Goal: Information Seeking & Learning: Learn about a topic

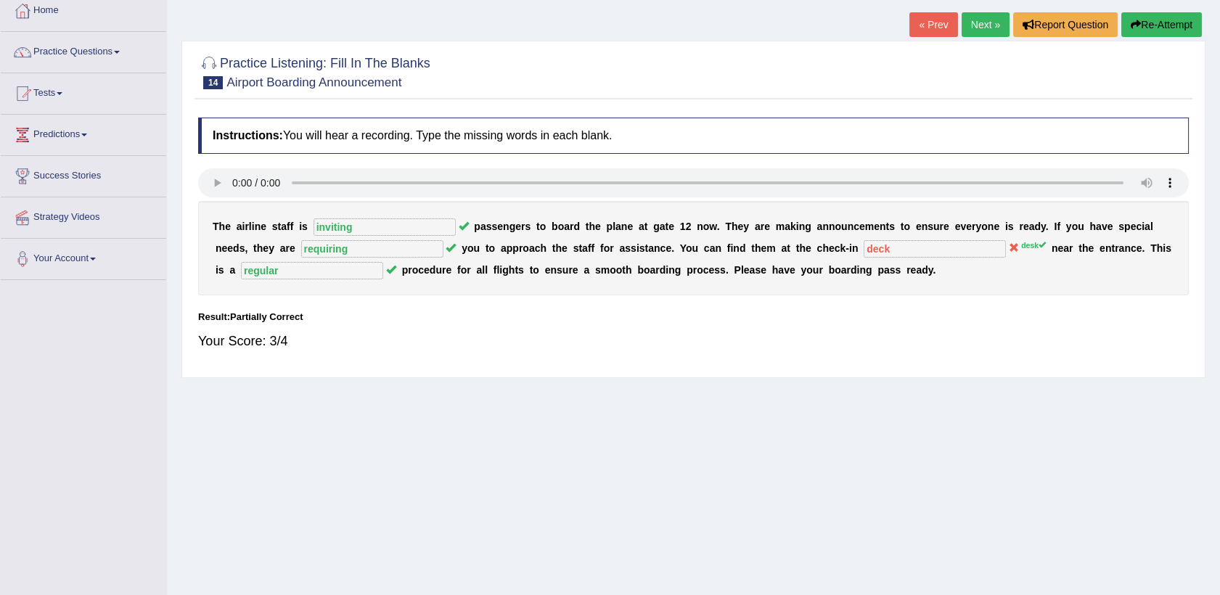
scroll to position [78, 0]
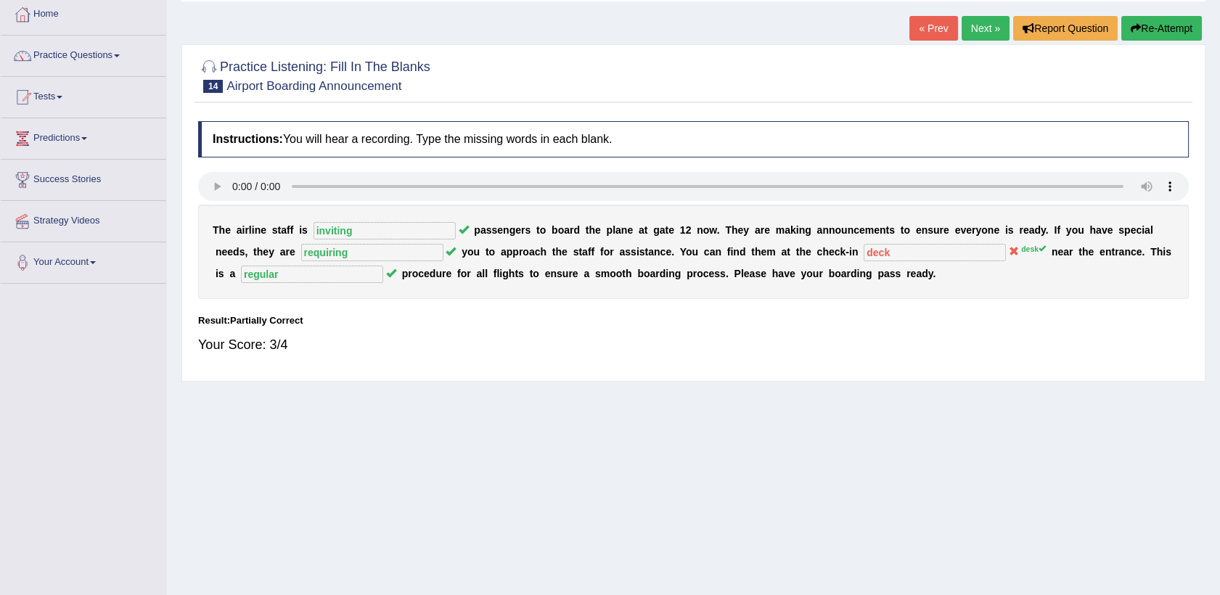
click at [1162, 28] on button "Re-Attempt" at bounding box center [1162, 28] width 81 height 25
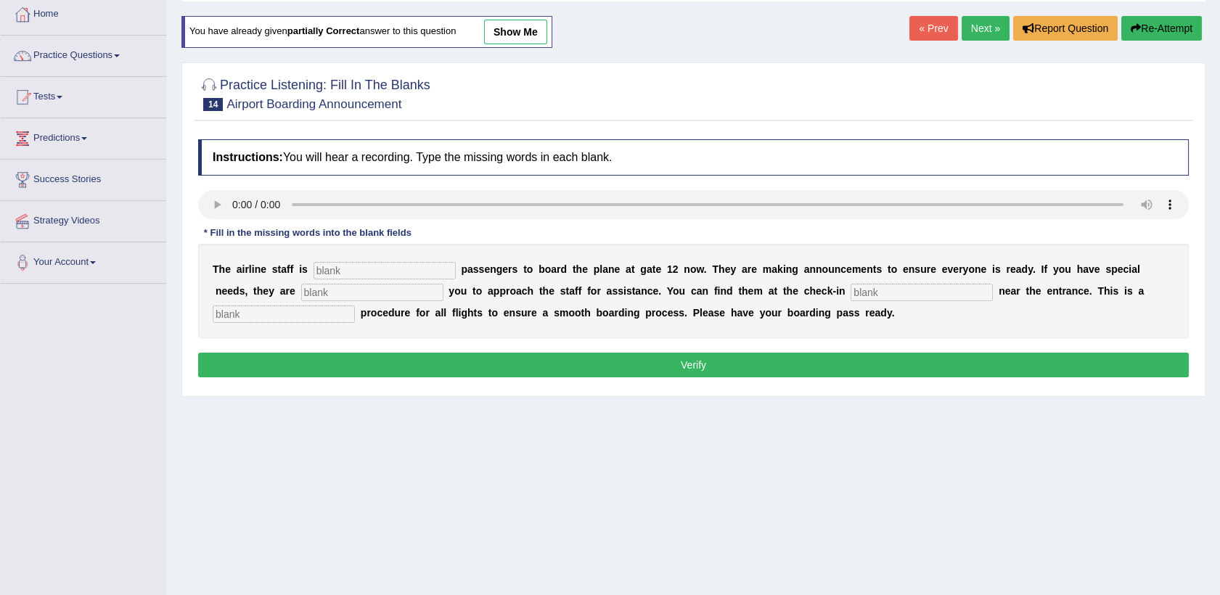
click at [378, 270] on input "text" at bounding box center [385, 270] width 142 height 17
type input "inviting"
click at [301, 298] on input "text" at bounding box center [372, 292] width 142 height 17
type input "requiring"
click at [851, 295] on input "text" at bounding box center [922, 292] width 142 height 17
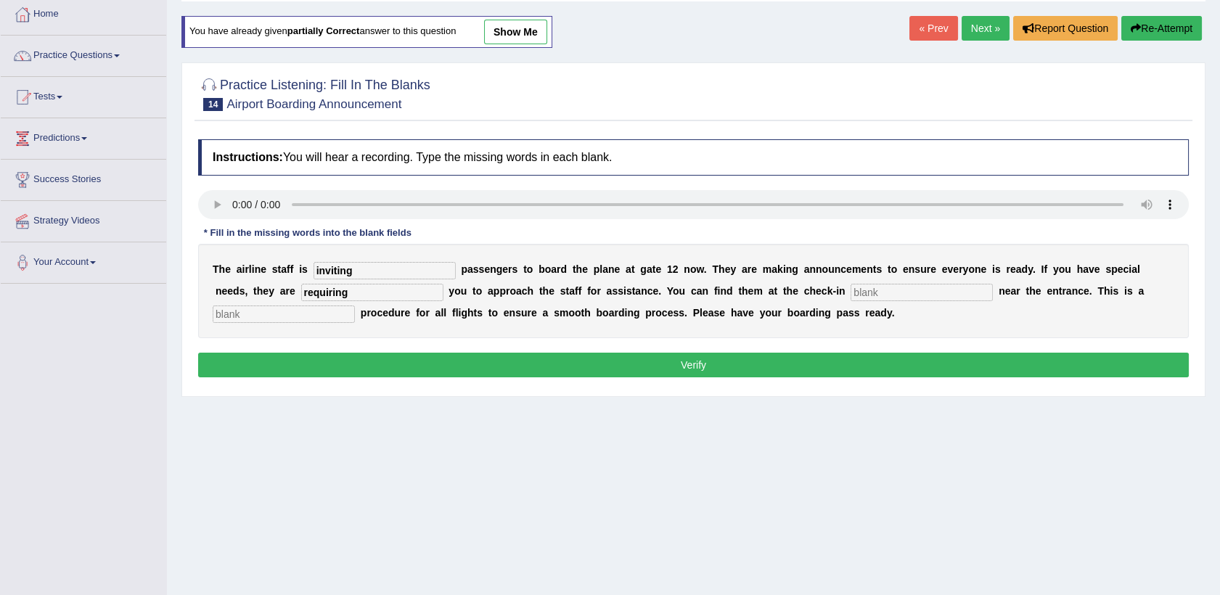
type input "s"
type input "desk"
click at [355, 306] on input "text" at bounding box center [284, 314] width 142 height 17
type input "regular"
click at [713, 368] on button "Verify" at bounding box center [693, 365] width 991 height 25
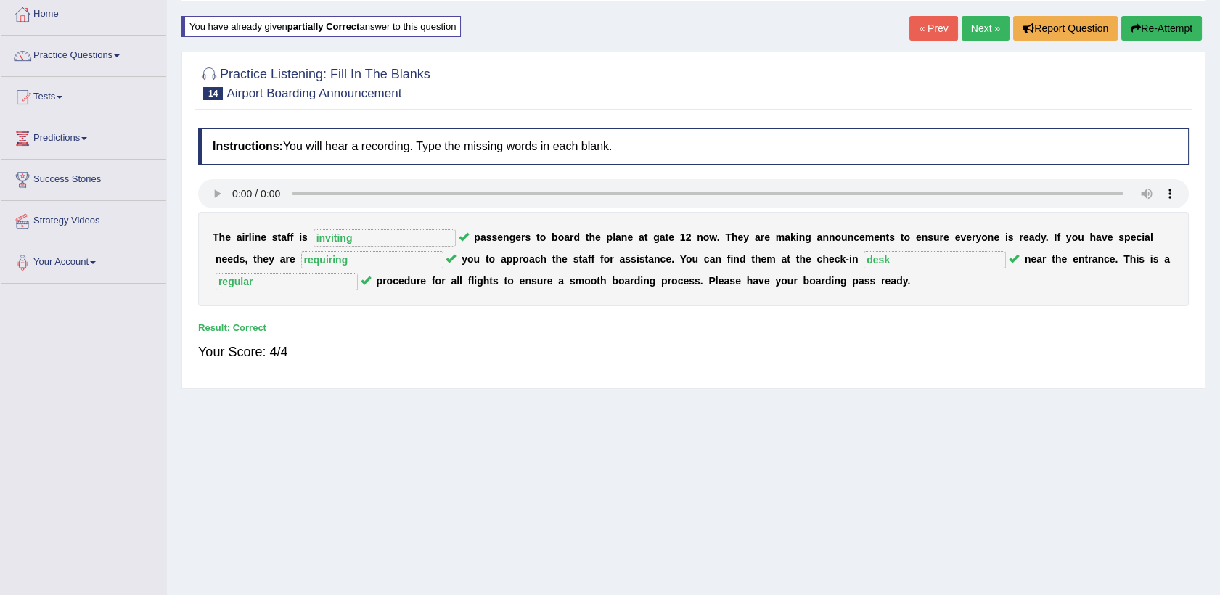
click at [993, 28] on link "Next »" at bounding box center [986, 28] width 48 height 25
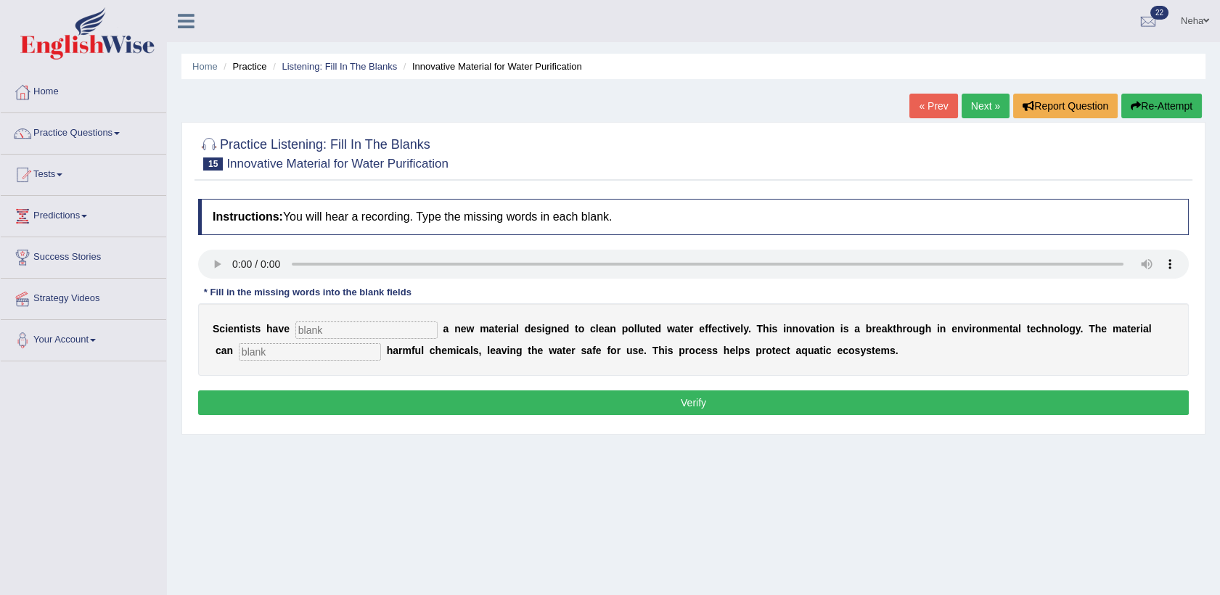
click at [333, 336] on input "text" at bounding box center [366, 330] width 142 height 17
type input "made"
click at [272, 354] on input "text" at bounding box center [310, 351] width 142 height 17
type input "obsorve"
click at [260, 399] on button "Verify" at bounding box center [693, 403] width 991 height 25
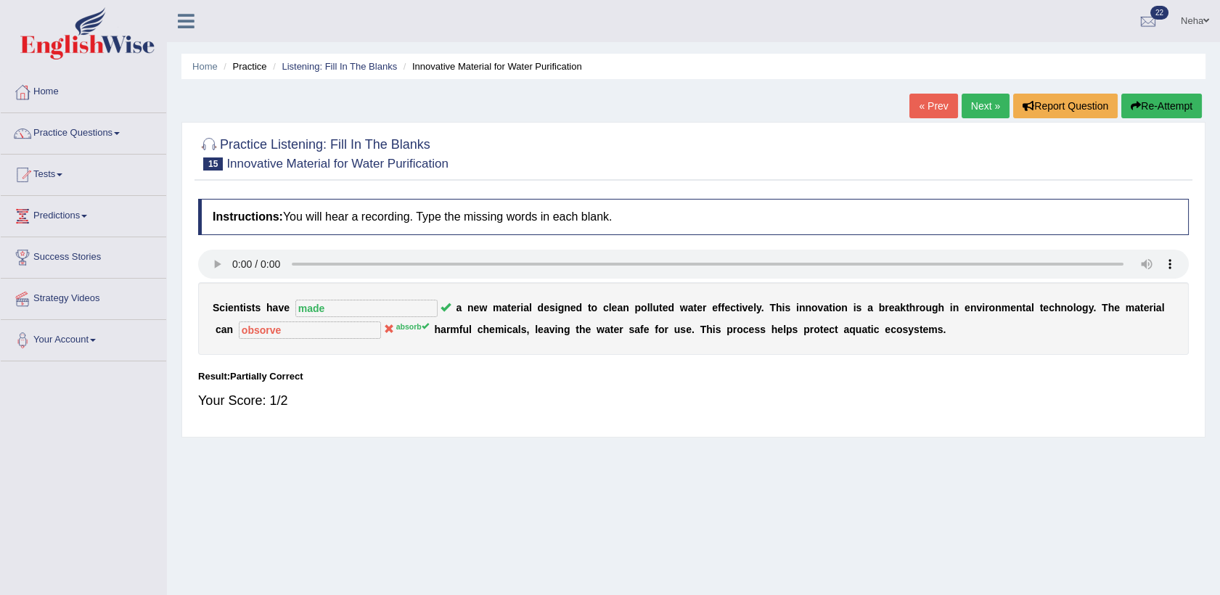
click at [1163, 102] on button "Re-Attempt" at bounding box center [1162, 106] width 81 height 25
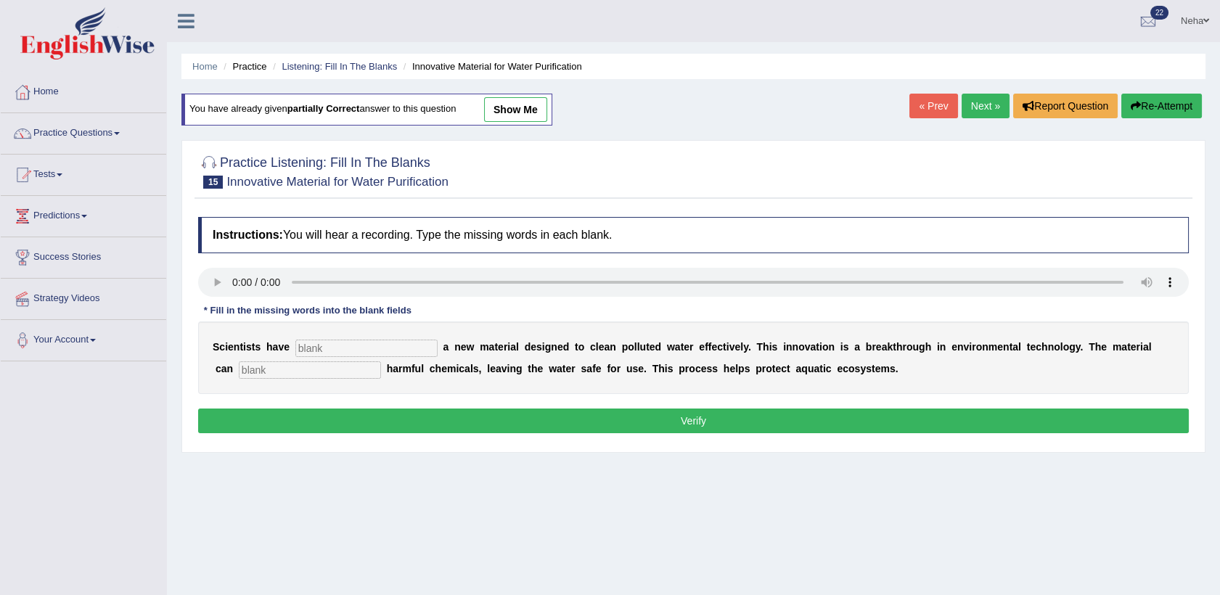
click at [370, 355] on input "text" at bounding box center [366, 348] width 142 height 17
type input "made"
click at [274, 364] on input "text" at bounding box center [310, 370] width 142 height 17
type input "obsorb"
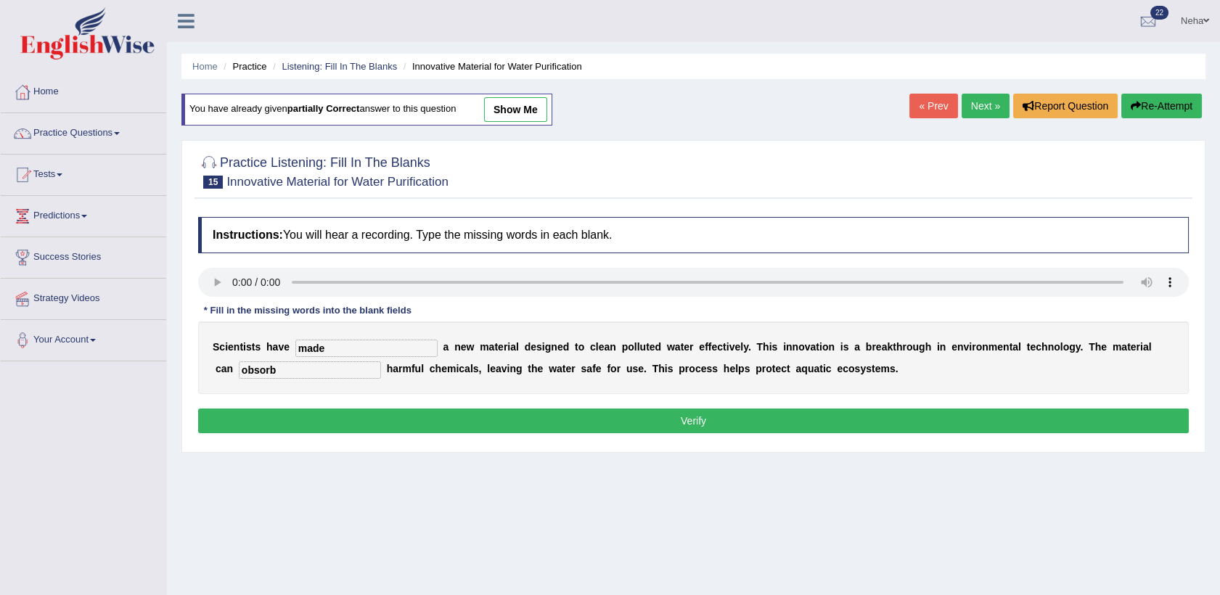
click at [278, 423] on button "Verify" at bounding box center [693, 421] width 991 height 25
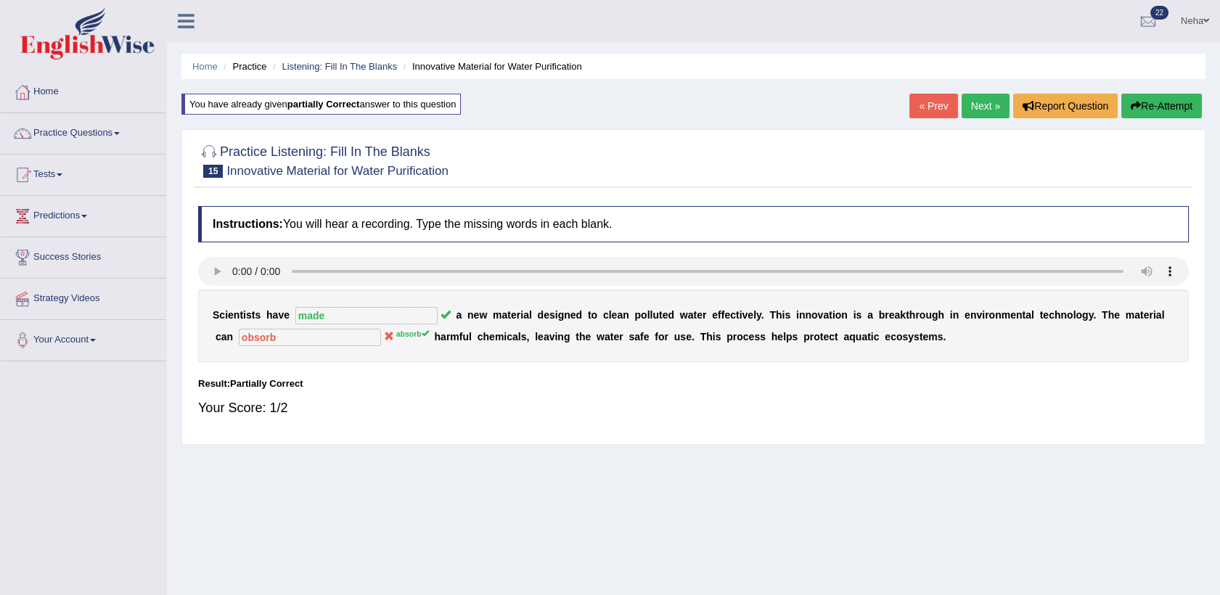
click at [993, 106] on link "Next »" at bounding box center [986, 106] width 48 height 25
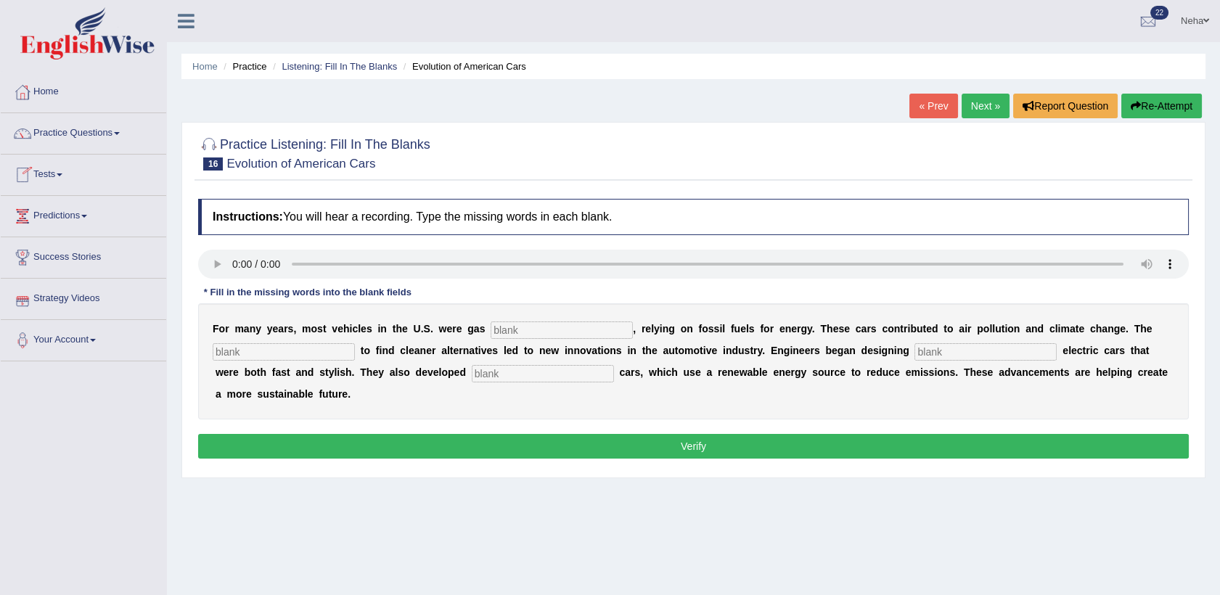
click at [520, 333] on input "text" at bounding box center [562, 330] width 142 height 17
type input "powered"
click at [256, 343] on input "text" at bounding box center [284, 351] width 142 height 17
type input "ergency"
click at [915, 351] on input "text" at bounding box center [986, 351] width 142 height 17
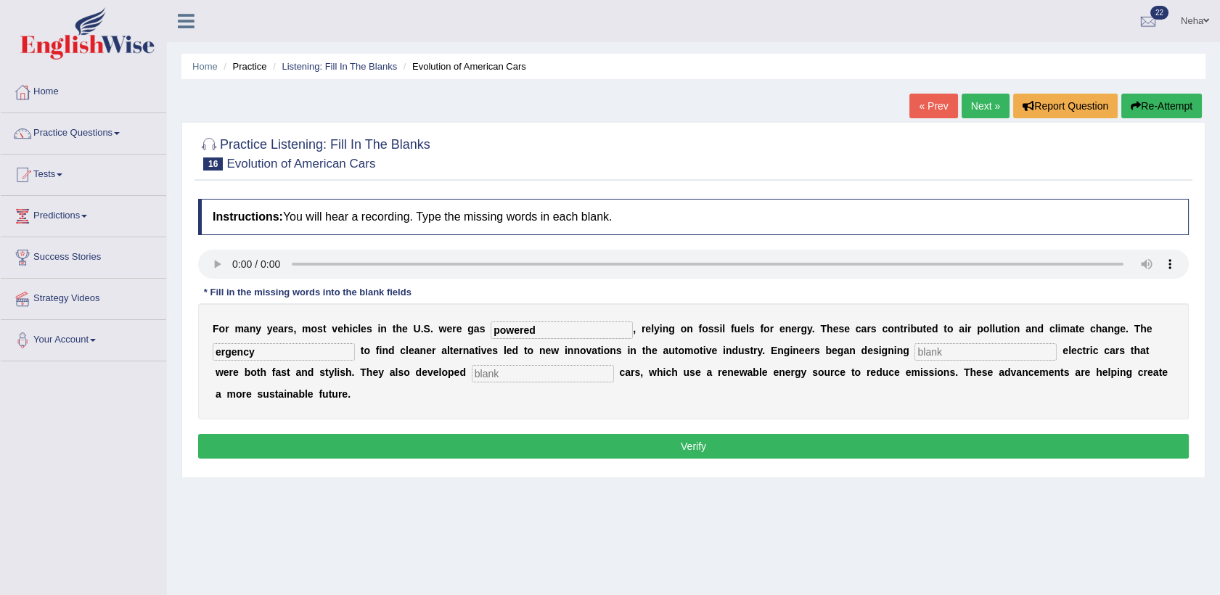
type input "a"
type input "sweet"
click at [472, 369] on input "text" at bounding box center [543, 373] width 142 height 17
type input "hyderogen"
click at [528, 434] on button "Verify" at bounding box center [693, 446] width 991 height 25
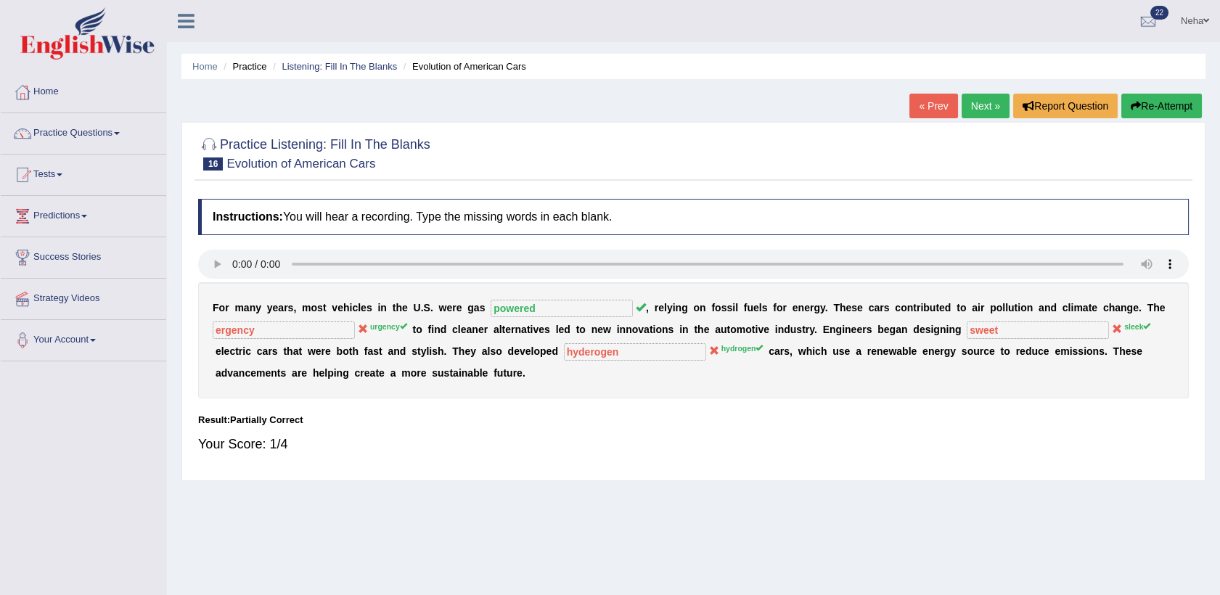
click at [1154, 99] on button "Re-Attempt" at bounding box center [1162, 106] width 81 height 25
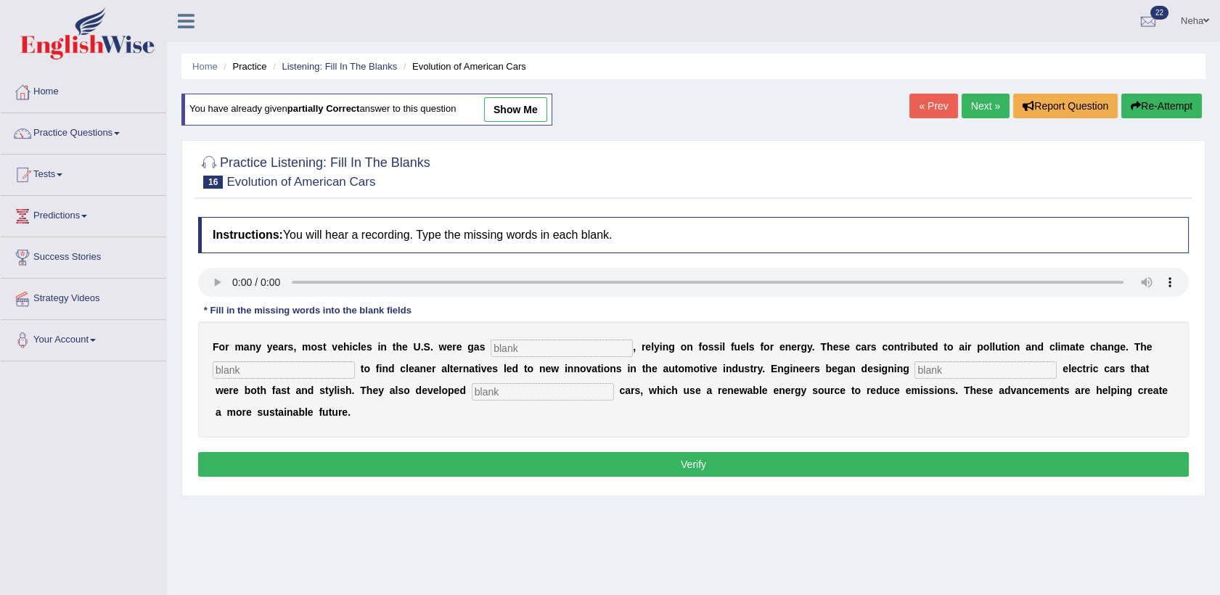
click at [523, 354] on input "text" at bounding box center [562, 348] width 142 height 17
type input "powered"
click at [308, 360] on div "F o r m a n y y e a r s , m o s t v e h i c l e s i n t h e U . S . w e r e g a…" at bounding box center [693, 380] width 991 height 116
click at [308, 371] on input "text" at bounding box center [284, 370] width 142 height 17
type input "urgency"
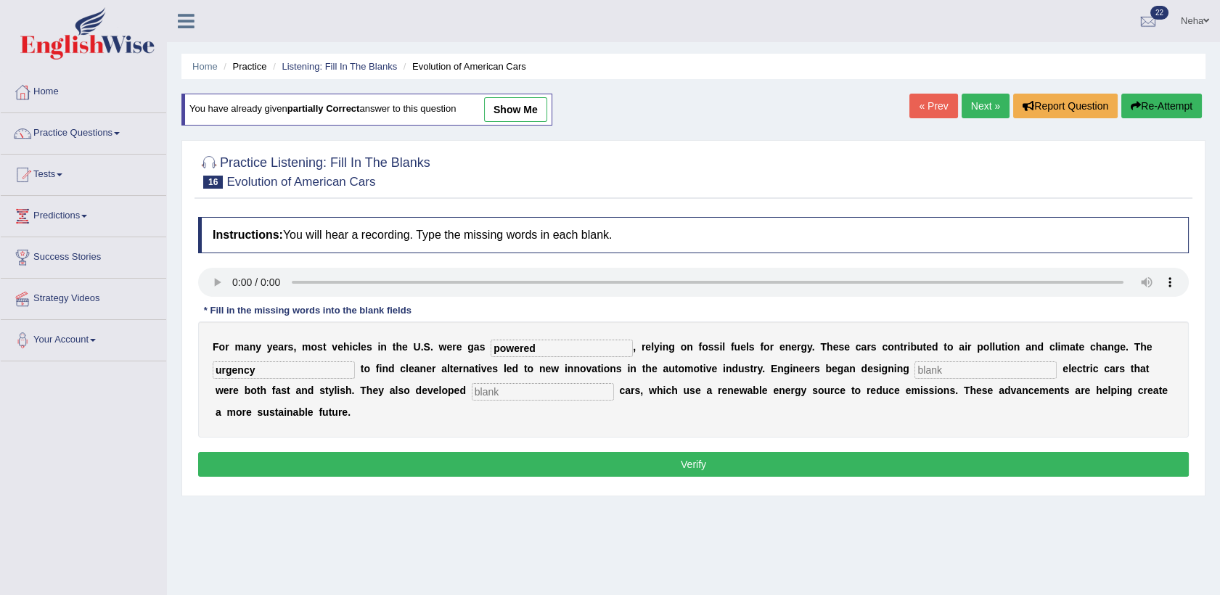
click at [915, 372] on input "text" at bounding box center [986, 370] width 142 height 17
type input "sleek"
click at [472, 390] on input "text" at bounding box center [543, 391] width 142 height 17
type input "hydrogen"
click at [399, 452] on button "Verify" at bounding box center [693, 464] width 991 height 25
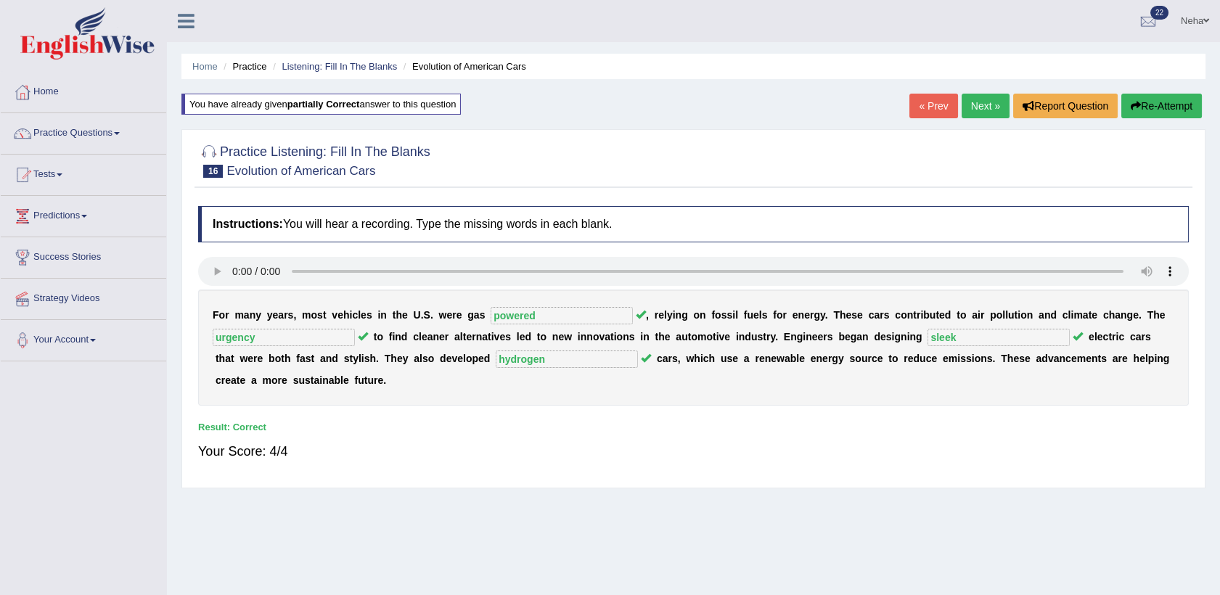
click at [989, 107] on link "Next »" at bounding box center [986, 106] width 48 height 25
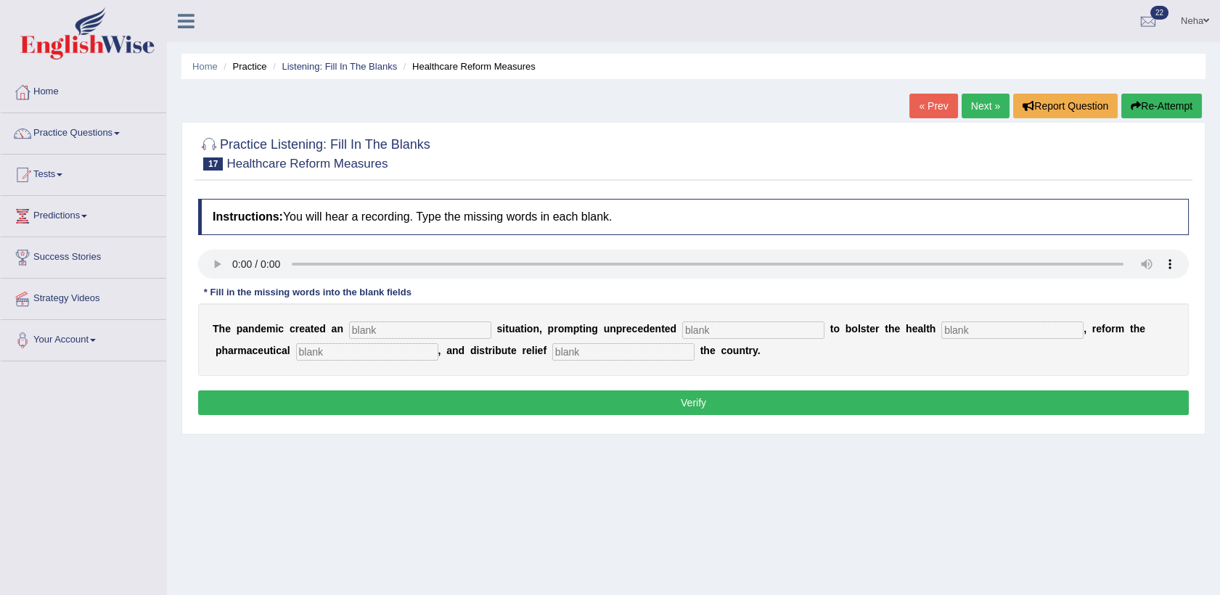
click at [397, 329] on input "text" at bounding box center [420, 330] width 142 height 17
type input "urgent"
click at [682, 329] on input "text" at bounding box center [753, 330] width 142 height 17
type input "contribution"
click at [942, 330] on input "text" at bounding box center [1013, 330] width 142 height 17
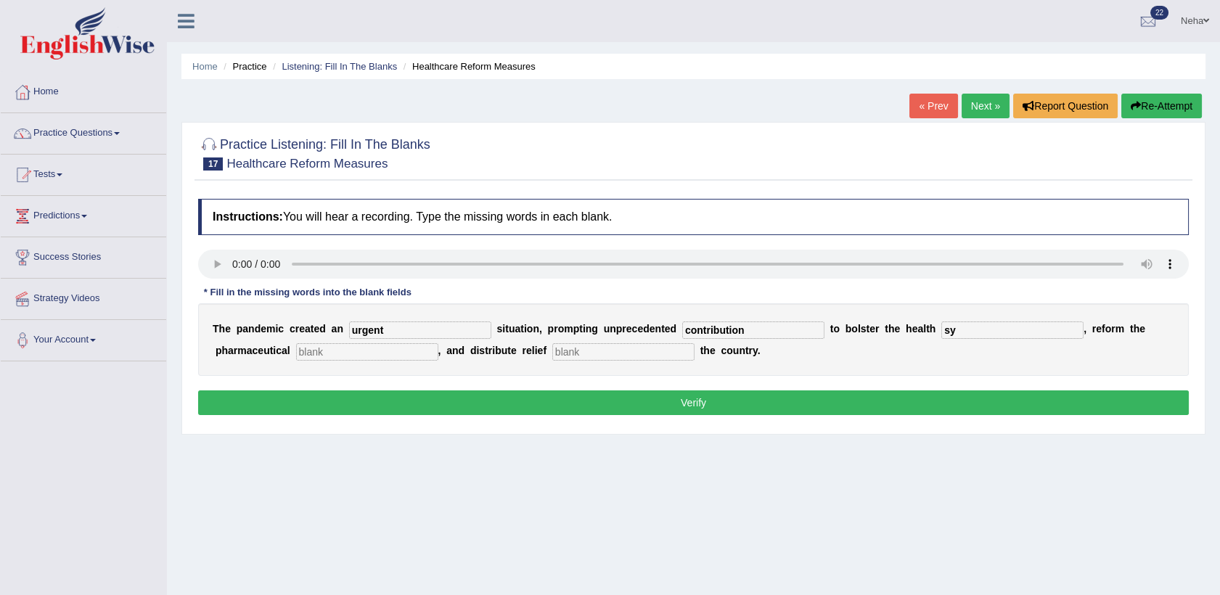
type input "s"
type input "system"
click at [553, 356] on input "text" at bounding box center [624, 351] width 142 height 17
type input "throughtout"
click at [517, 401] on button "Verify" at bounding box center [693, 403] width 991 height 25
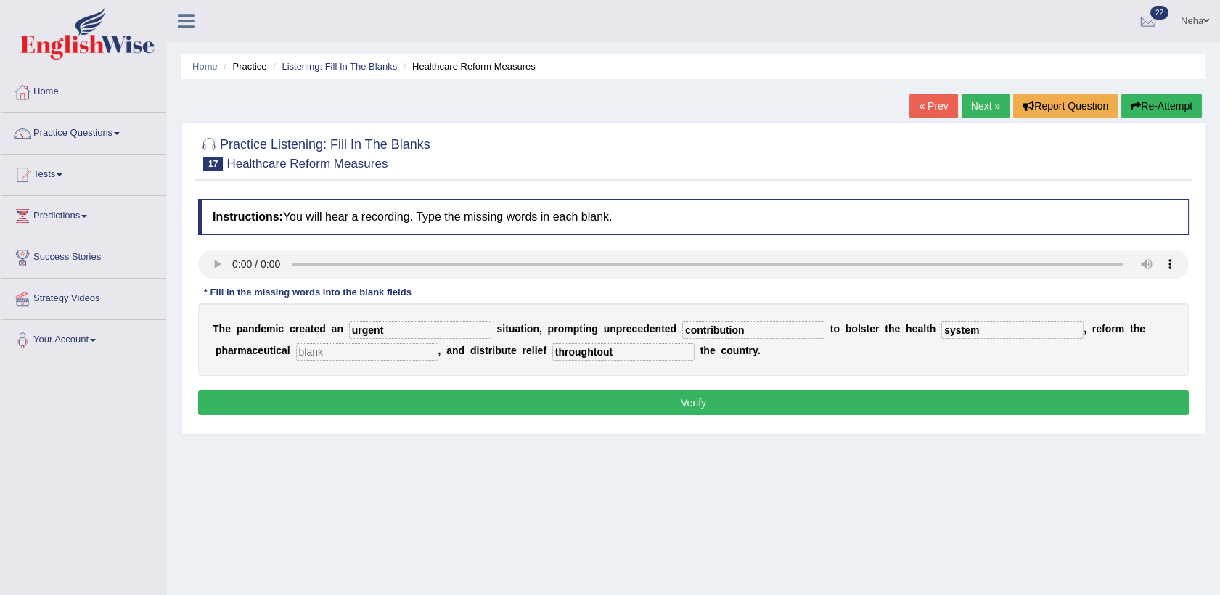
click at [308, 348] on input "text" at bounding box center [367, 351] width 142 height 17
type input "good"
click at [386, 406] on button "Verify" at bounding box center [693, 403] width 991 height 25
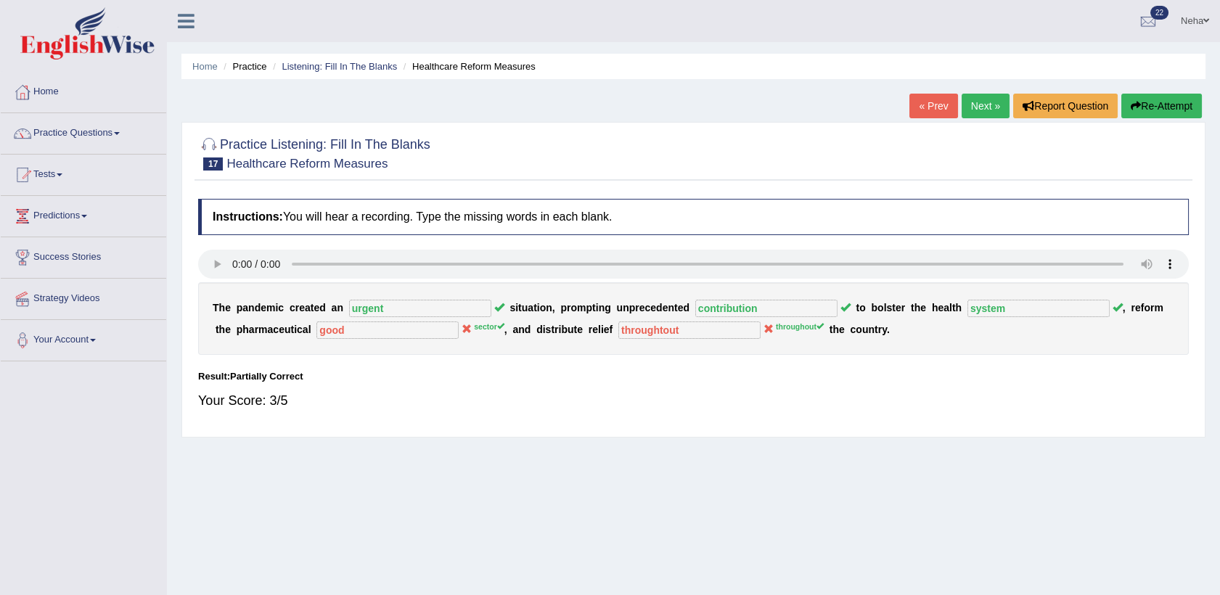
click at [1163, 102] on button "Re-Attempt" at bounding box center [1162, 106] width 81 height 25
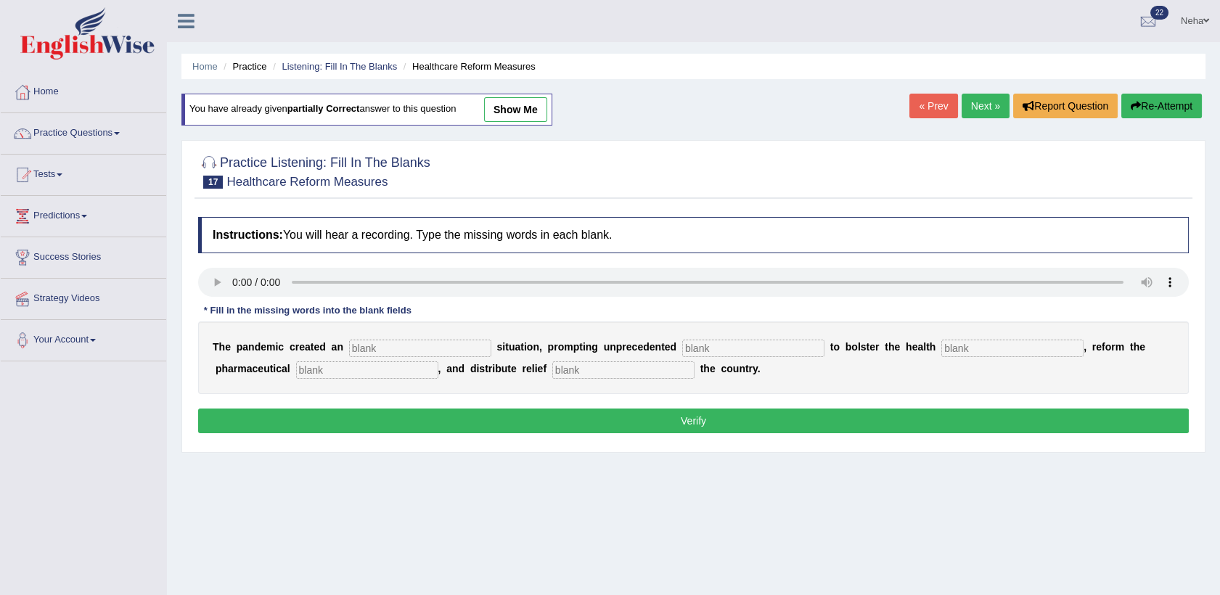
click at [386, 347] on input "text" at bounding box center [420, 348] width 142 height 17
type input "urgent"
click at [717, 344] on input "text" at bounding box center [753, 348] width 142 height 17
type input "contribution"
click at [942, 350] on input "text" at bounding box center [1013, 348] width 142 height 17
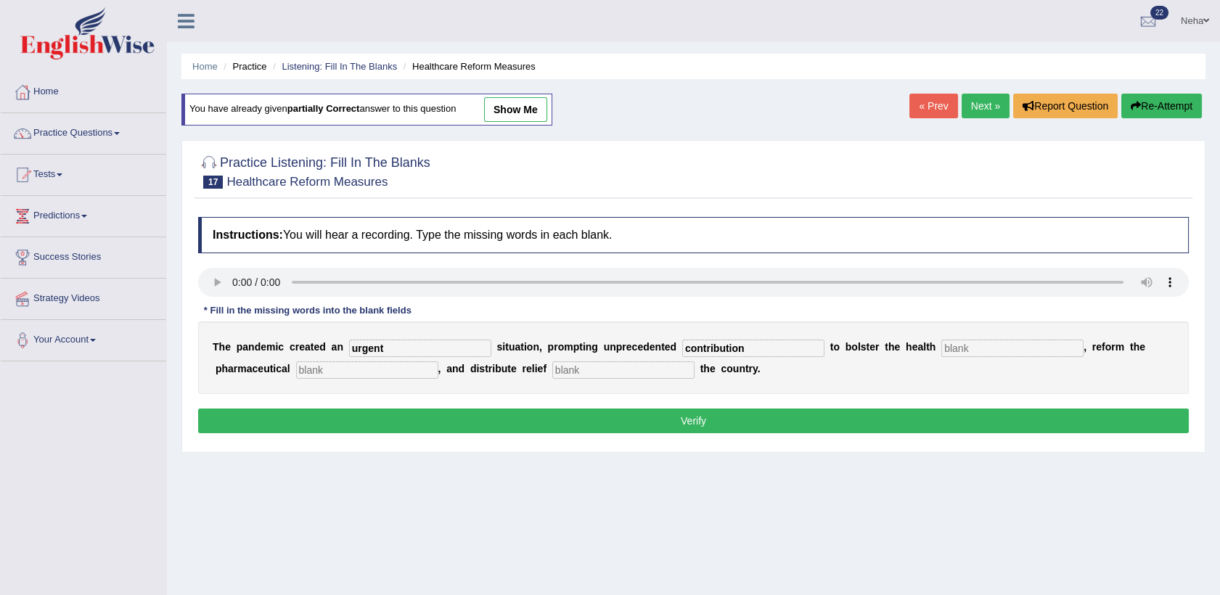
click at [950, 346] on input "text" at bounding box center [1013, 348] width 142 height 17
type input "system"
click at [296, 369] on input "text" at bounding box center [367, 370] width 142 height 17
type input "sector"
drag, startPoint x: 534, startPoint y: 360, endPoint x: 529, endPoint y: 373, distance: 14.3
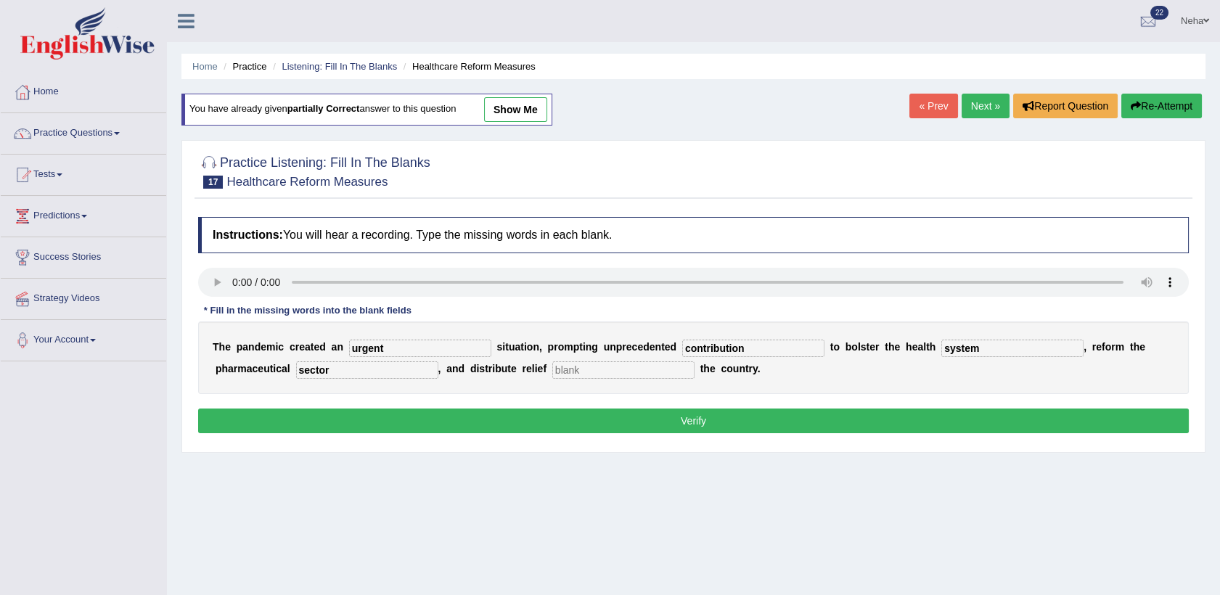
click at [529, 373] on div "T h e p a n d e m i c c r e a t e d a n urgent s i t u a t i o n , p r o m p t …" at bounding box center [693, 358] width 991 height 73
click at [553, 373] on input "text" at bounding box center [624, 370] width 142 height 17
type input "thoroughout"
click at [528, 420] on button "Verify" at bounding box center [693, 421] width 991 height 25
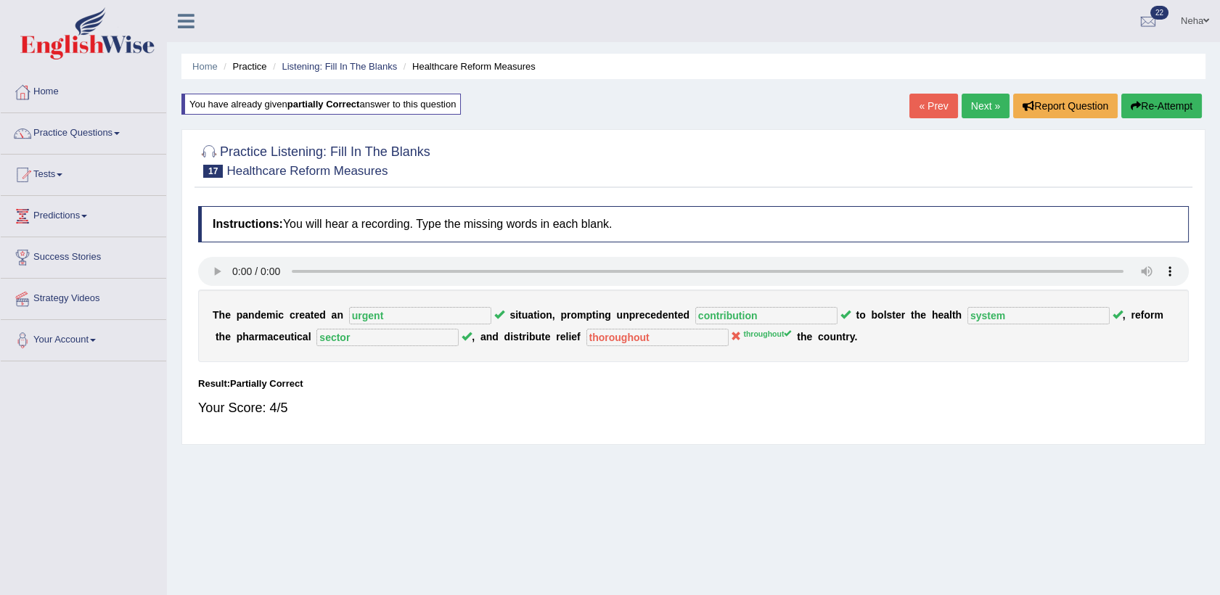
click at [1156, 106] on button "Re-Attempt" at bounding box center [1162, 106] width 81 height 25
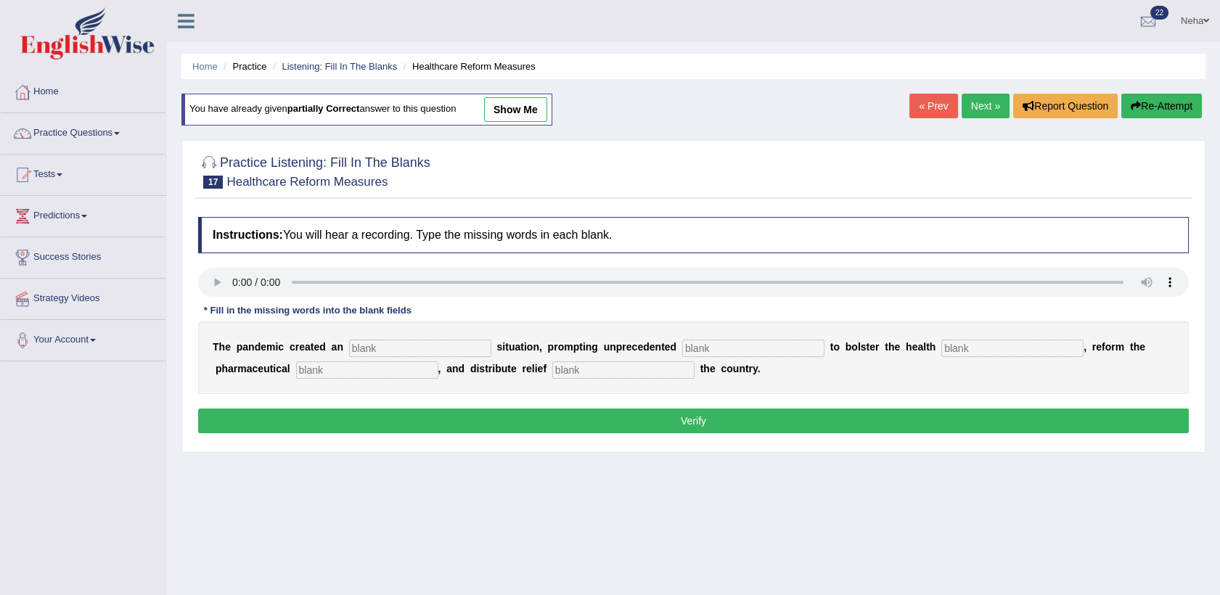
click at [384, 351] on input "text" at bounding box center [420, 348] width 142 height 17
type input "e"
type input "urgent"
click at [702, 351] on input "text" at bounding box center [753, 348] width 142 height 17
click at [682, 351] on input "comtribution" at bounding box center [753, 348] width 142 height 17
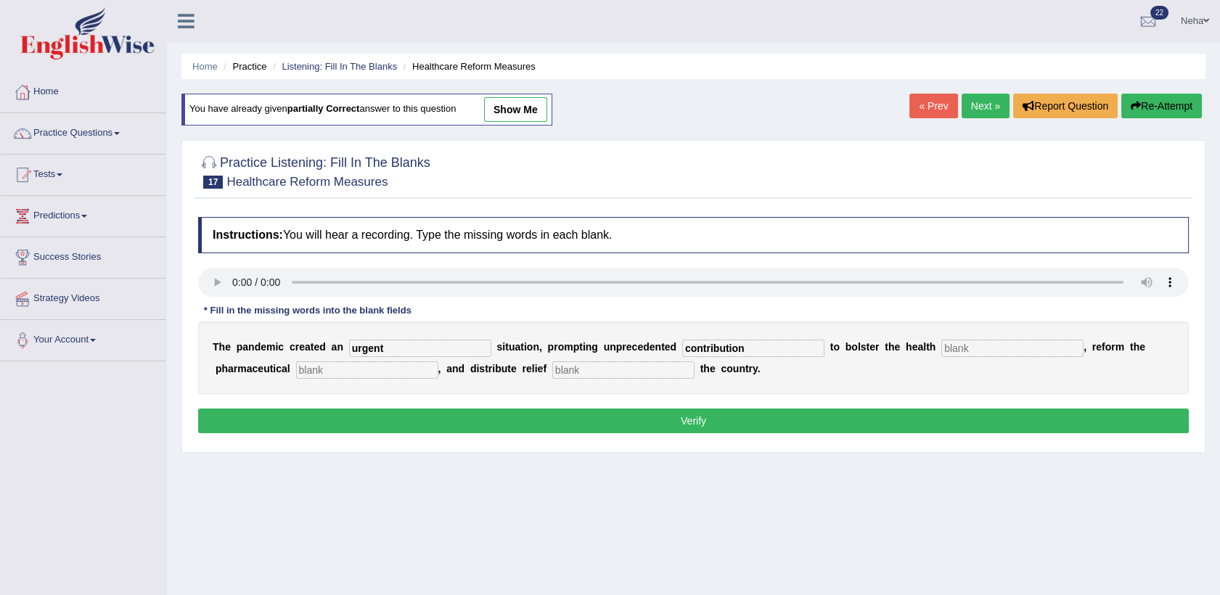
type input "contribution"
click at [942, 348] on input "text" at bounding box center [1013, 348] width 142 height 17
type input "system"
click at [296, 373] on input "text" at bounding box center [367, 370] width 142 height 17
type input "reform"
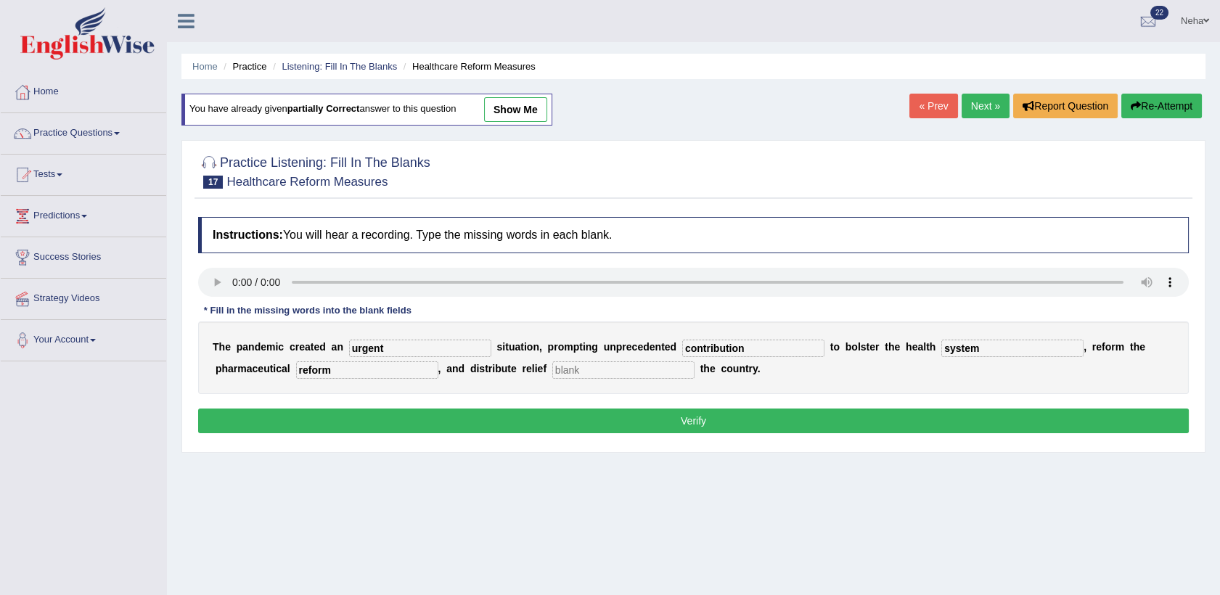
click at [553, 363] on input "text" at bounding box center [624, 370] width 142 height 17
type input "throughout"
click at [519, 416] on button "Verify" at bounding box center [693, 421] width 991 height 25
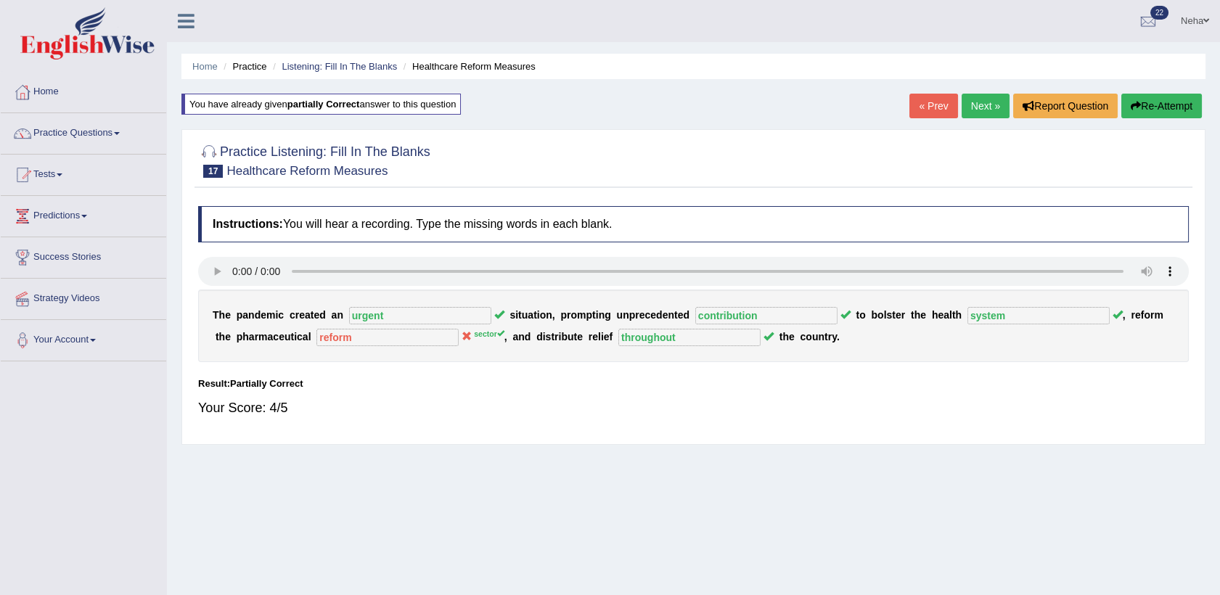
click at [848, 462] on div "Home Practice Listening: Fill In The Blanks Healthcare Reform Measures You have…" at bounding box center [693, 363] width 1053 height 726
click at [988, 109] on link "Next »" at bounding box center [986, 106] width 48 height 25
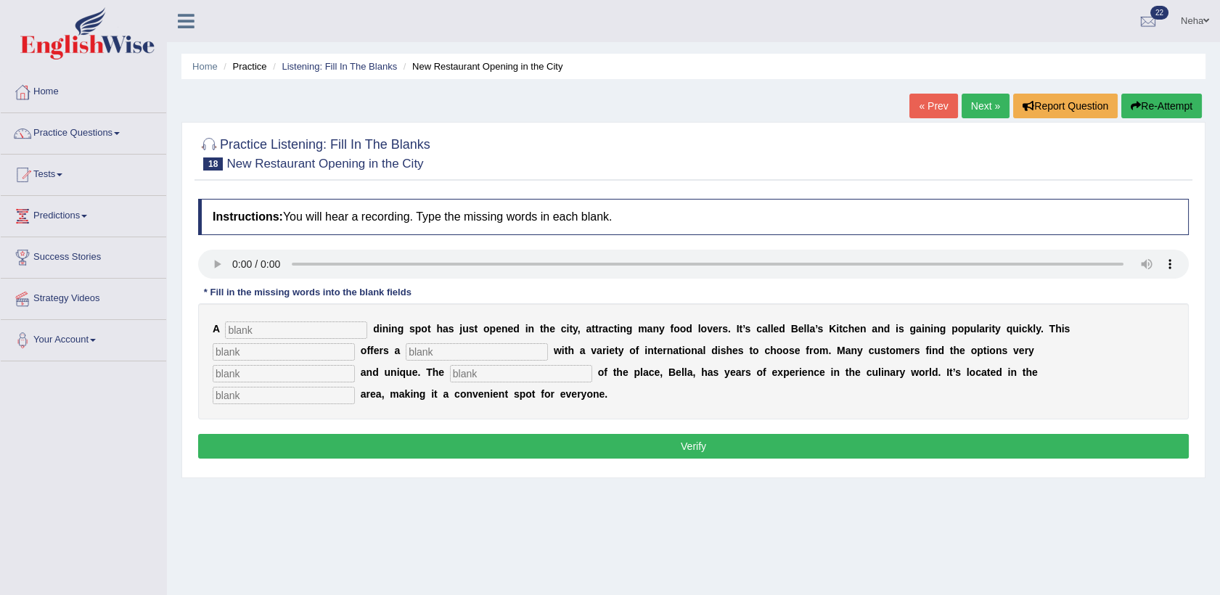
click at [256, 330] on input "text" at bounding box center [296, 330] width 142 height 17
click at [256, 330] on input "n" at bounding box center [296, 330] width 142 height 17
type input "new"
click at [355, 343] on input "text" at bounding box center [284, 351] width 142 height 17
type input "retaurent"
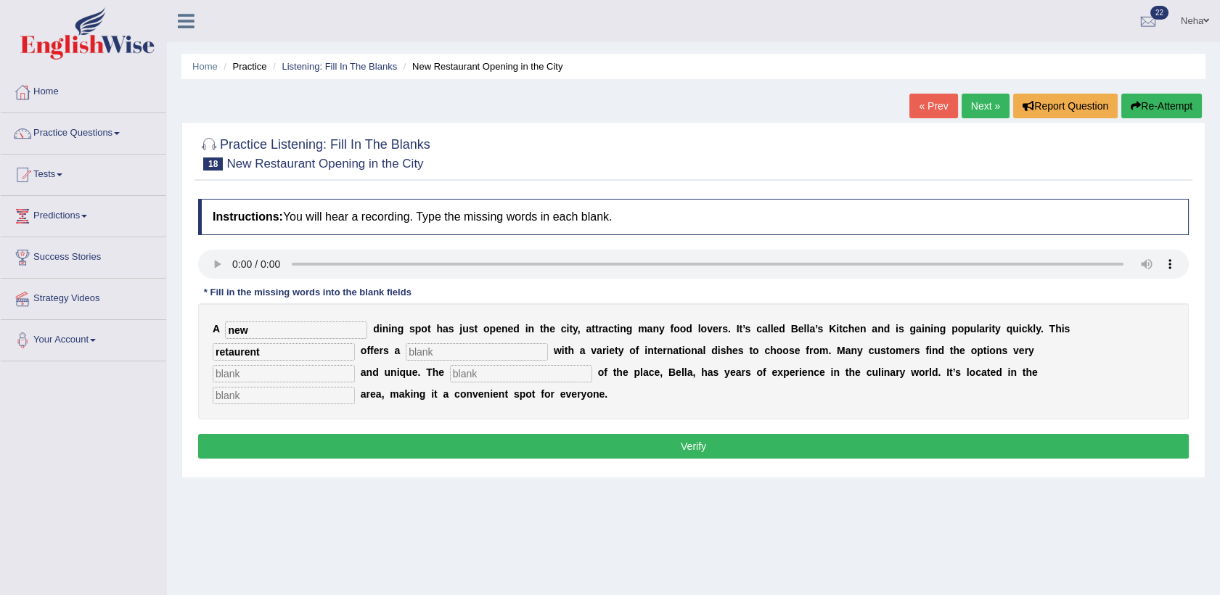
click at [406, 351] on input "text" at bounding box center [477, 351] width 142 height 17
click at [406, 359] on input "text" at bounding box center [477, 351] width 142 height 17
type input "menu"
click at [355, 365] on input "text" at bounding box center [284, 373] width 142 height 17
type input "interesting"
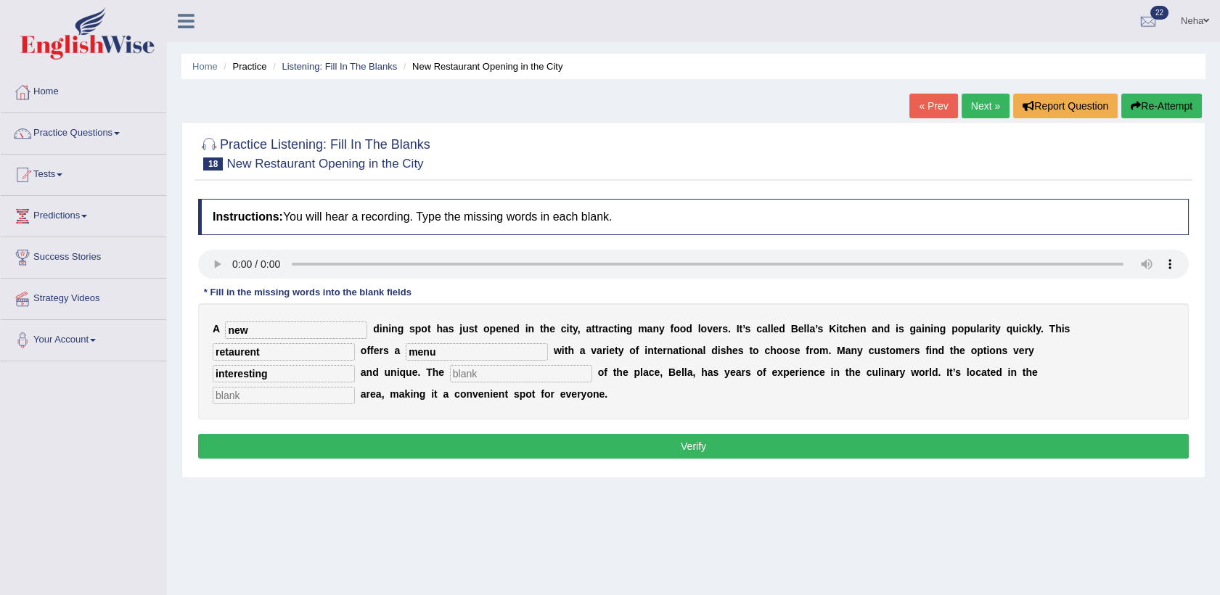
click at [592, 365] on input "text" at bounding box center [521, 373] width 142 height 17
type input "owner"
click at [355, 387] on input "text" at bounding box center [284, 395] width 142 height 17
type input "downtown"
click at [632, 434] on button "Verify" at bounding box center [693, 446] width 991 height 25
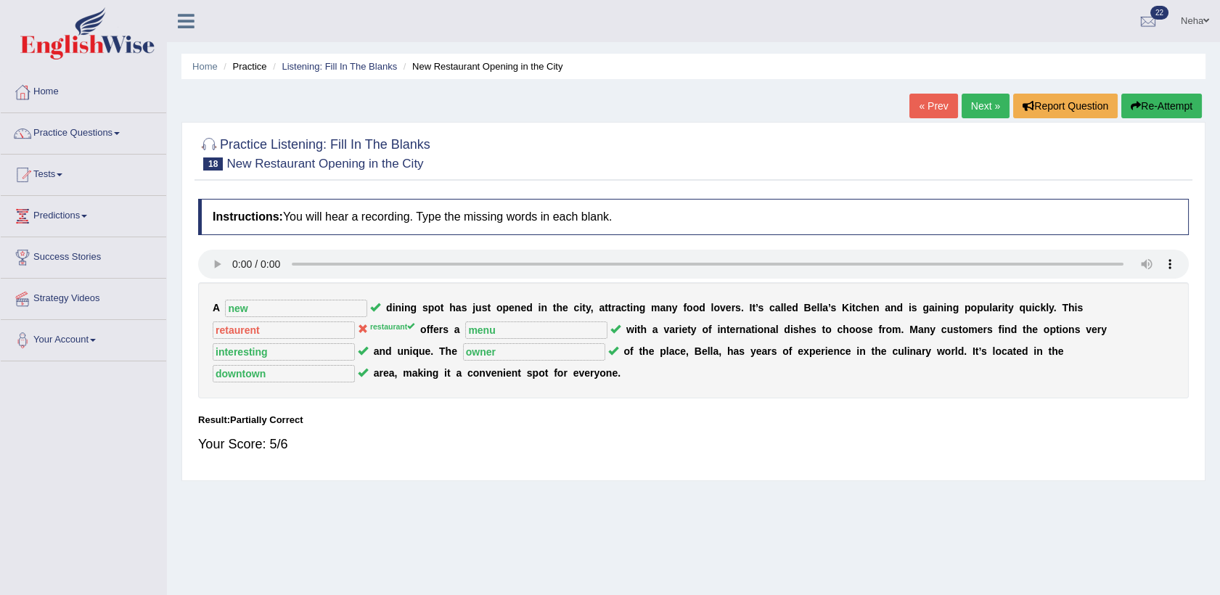
click at [1147, 100] on button "Re-Attempt" at bounding box center [1162, 106] width 81 height 25
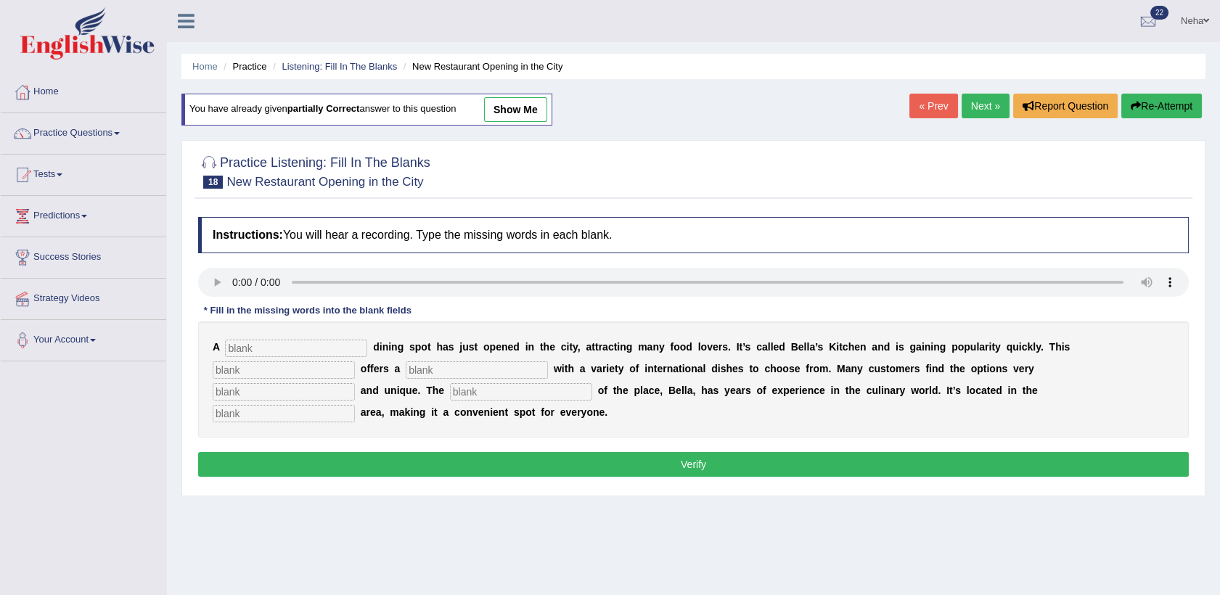
click at [265, 343] on input "text" at bounding box center [296, 348] width 142 height 17
click at [265, 343] on input "n" at bounding box center [296, 348] width 142 height 17
type input "new"
click at [355, 362] on input "text" at bounding box center [284, 370] width 142 height 17
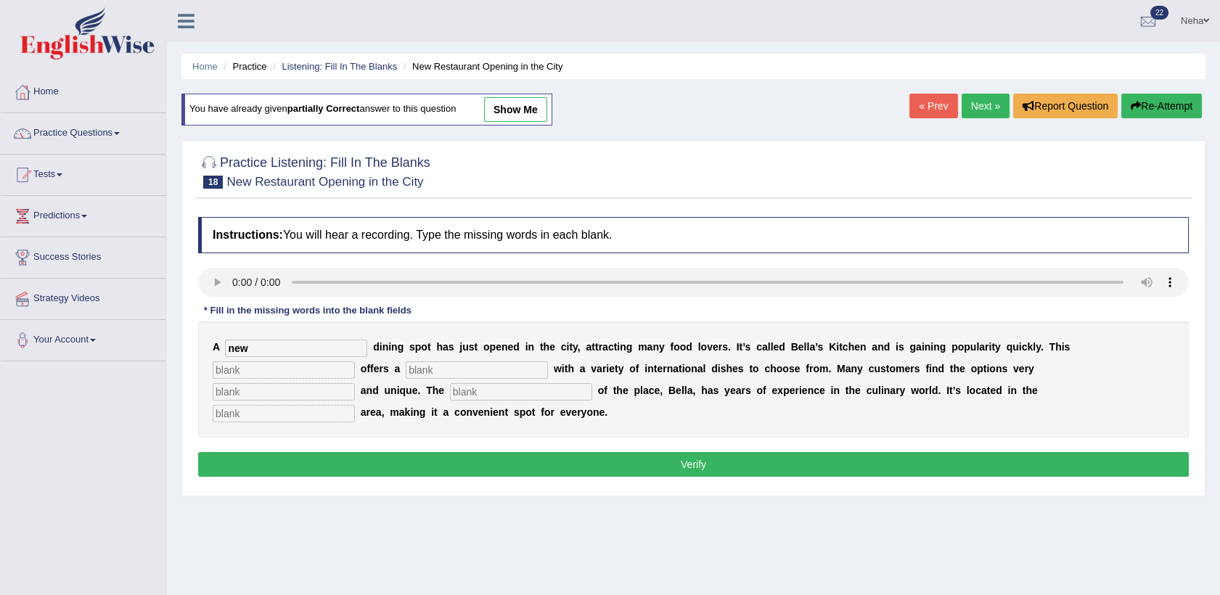
click at [355, 362] on input "text" at bounding box center [284, 370] width 142 height 17
type input "restautant"
click at [406, 369] on input "text" at bounding box center [477, 370] width 142 height 17
type input "manu"
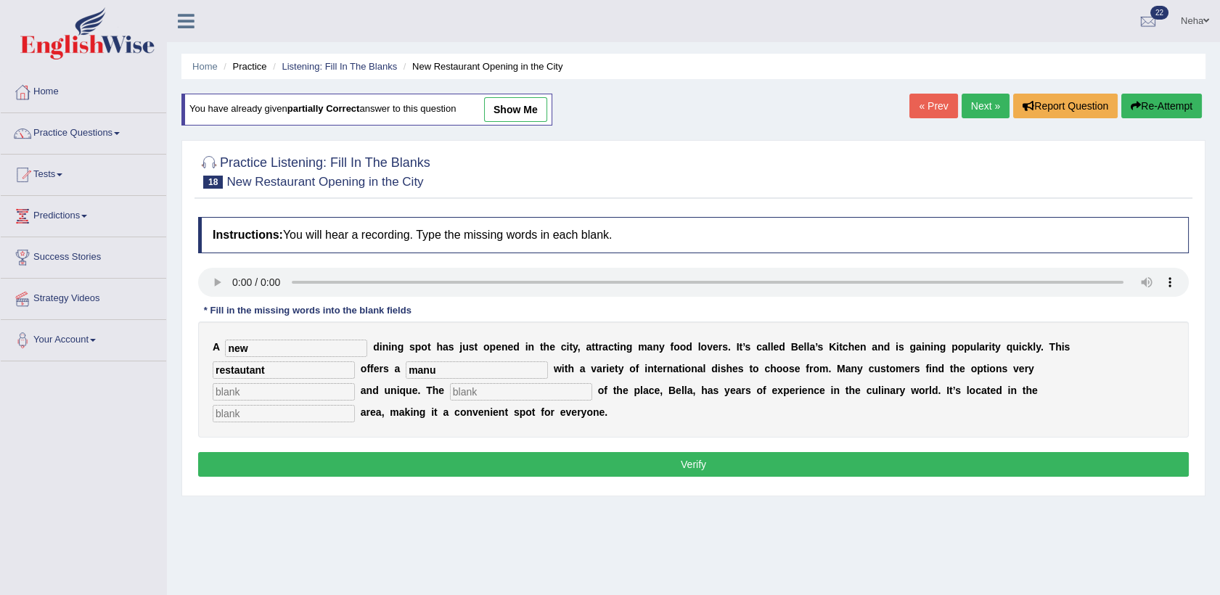
click at [355, 383] on input "text" at bounding box center [284, 391] width 142 height 17
type input "interesting"
click at [592, 383] on input "text" at bounding box center [521, 391] width 142 height 17
type input "owner"
click at [355, 405] on input "text" at bounding box center [284, 413] width 142 height 17
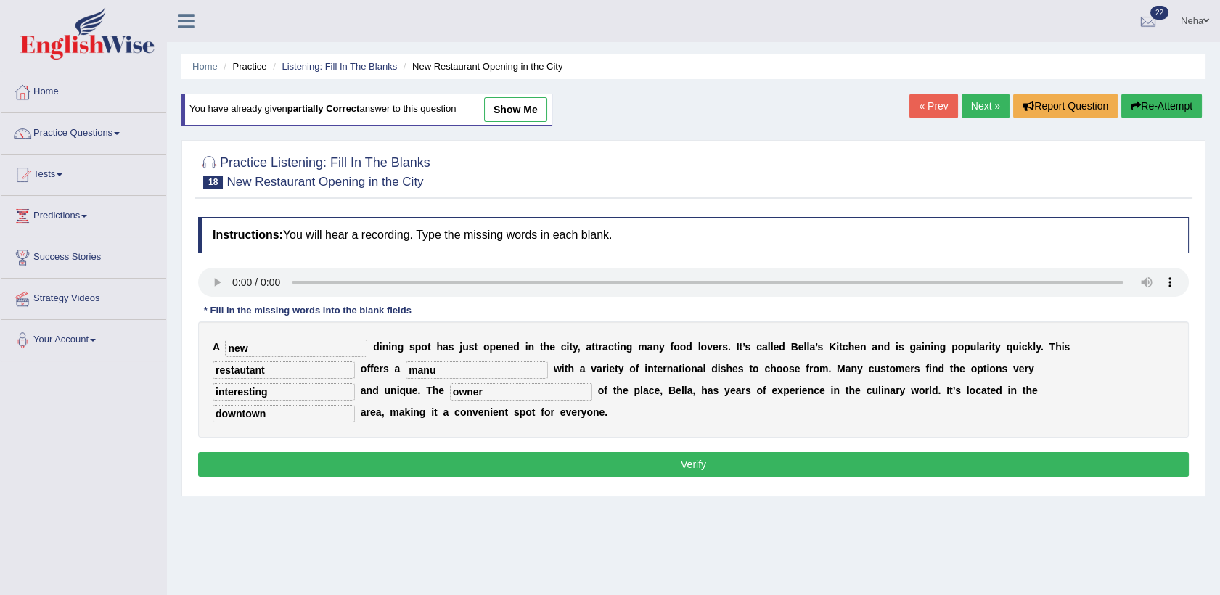
type input "downtown"
click at [687, 452] on button "Verify" at bounding box center [693, 464] width 991 height 25
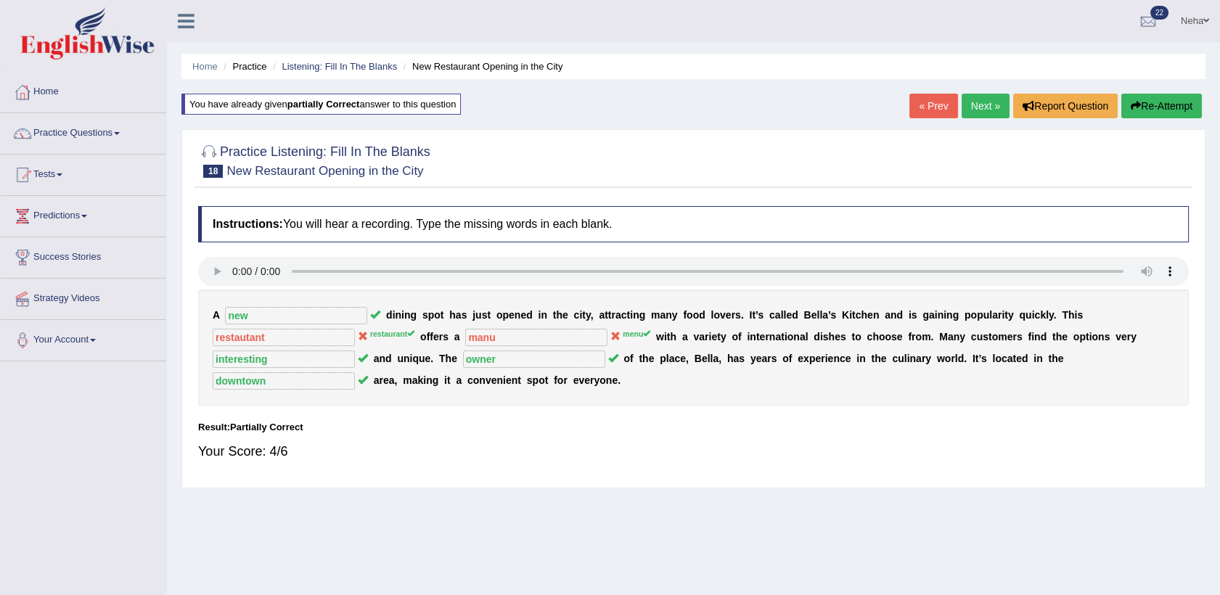
click at [1165, 99] on button "Re-Attempt" at bounding box center [1162, 106] width 81 height 25
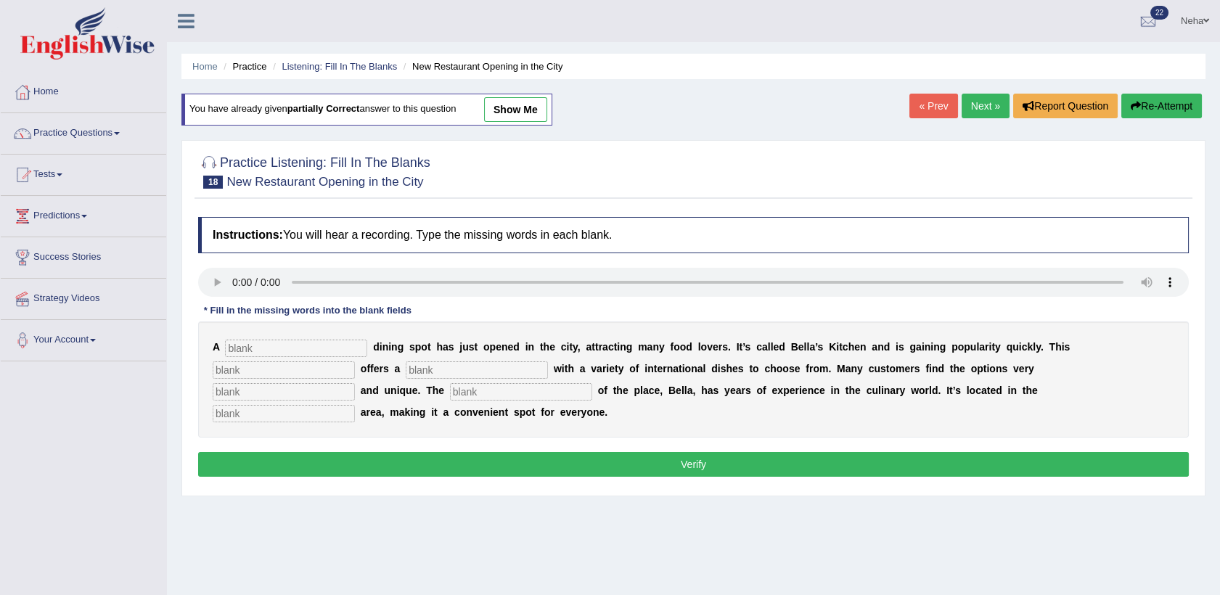
click at [305, 348] on input "text" at bounding box center [296, 348] width 142 height 17
type input "new"
click at [355, 362] on input "text" at bounding box center [284, 370] width 142 height 17
type input "t"
type input "restaut"
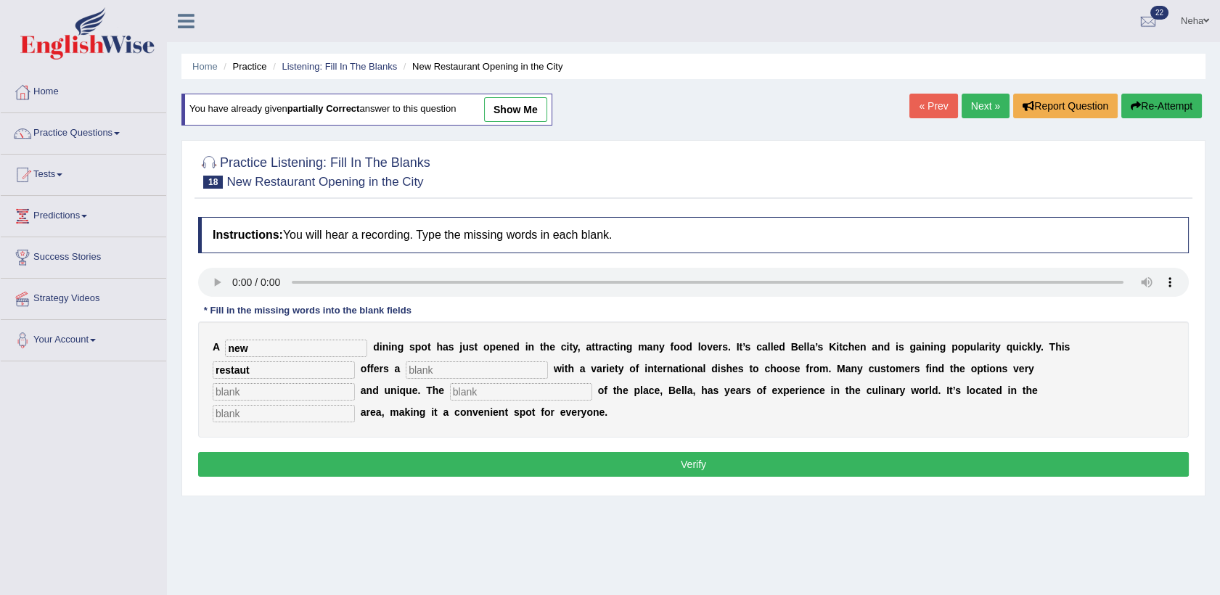
click at [592, 383] on input "text" at bounding box center [521, 391] width 142 height 17
click at [355, 362] on input "restaut" at bounding box center [284, 370] width 142 height 17
type input "restaurant"
click at [406, 367] on input "text" at bounding box center [477, 370] width 142 height 17
type input "manu"
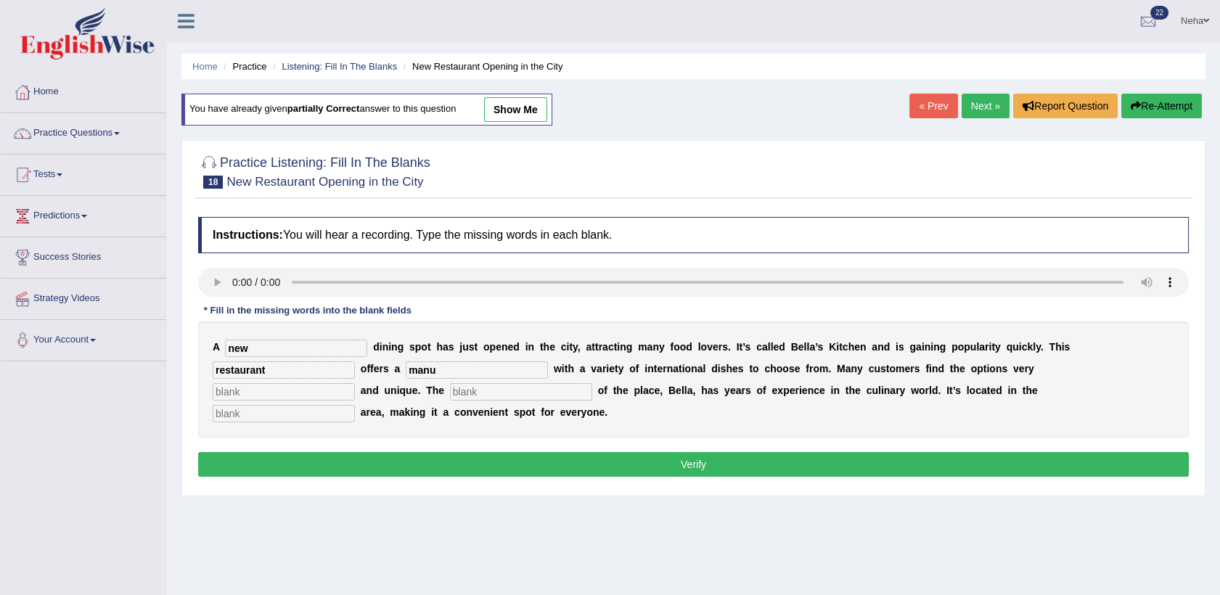
click at [355, 383] on input "text" at bounding box center [284, 391] width 142 height 17
type input "interesting"
click at [592, 383] on input "text" at bounding box center [521, 391] width 142 height 17
type input "owner"
click at [355, 405] on input "text" at bounding box center [284, 413] width 142 height 17
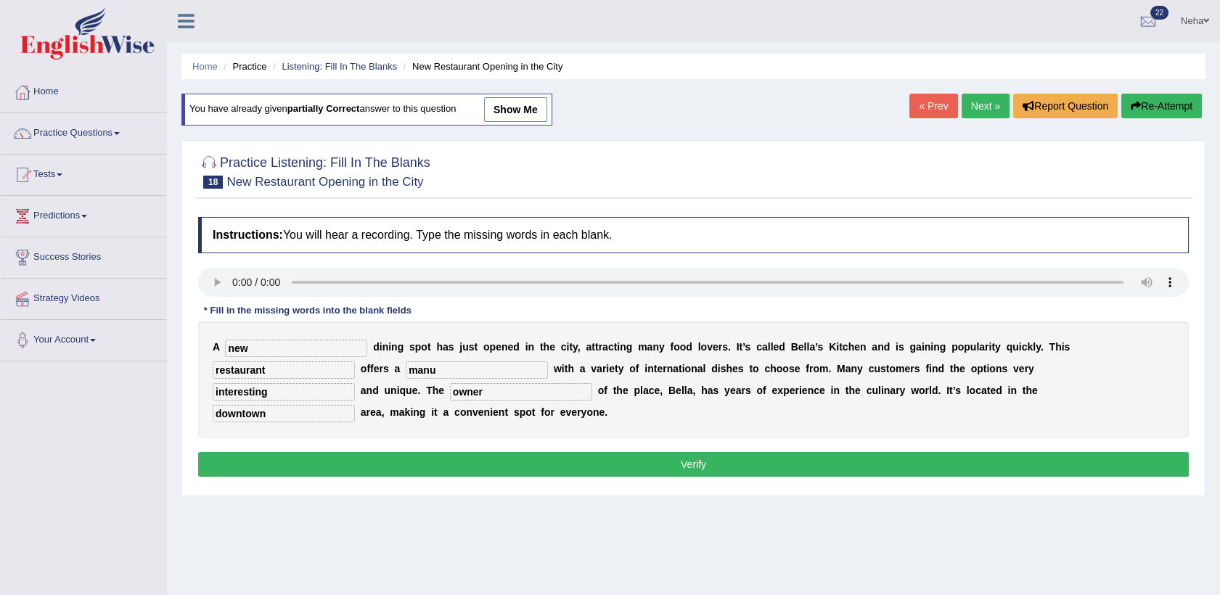
type input "downtown"
click at [664, 452] on button "Verify" at bounding box center [693, 464] width 991 height 25
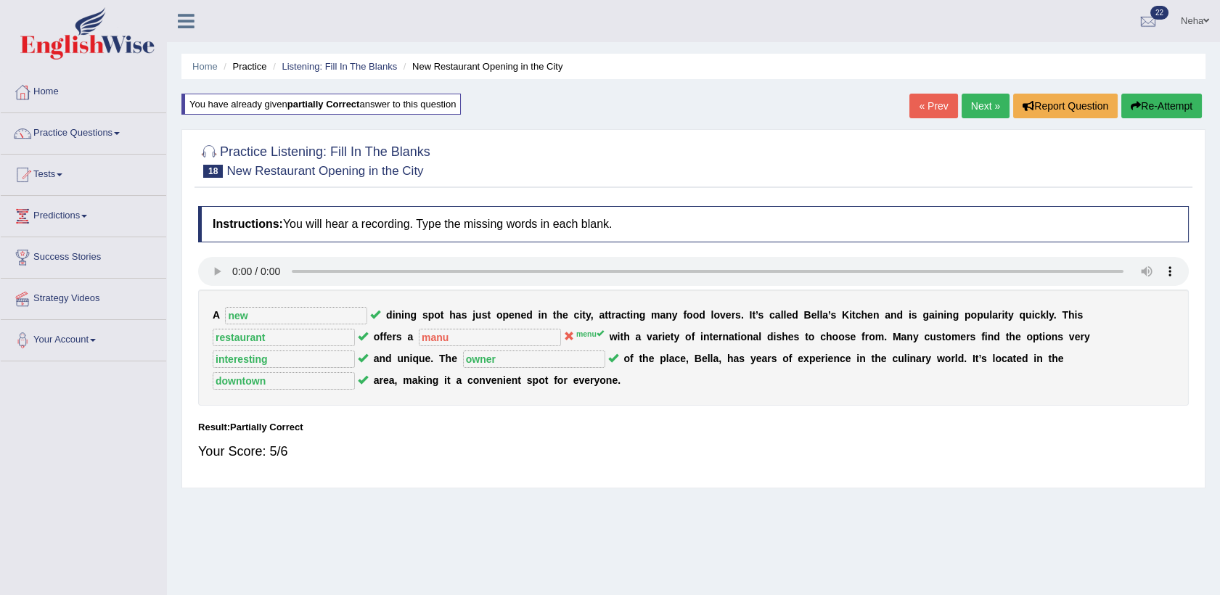
click at [1142, 103] on button "Re-Attempt" at bounding box center [1162, 106] width 81 height 25
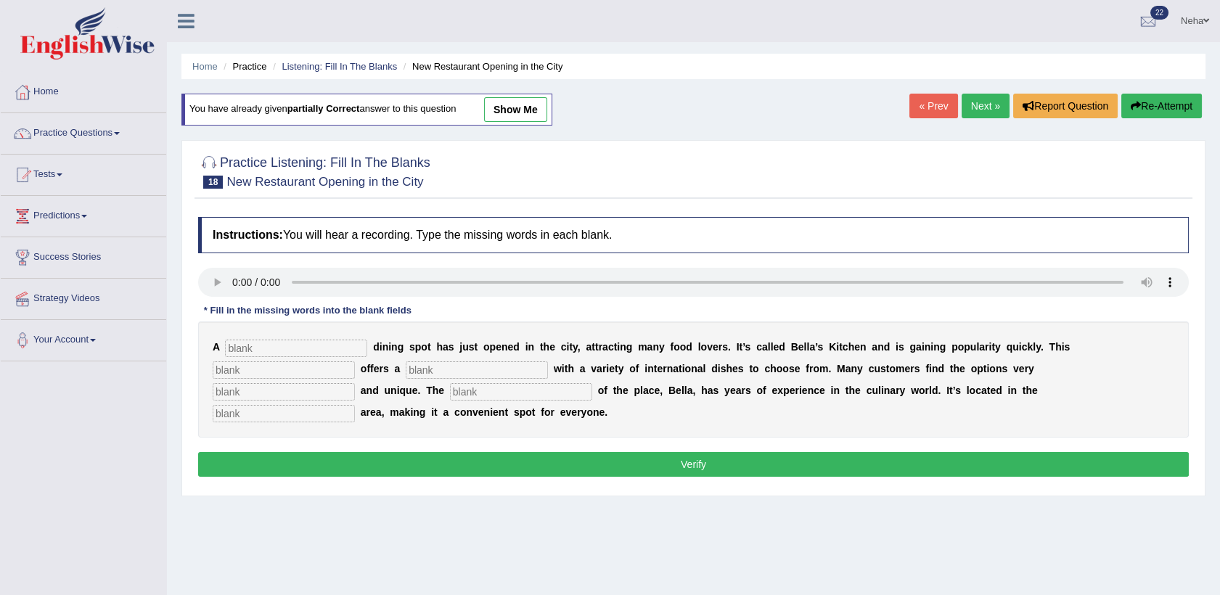
click at [297, 341] on input "text" at bounding box center [296, 348] width 142 height 17
click at [265, 341] on input "text" at bounding box center [296, 348] width 142 height 17
type input "new"
click at [355, 362] on input "text" at bounding box center [284, 370] width 142 height 17
click at [355, 362] on input "re" at bounding box center [284, 370] width 142 height 17
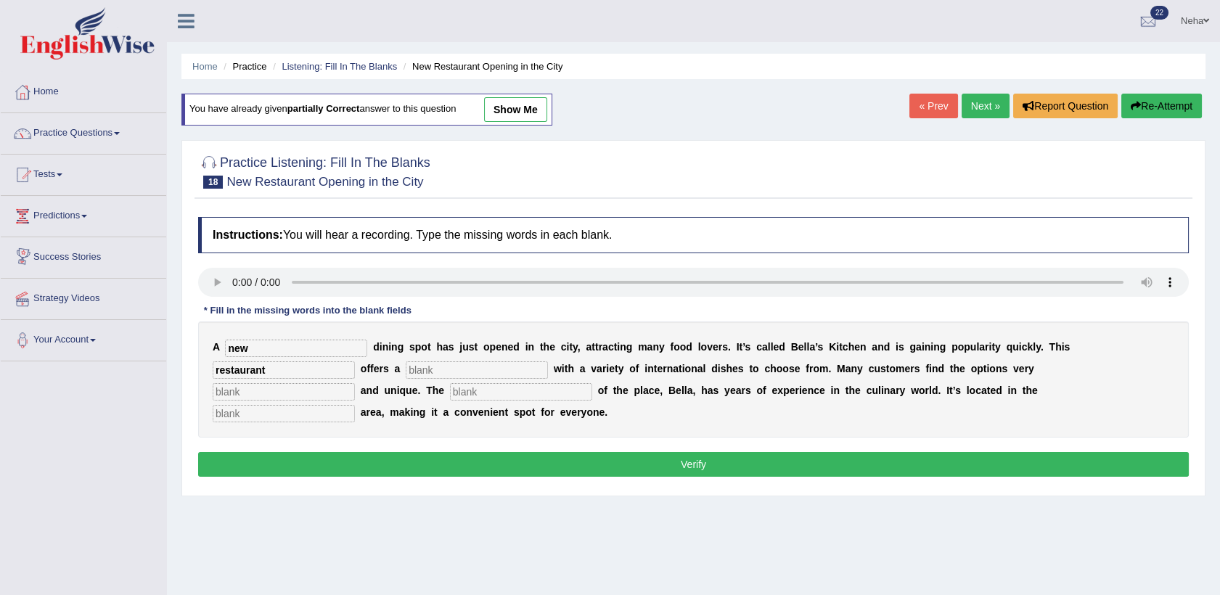
type input "restaurant"
click at [406, 364] on input "text" at bounding box center [477, 370] width 142 height 17
click at [406, 373] on input "text" at bounding box center [477, 370] width 142 height 17
type input "menu"
click at [355, 383] on input "text" at bounding box center [284, 391] width 142 height 17
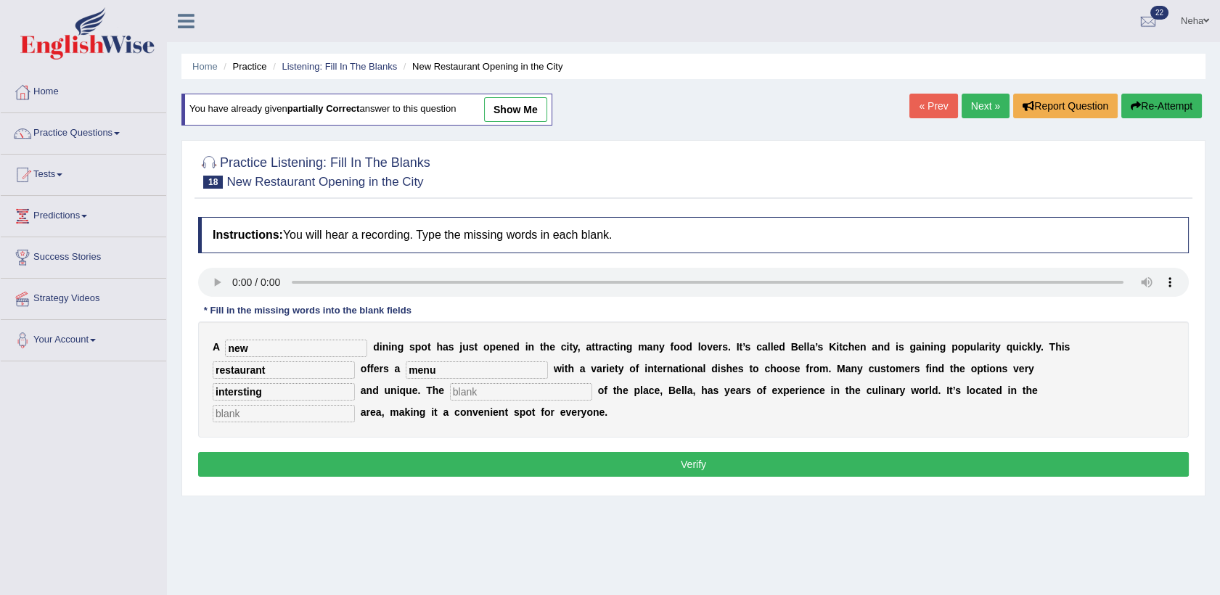
type input "intersting"
click at [592, 383] on input "text" at bounding box center [521, 391] width 142 height 17
type input "owner"
click at [355, 405] on input "text" at bounding box center [284, 413] width 142 height 17
type input "downtown"
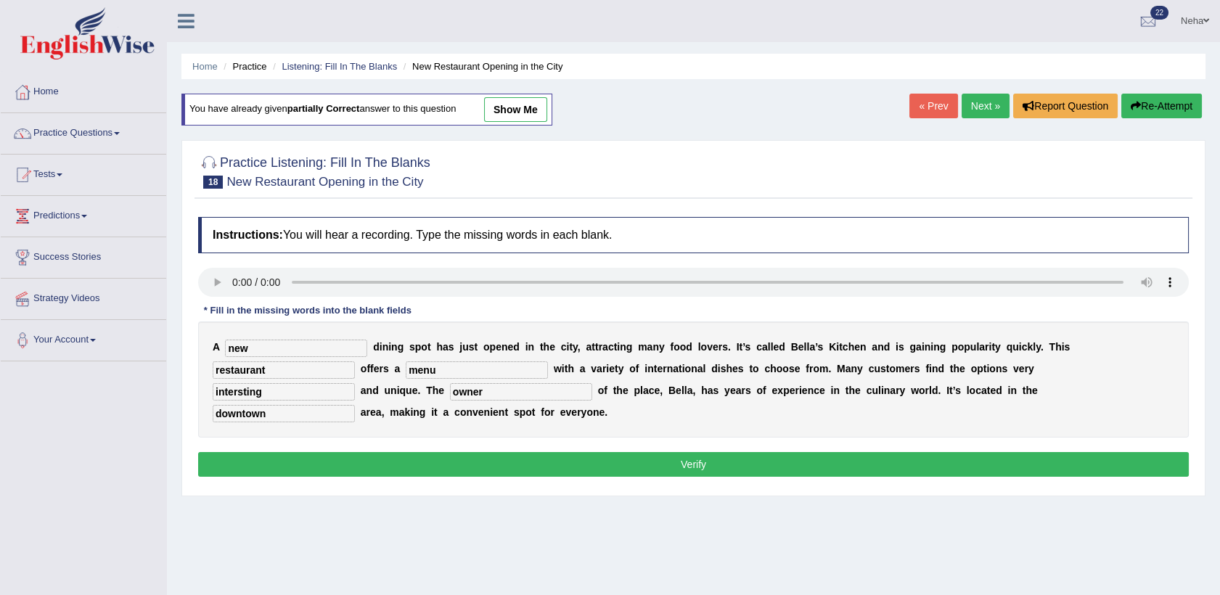
click at [545, 452] on button "Verify" at bounding box center [693, 464] width 991 height 25
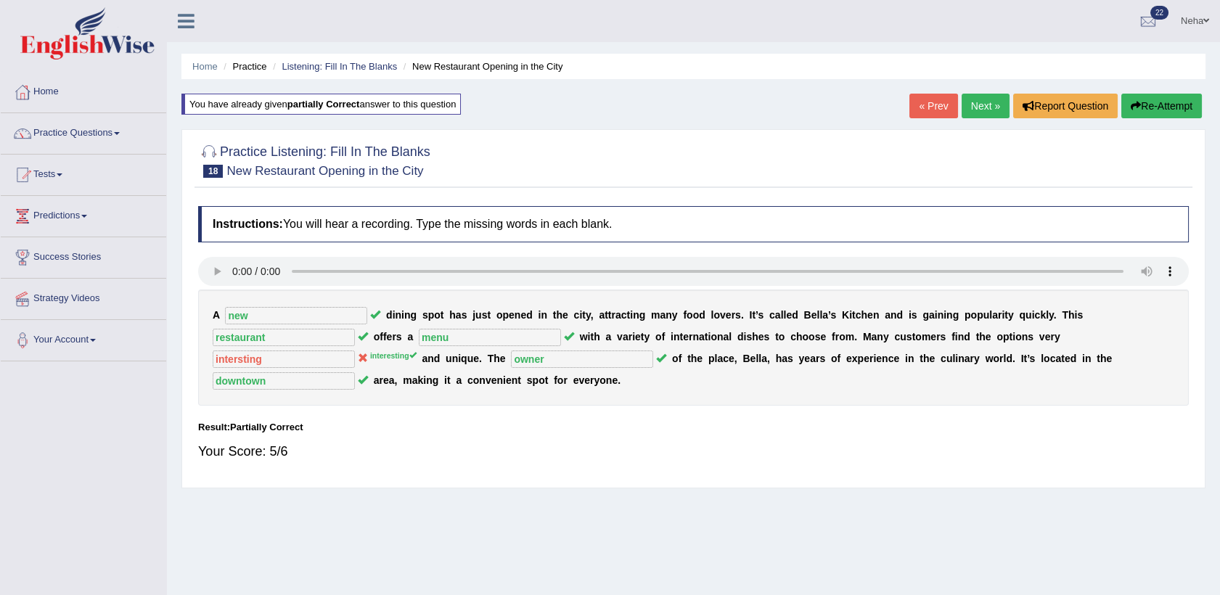
click at [978, 113] on link "Next »" at bounding box center [986, 106] width 48 height 25
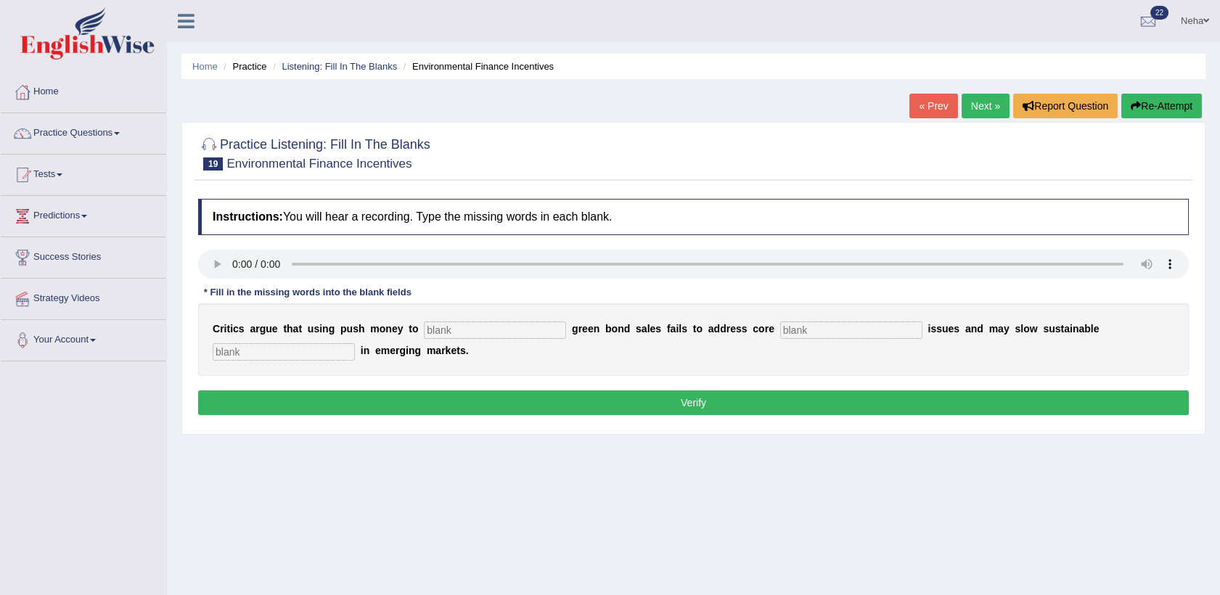
click at [355, 343] on input "text" at bounding box center [284, 351] width 142 height 17
type input "development"
click at [780, 330] on input "text" at bounding box center [851, 330] width 142 height 17
type input "climate"
click at [453, 326] on input "text" at bounding box center [495, 330] width 142 height 17
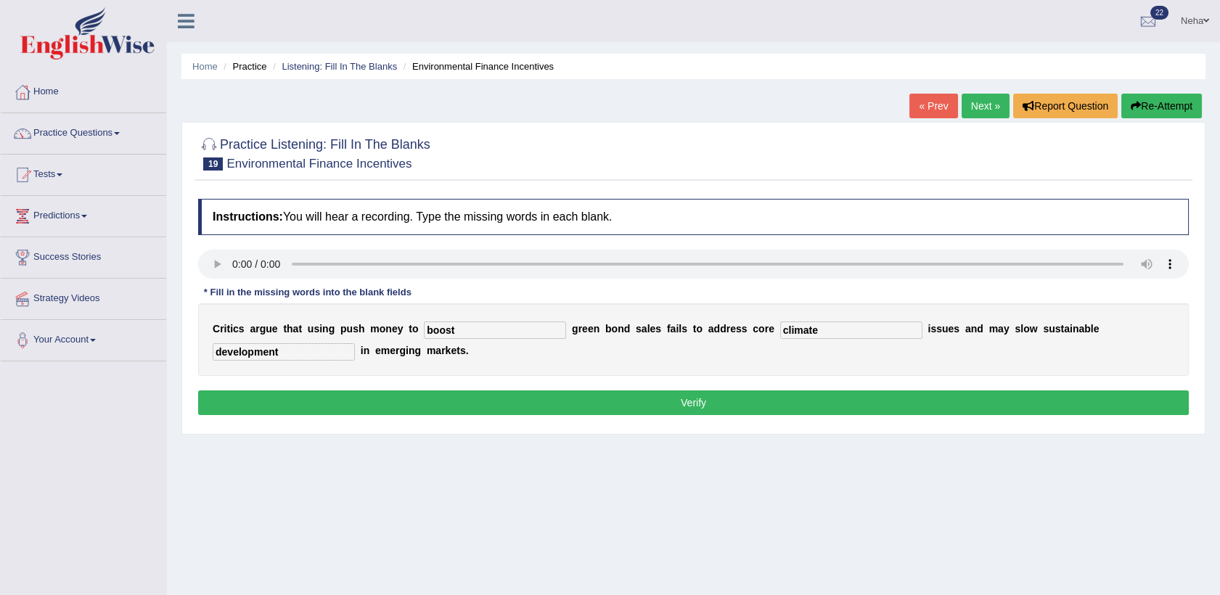
type input "boost"
click at [654, 400] on button "Verify" at bounding box center [693, 403] width 991 height 25
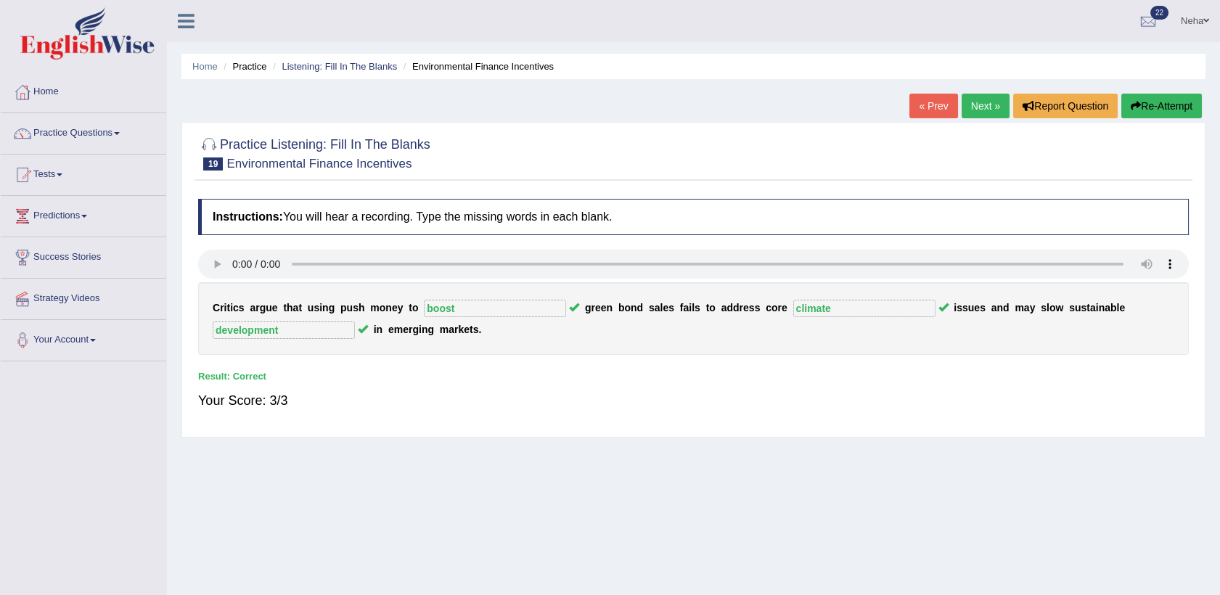
click at [970, 102] on link "Next »" at bounding box center [986, 106] width 48 height 25
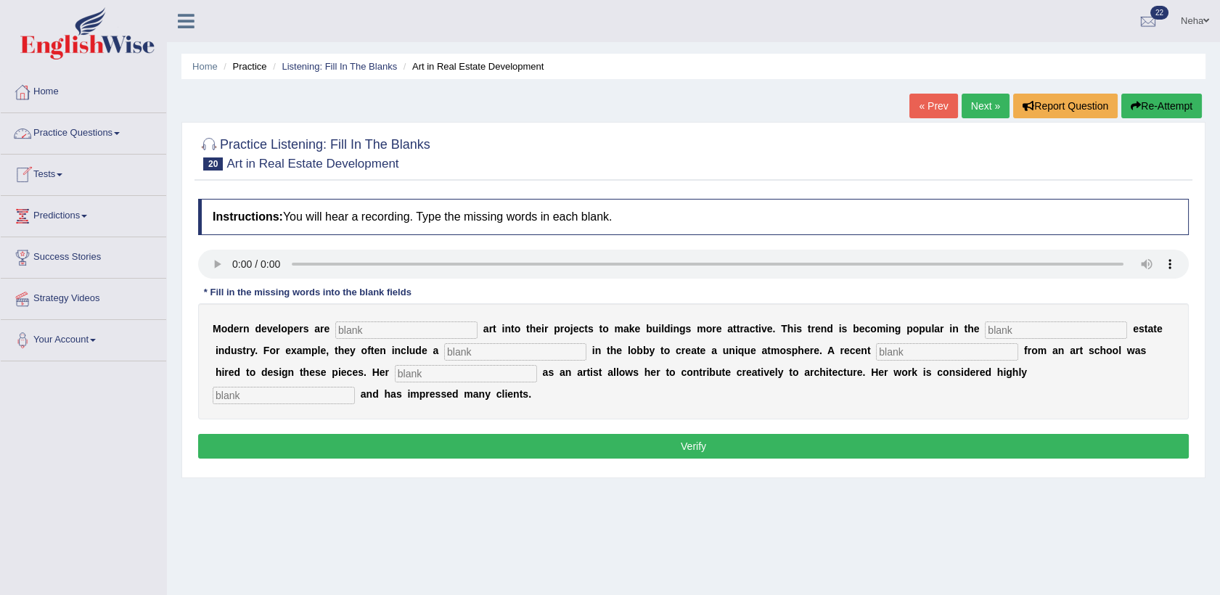
click at [393, 329] on input "text" at bounding box center [406, 330] width 142 height 17
click at [354, 328] on input "incorporating" at bounding box center [406, 330] width 142 height 17
type input "incoporating"
click at [985, 333] on input "text" at bounding box center [1056, 330] width 142 height 17
type input "real"
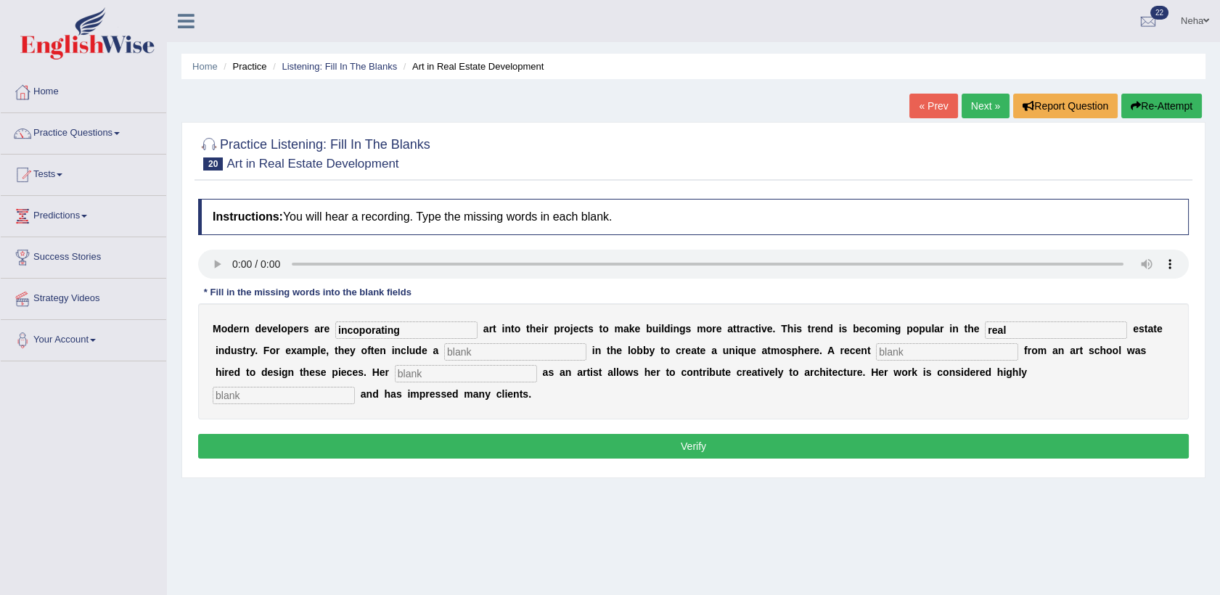
click at [444, 344] on input "text" at bounding box center [515, 351] width 142 height 17
type input "sculpture"
click at [876, 350] on input "text" at bounding box center [947, 351] width 142 height 17
type input "graduate"
click at [395, 377] on input "text" at bounding box center [466, 373] width 142 height 17
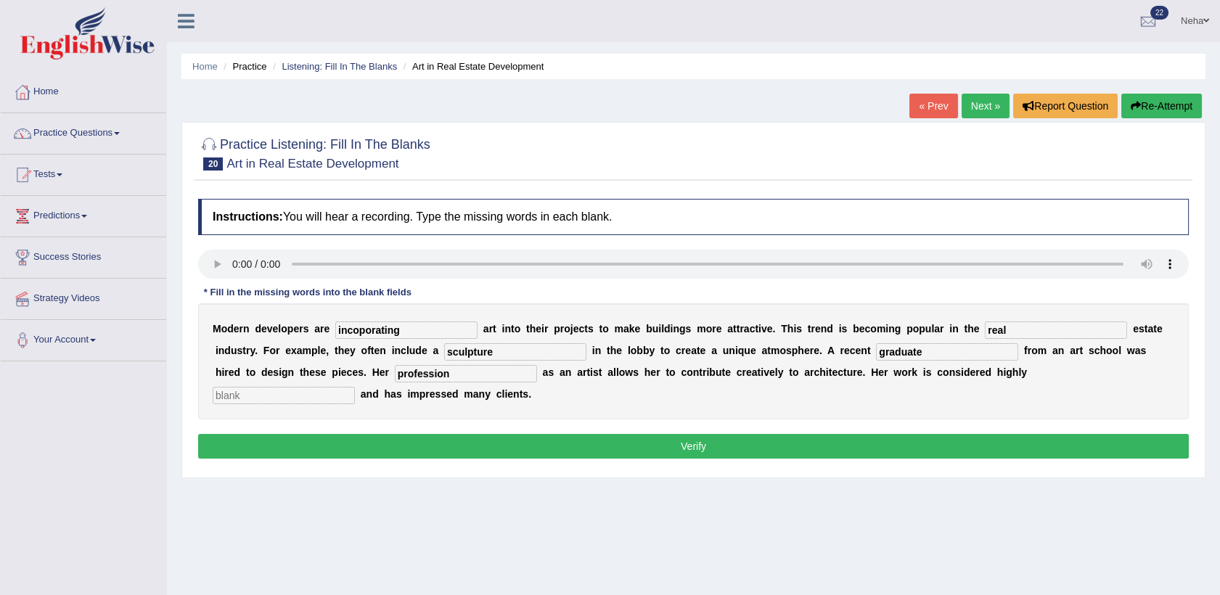
type input "profession"
click at [355, 387] on input "text" at bounding box center [284, 395] width 142 height 17
type input "professional"
click at [796, 434] on button "Verify" at bounding box center [693, 446] width 991 height 25
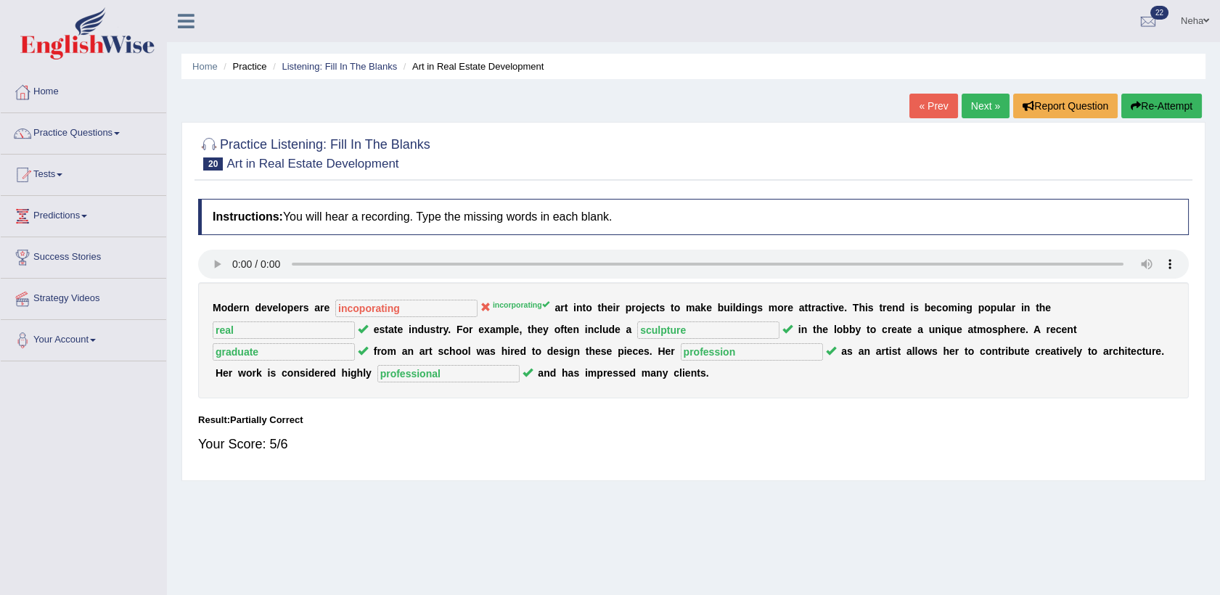
click at [990, 115] on link "Next »" at bounding box center [986, 106] width 48 height 25
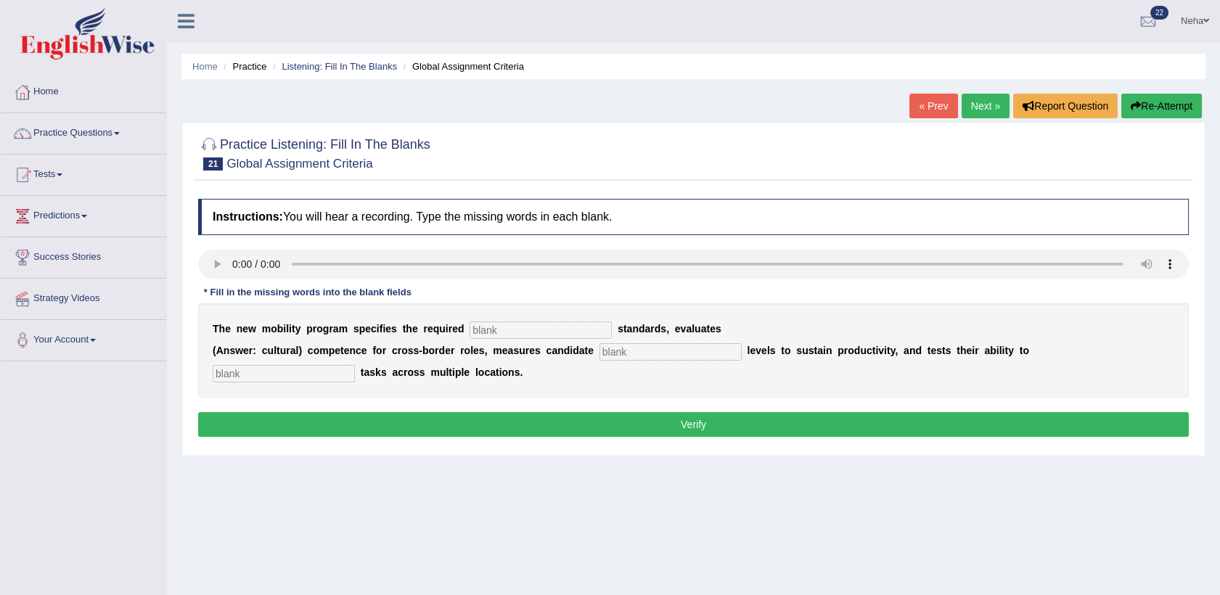
click at [470, 337] on input "text" at bounding box center [541, 330] width 142 height 17
type input "qualification"
click at [600, 350] on input "text" at bounding box center [671, 351] width 142 height 17
type input "anergy"
click at [355, 365] on input "text" at bounding box center [284, 373] width 142 height 17
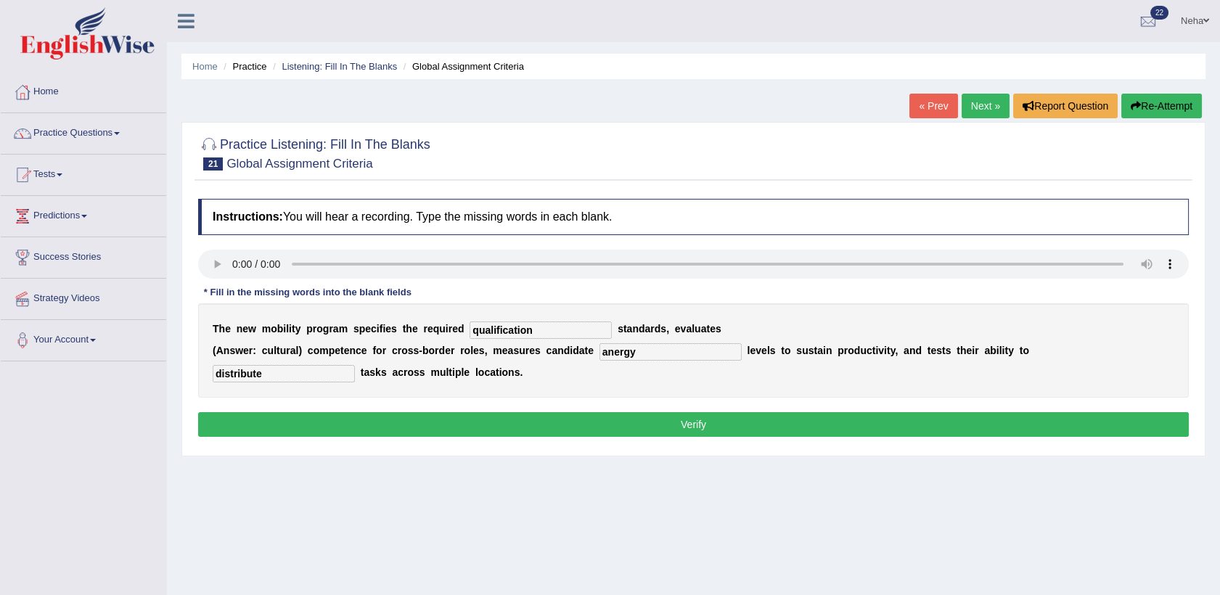
type input "distribute"
click at [988, 415] on button "Verify" at bounding box center [693, 424] width 991 height 25
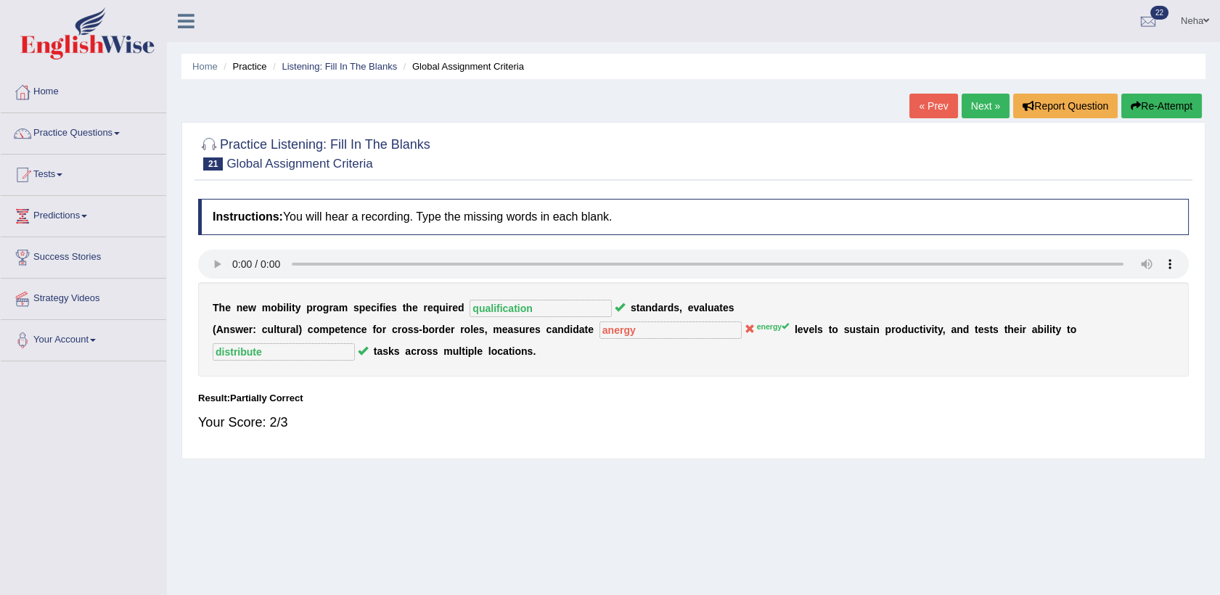
click at [1151, 98] on button "Re-Attempt" at bounding box center [1162, 106] width 81 height 25
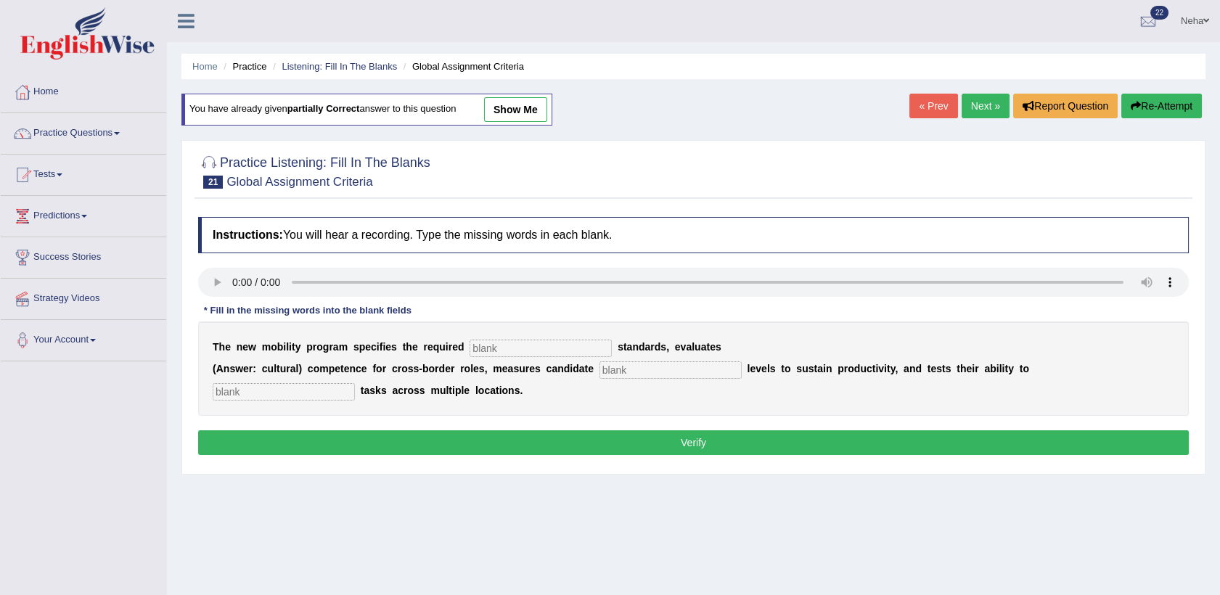
click at [513, 351] on input "text" at bounding box center [541, 348] width 142 height 17
type input "qualification"
click at [619, 367] on input "text" at bounding box center [671, 370] width 142 height 17
type input "energy"
click at [355, 383] on input "text" at bounding box center [284, 391] width 142 height 17
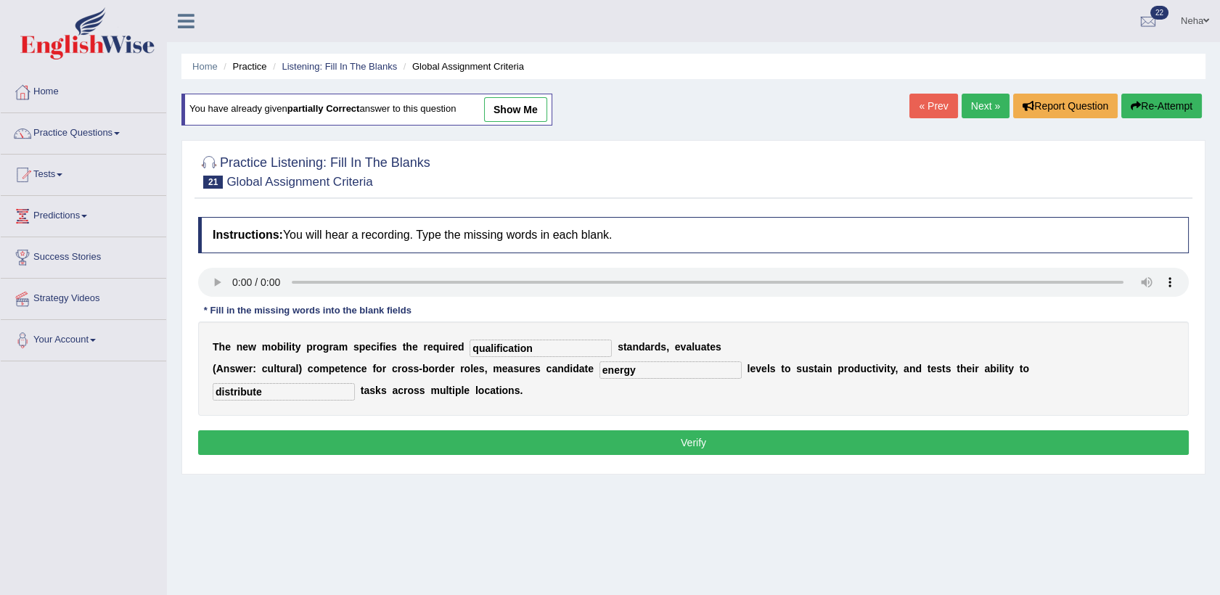
drag, startPoint x: 1040, startPoint y: 369, endPoint x: 1040, endPoint y: 401, distance: 32.7
type input "distribute"
click at [835, 433] on button "Verify" at bounding box center [693, 443] width 991 height 25
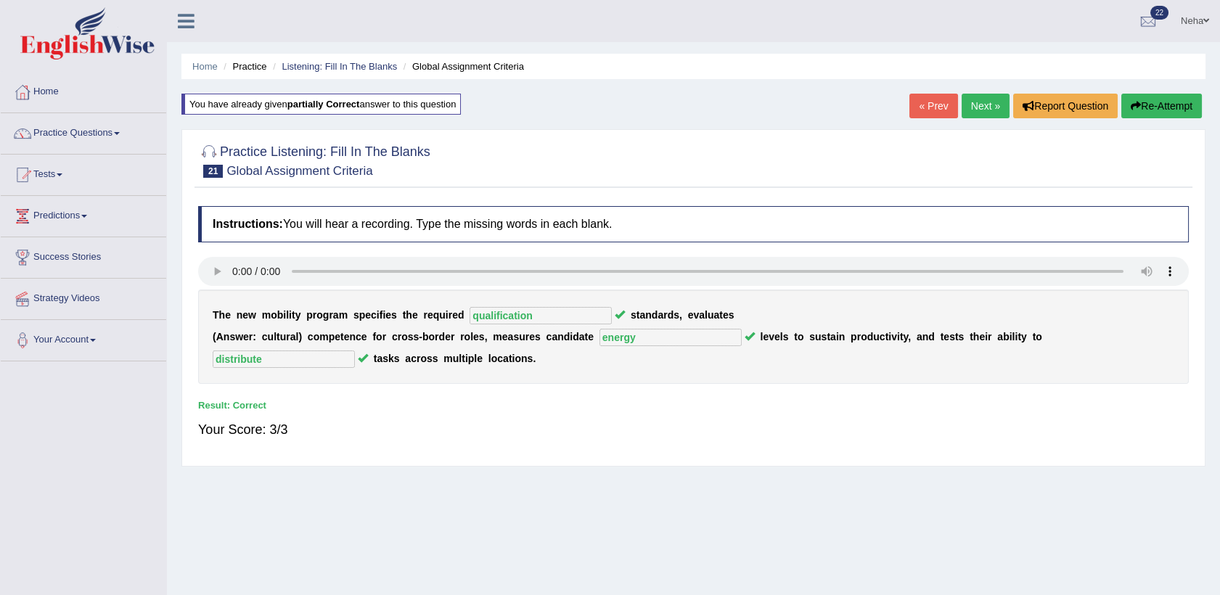
click at [996, 111] on link "Next »" at bounding box center [986, 106] width 48 height 25
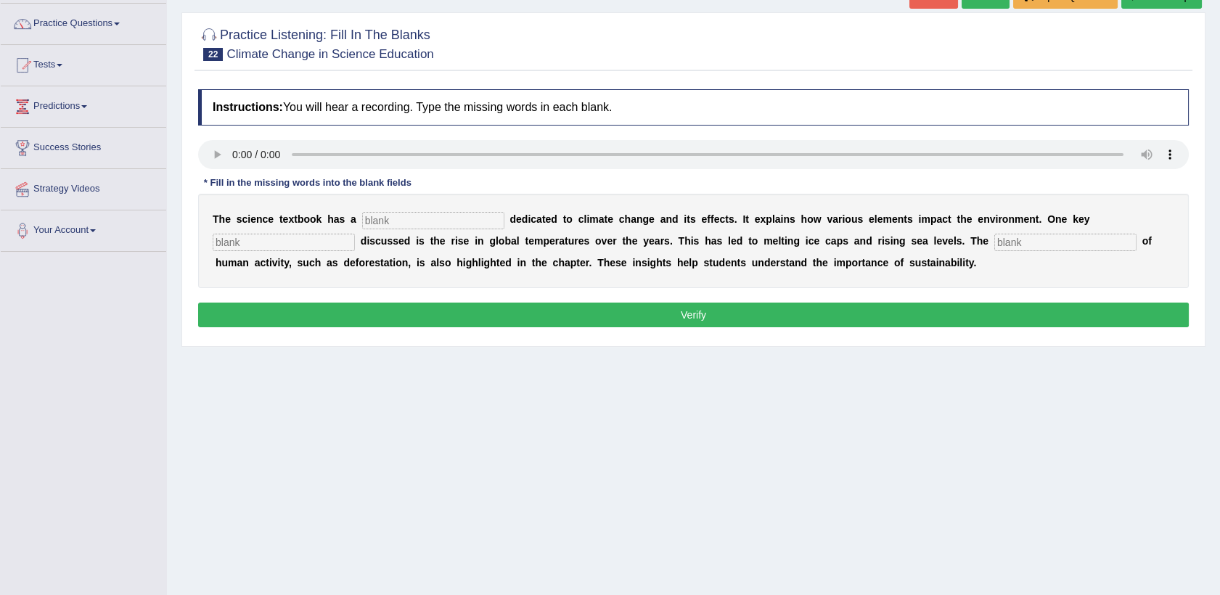
click at [389, 221] on input "text" at bounding box center [433, 220] width 142 height 17
type input "section"
click at [355, 234] on input "text" at bounding box center [284, 242] width 142 height 17
type input "factor"
click at [995, 240] on input "text" at bounding box center [1066, 242] width 142 height 17
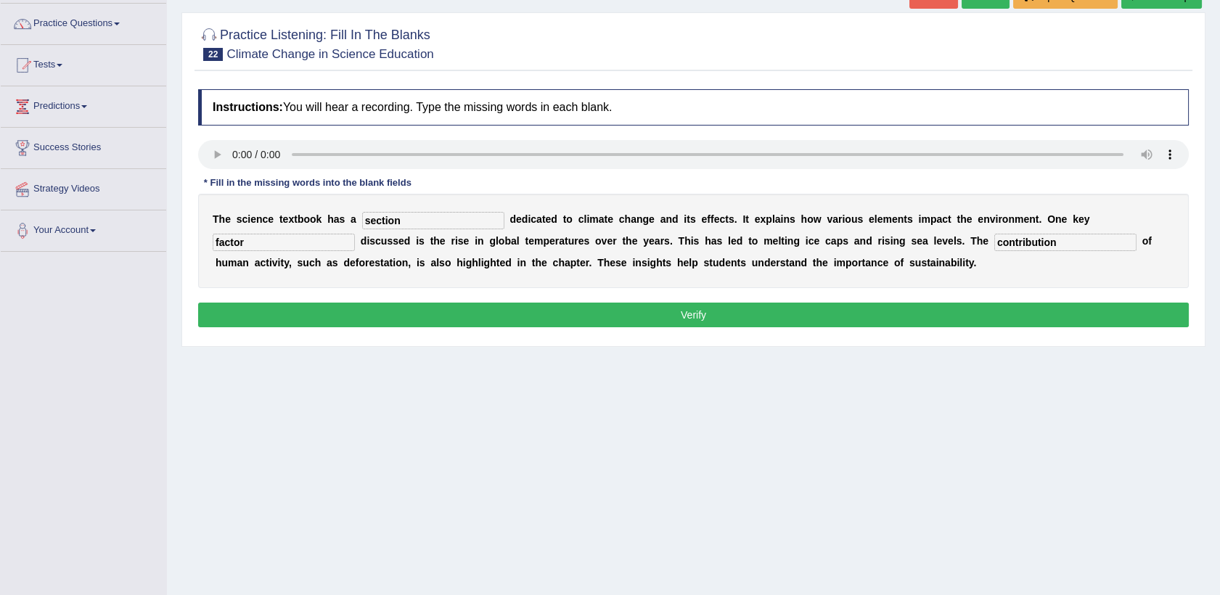
type input "contribution"
click at [874, 319] on button "Verify" at bounding box center [693, 315] width 991 height 25
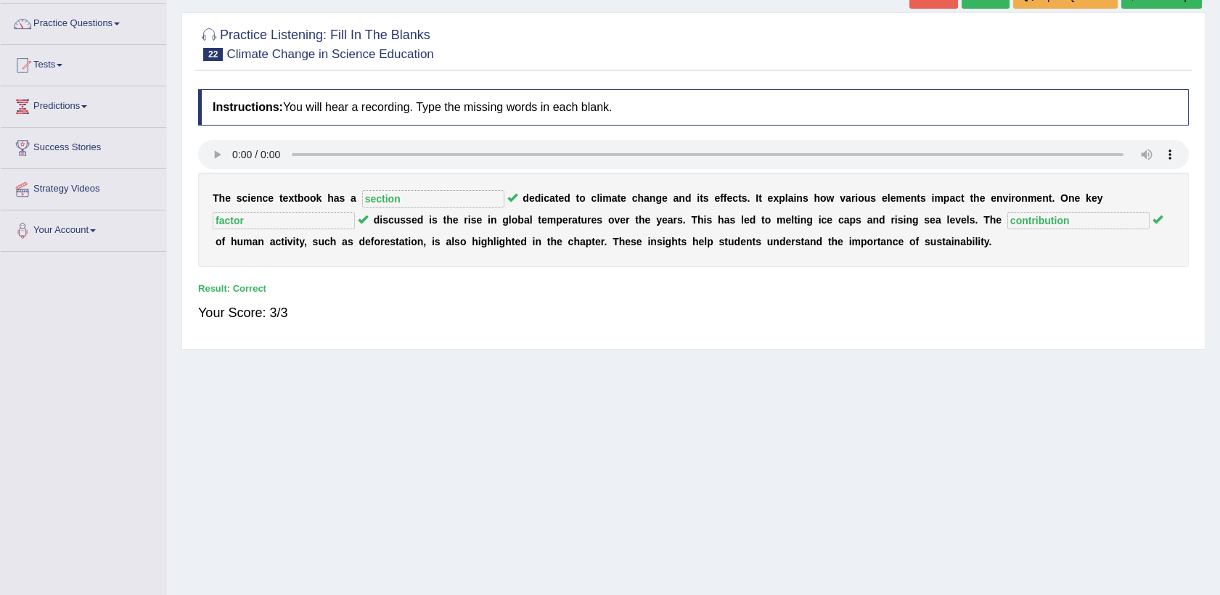
scroll to position [76, 0]
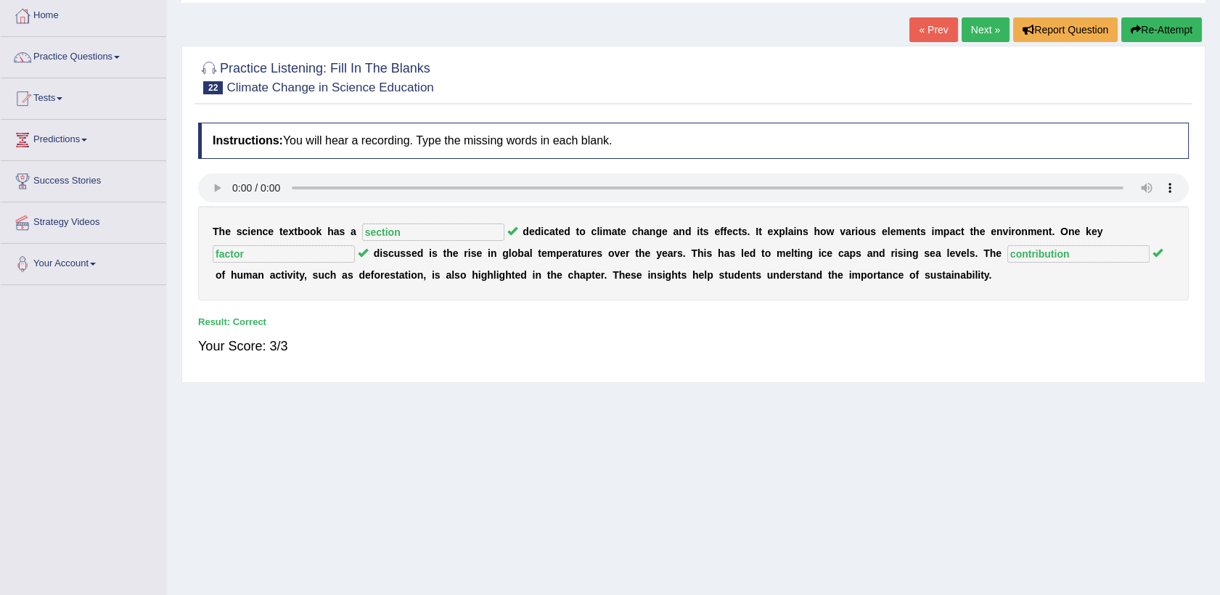
click at [972, 25] on link "Next »" at bounding box center [986, 29] width 48 height 25
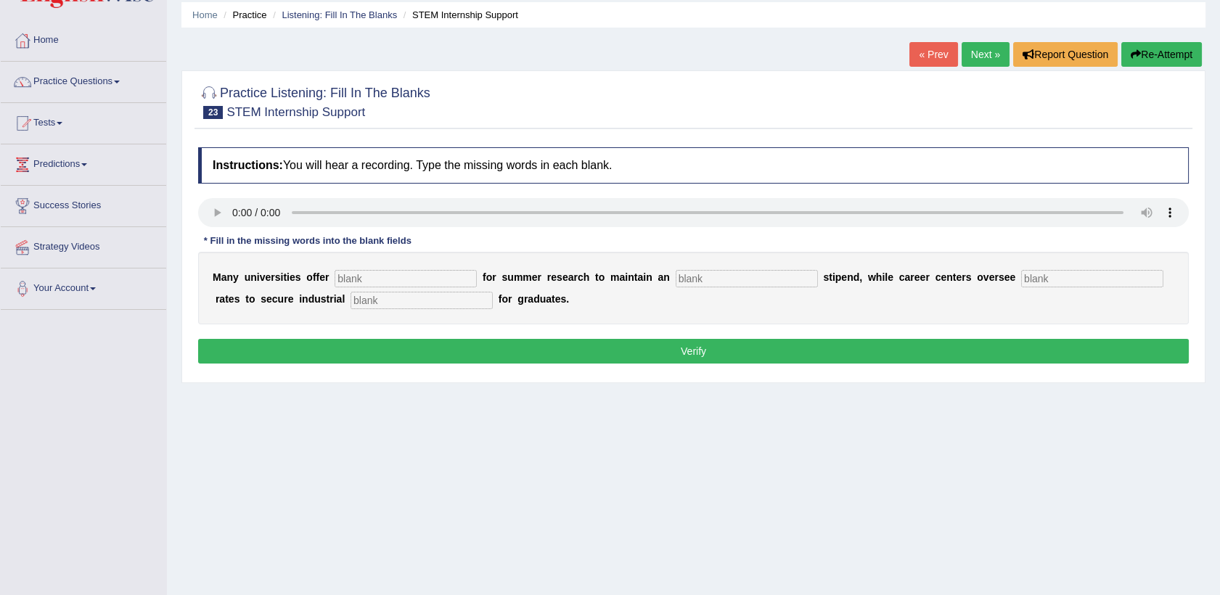
click at [388, 285] on input "text" at bounding box center [406, 278] width 142 height 17
click at [382, 277] on input "text" at bounding box center [406, 278] width 142 height 17
click at [354, 287] on input "subcidies" at bounding box center [406, 278] width 142 height 17
type input "subsidies"
click at [676, 282] on input "text" at bounding box center [747, 278] width 142 height 17
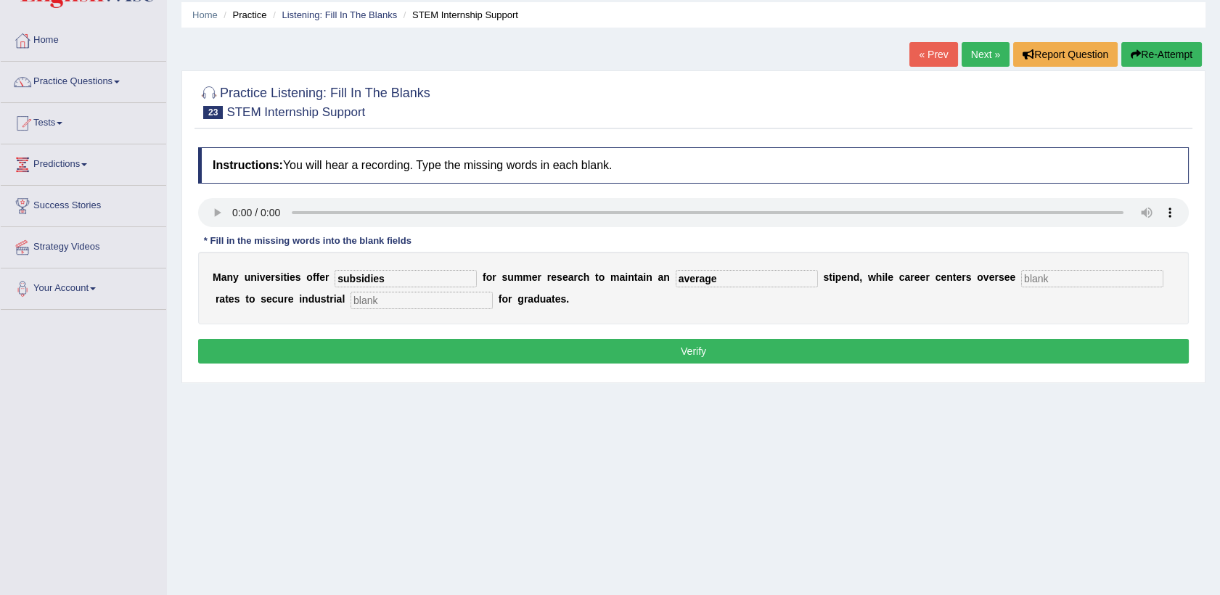
type input "average"
click at [1022, 274] on input "text" at bounding box center [1093, 278] width 142 height 17
click at [352, 282] on input "subsidies" at bounding box center [406, 278] width 142 height 17
type input "subcidies"
click at [1022, 276] on input "text" at bounding box center [1093, 278] width 142 height 17
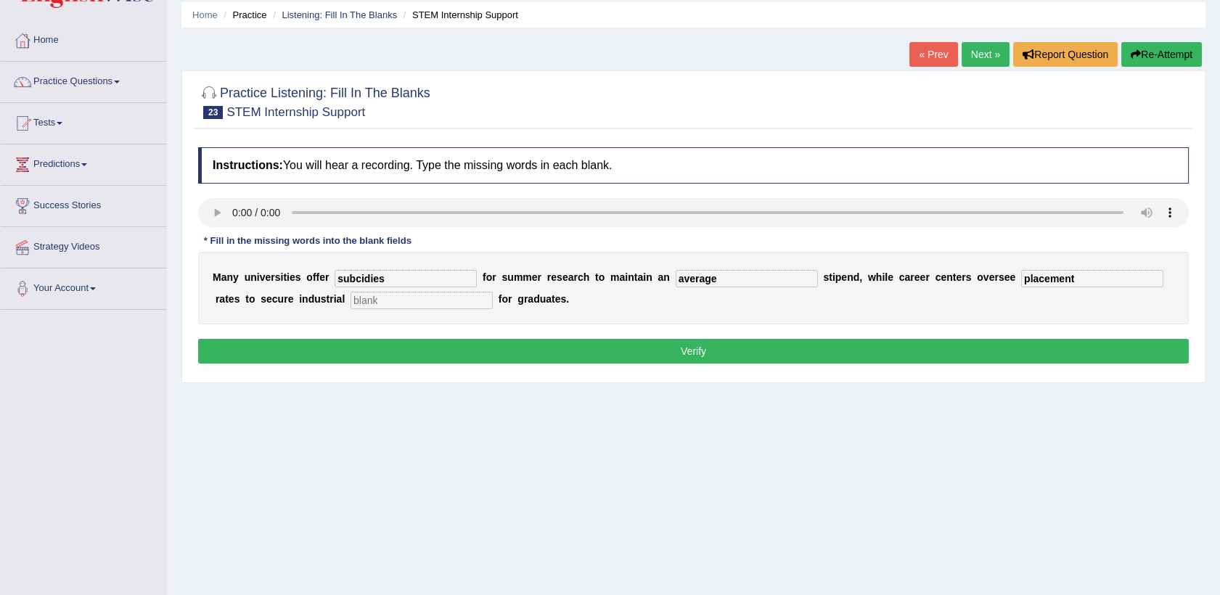
type input "placement"
click at [359, 303] on input "text" at bounding box center [422, 300] width 142 height 17
type input "experience"
click at [364, 356] on button "Verify" at bounding box center [693, 351] width 991 height 25
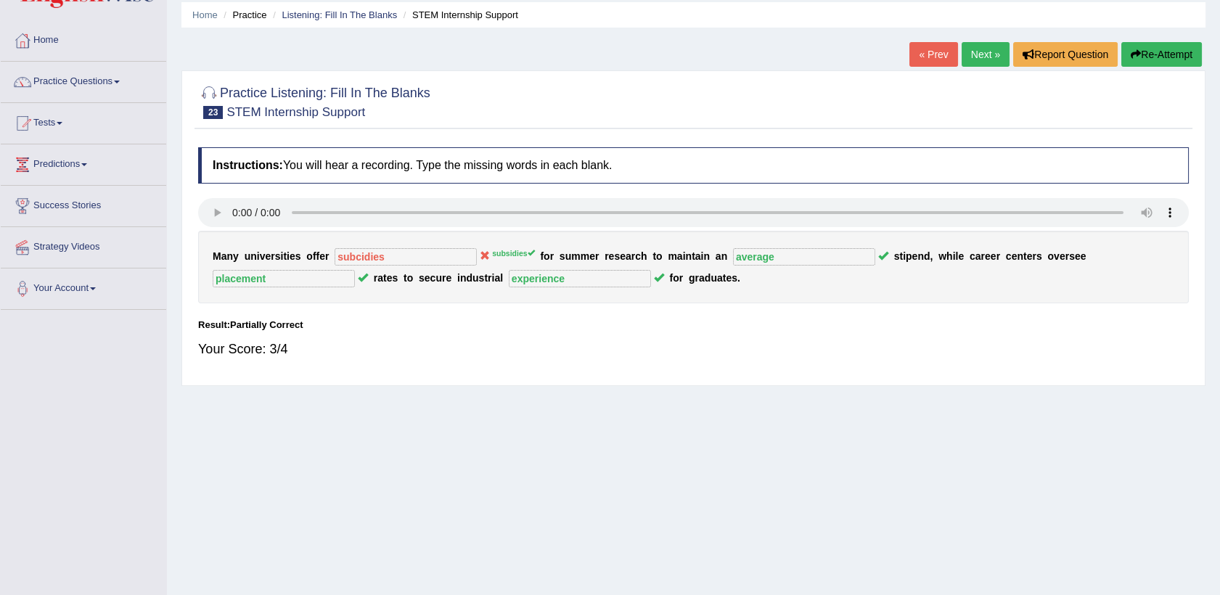
click at [1166, 55] on button "Re-Attempt" at bounding box center [1162, 54] width 81 height 25
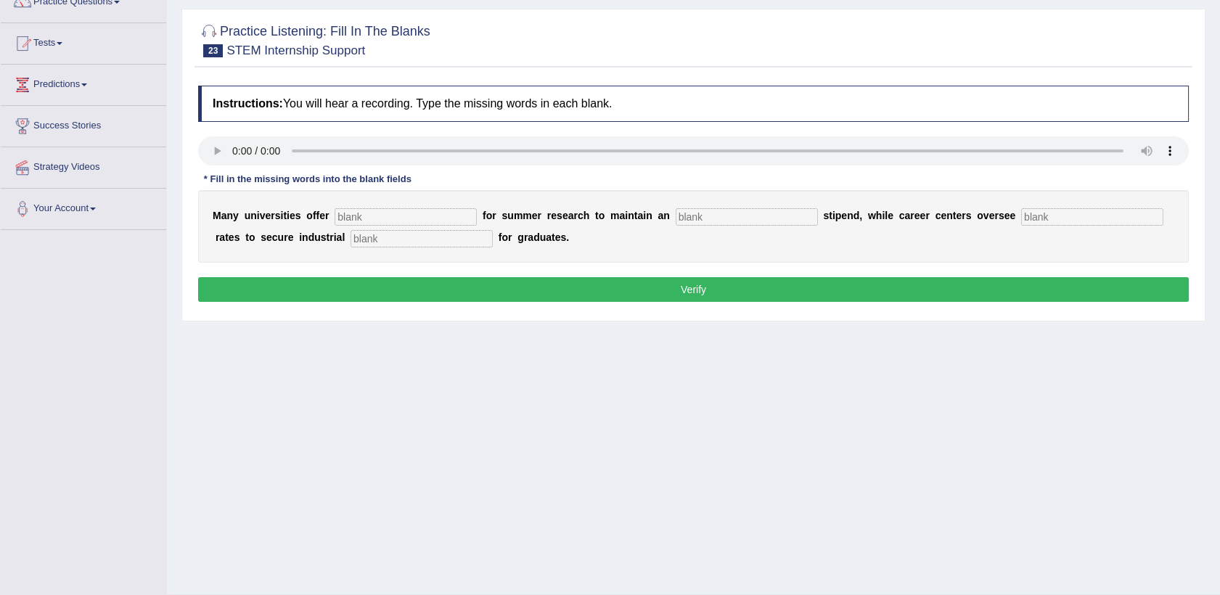
click at [394, 218] on input "text" at bounding box center [406, 216] width 142 height 17
type input "subsidies"
click at [691, 223] on input "text" at bounding box center [747, 216] width 142 height 17
type input "average"
click at [1022, 214] on input "text" at bounding box center [1093, 216] width 142 height 17
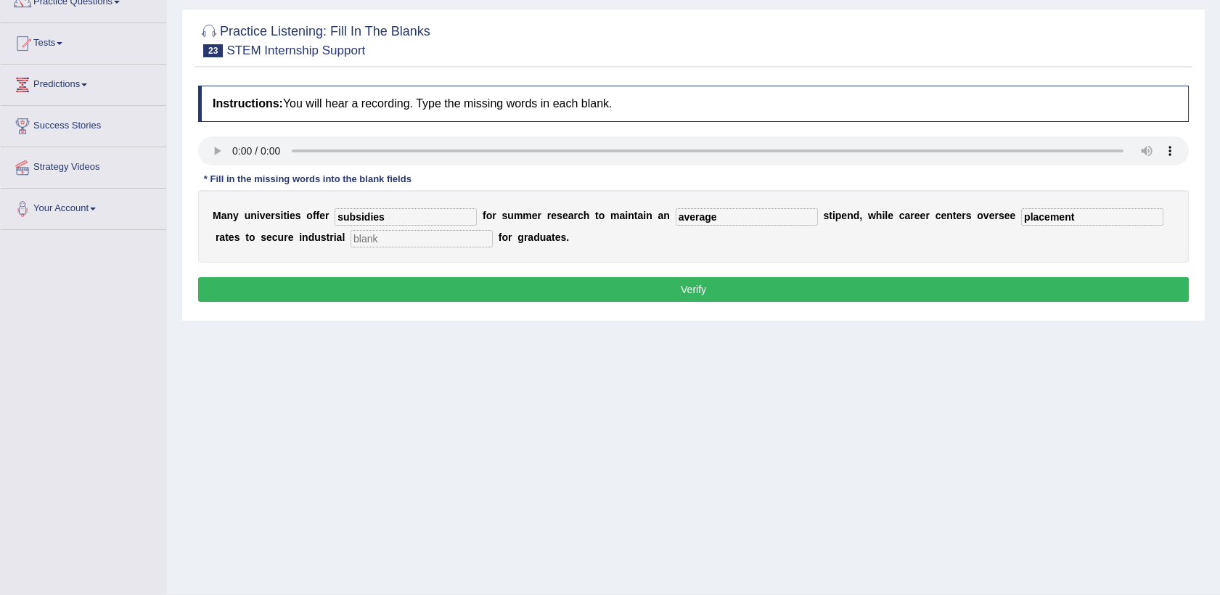
type input "placement"
click at [351, 243] on input "text" at bounding box center [422, 238] width 142 height 17
click at [351, 242] on input "text" at bounding box center [422, 238] width 142 height 17
type input "experience"
click at [341, 298] on button "Verify" at bounding box center [693, 289] width 991 height 25
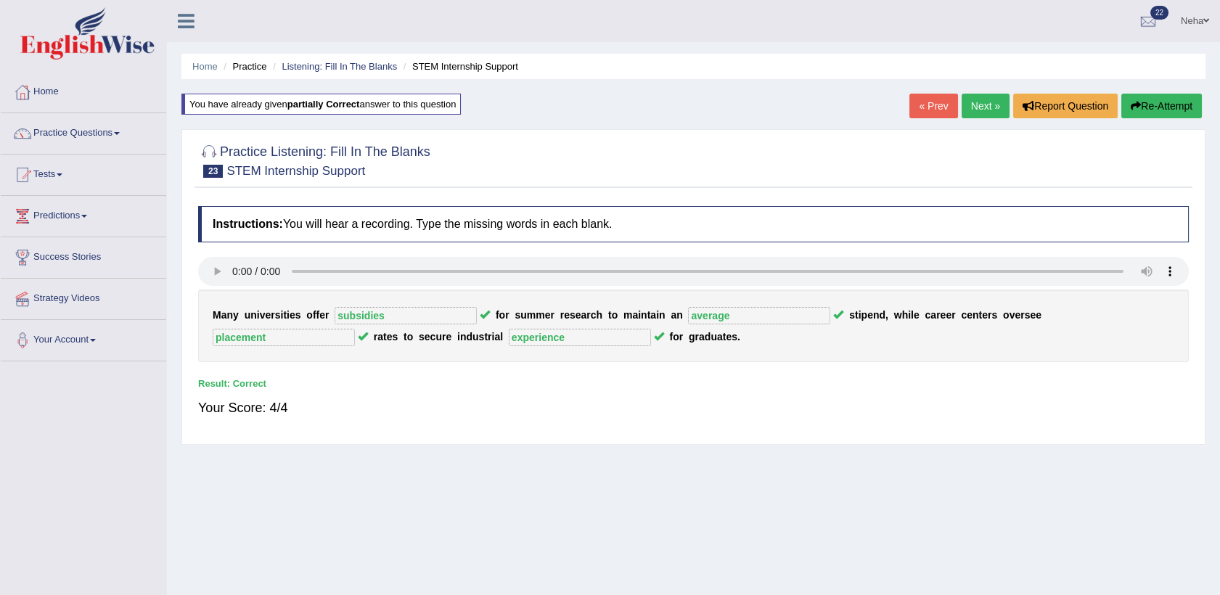
click at [980, 102] on link "Next »" at bounding box center [986, 106] width 48 height 25
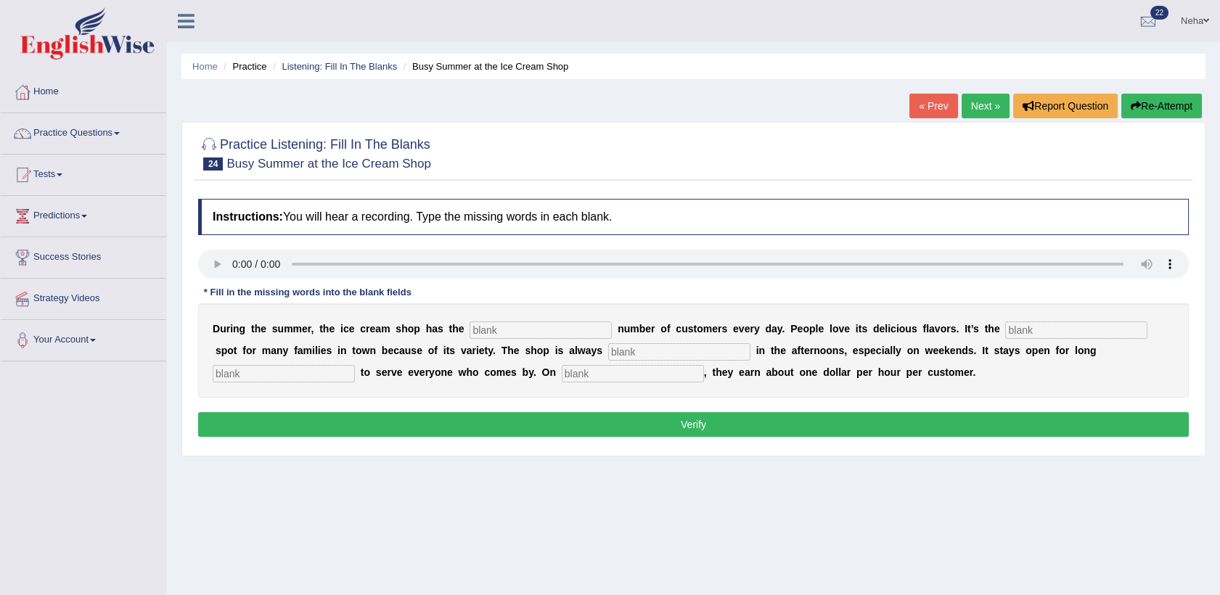
click at [505, 335] on input "text" at bounding box center [541, 330] width 142 height 17
type input "same"
click at [1006, 328] on input "text" at bounding box center [1077, 330] width 142 height 17
type input "favorite"
click at [608, 351] on input "text" at bounding box center [679, 351] width 142 height 17
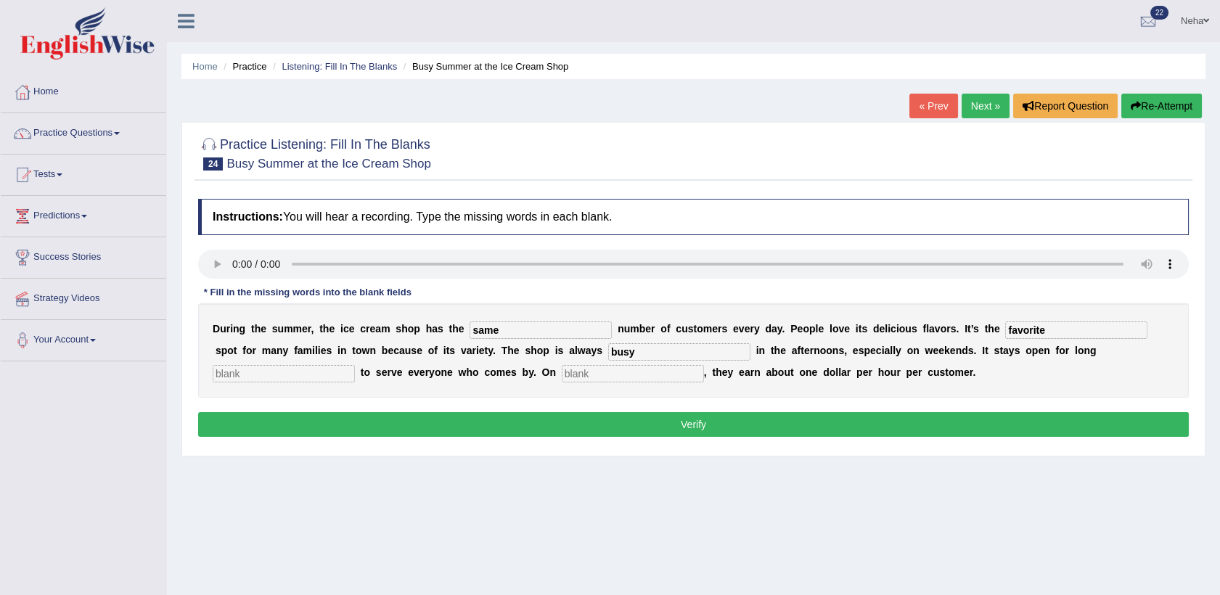
type input "busy"
click at [355, 365] on input "text" at bounding box center [284, 373] width 142 height 17
type input "hours"
click at [562, 375] on input "text" at bounding box center [633, 373] width 142 height 17
type input "average"
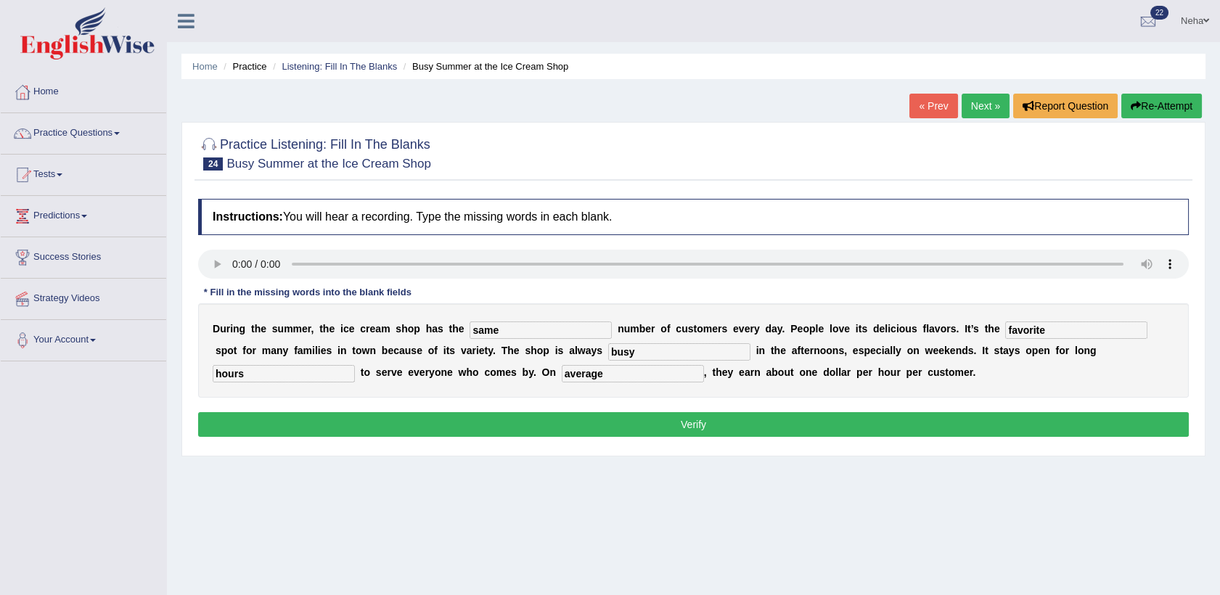
click at [477, 423] on button "Verify" at bounding box center [693, 424] width 991 height 25
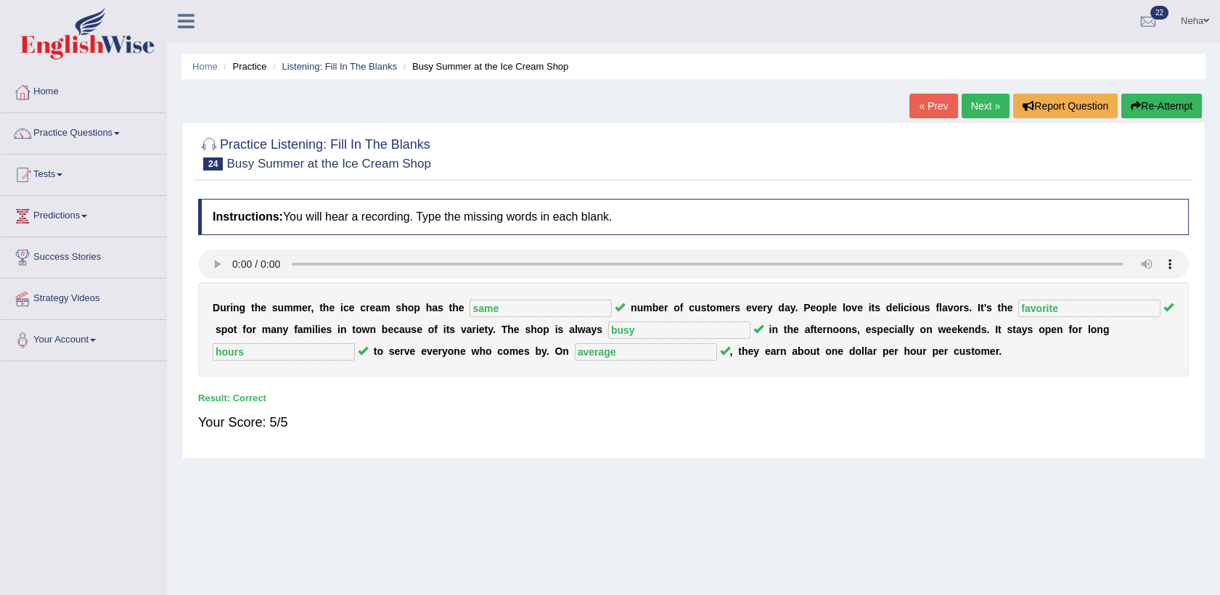
click at [990, 103] on link "Next »" at bounding box center [986, 106] width 48 height 25
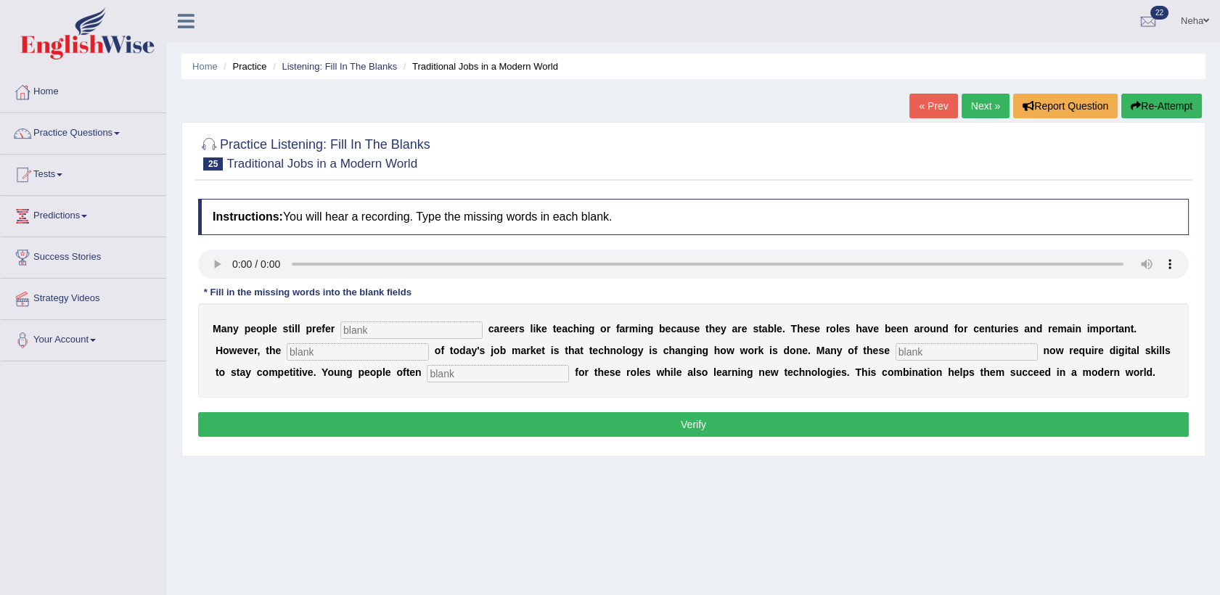
click at [434, 322] on input "text" at bounding box center [412, 330] width 142 height 17
type input "traditional"
click at [287, 357] on input "text" at bounding box center [358, 351] width 142 height 17
type input "reality"
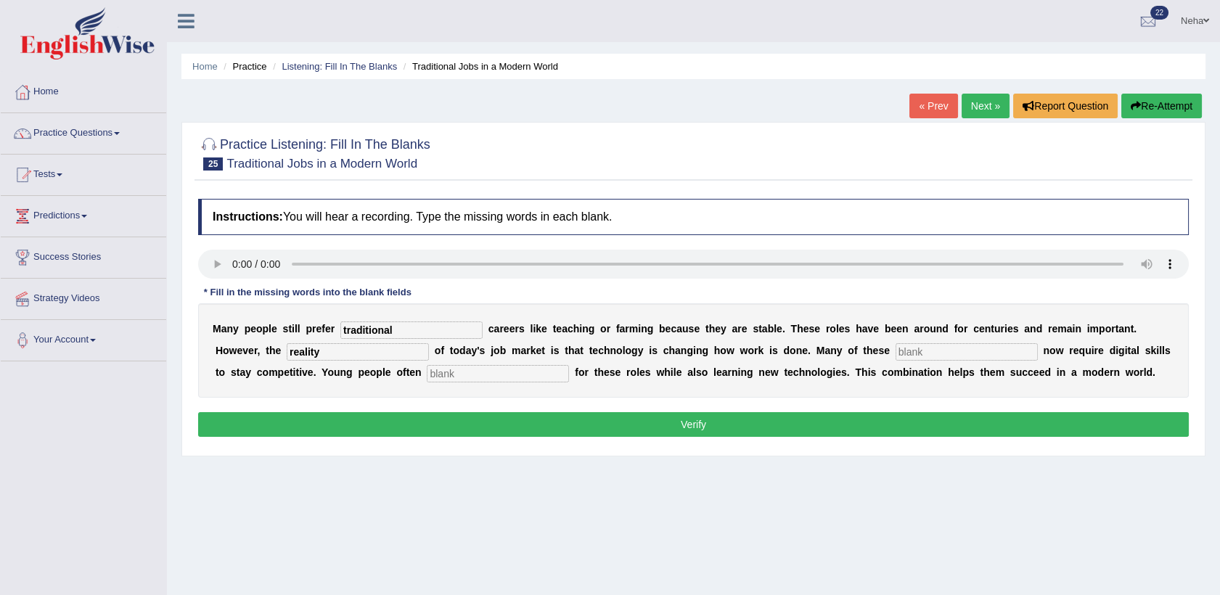
click at [896, 350] on input "text" at bounding box center [967, 351] width 142 height 17
type input "jobs"
click at [427, 380] on input "text" at bounding box center [498, 373] width 142 height 17
type input "apply"
click at [437, 430] on button "Verify" at bounding box center [693, 424] width 991 height 25
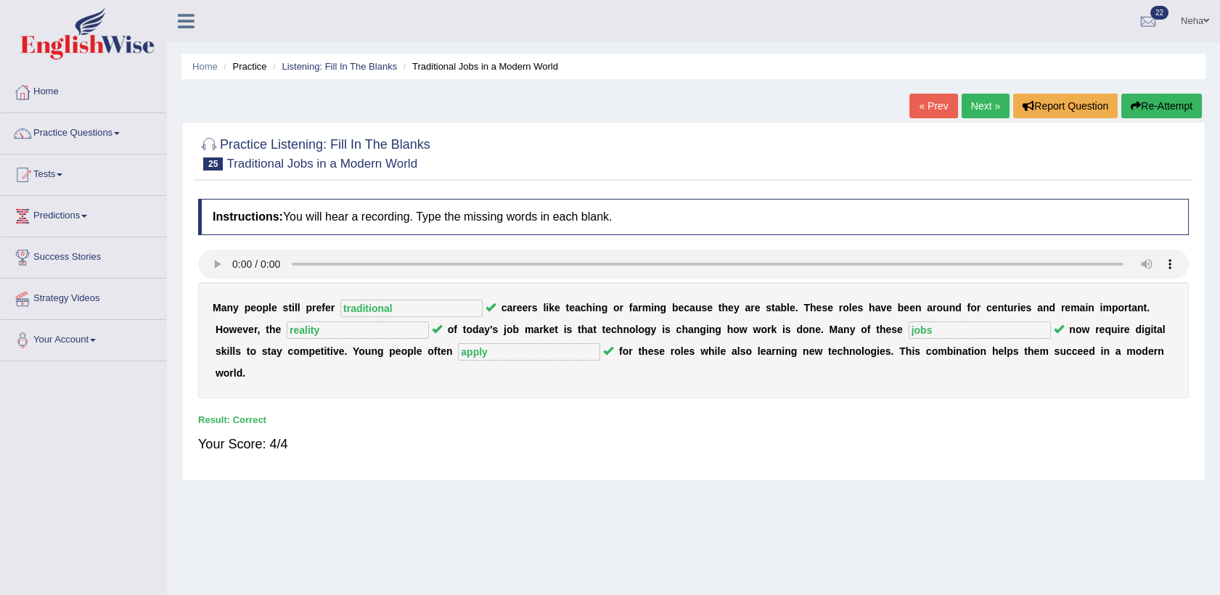
click at [982, 108] on link "Next »" at bounding box center [986, 106] width 48 height 25
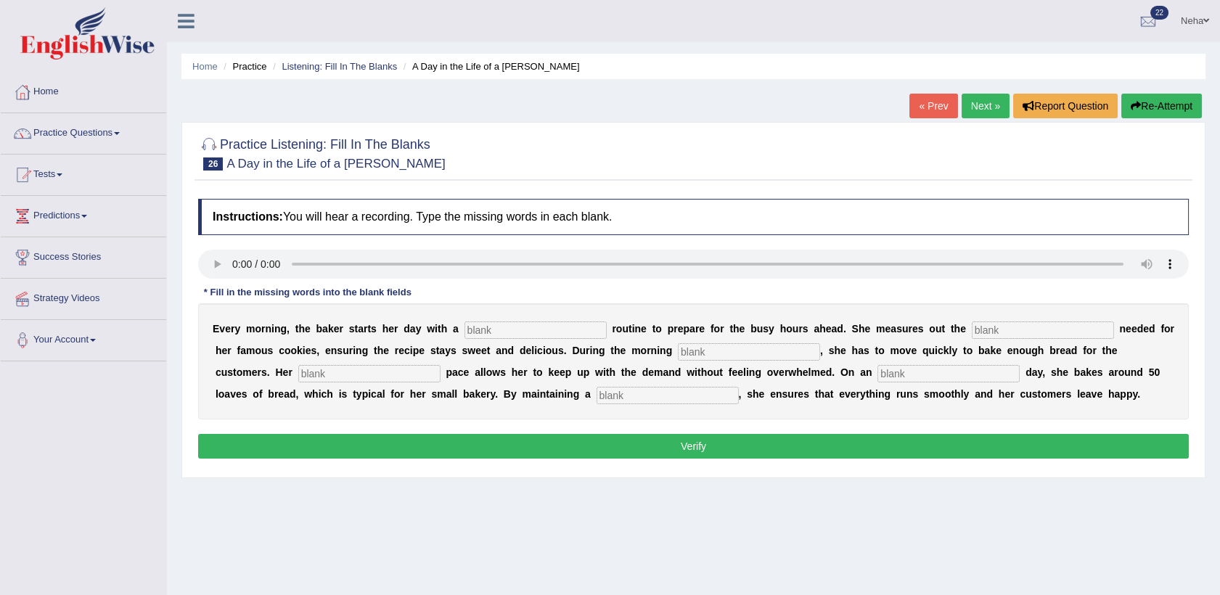
click at [465, 335] on input "text" at bounding box center [536, 330] width 142 height 17
type input "simple"
click at [972, 336] on input "text" at bounding box center [1043, 330] width 142 height 17
type input "sugar"
click at [688, 354] on input "text" at bounding box center [749, 351] width 142 height 17
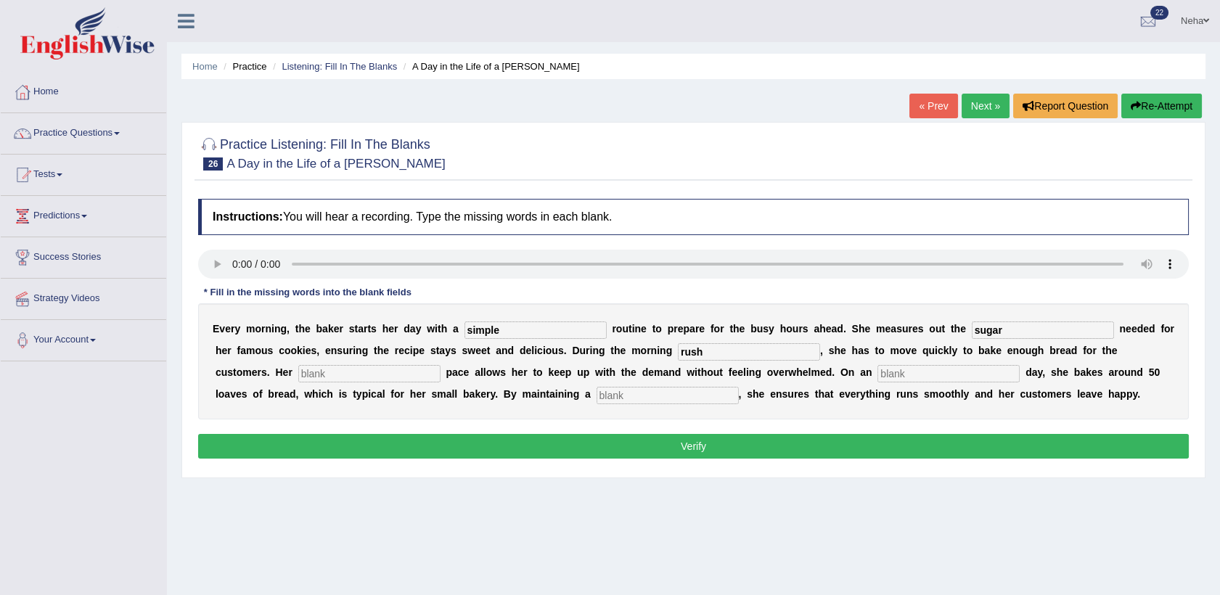
type input "rush"
click at [298, 375] on input "text" at bounding box center [369, 373] width 142 height 17
click at [298, 380] on input "stady" at bounding box center [369, 373] width 142 height 17
type input "steady"
click at [878, 367] on input "text" at bounding box center [949, 373] width 142 height 17
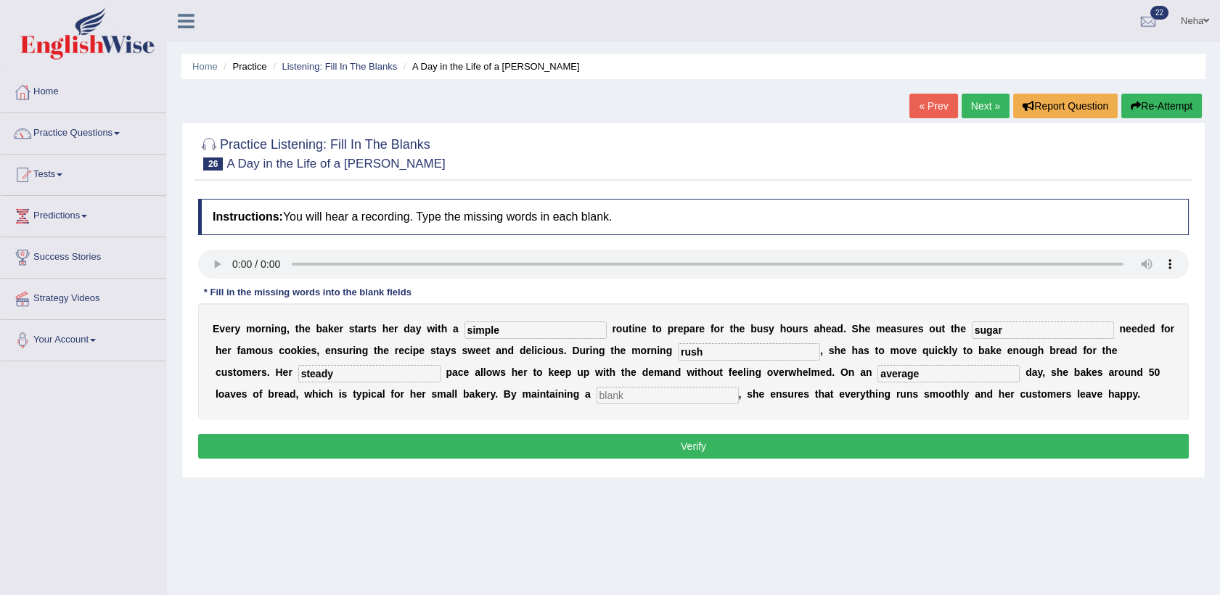
type input "average"
click at [597, 391] on input "text" at bounding box center [668, 395] width 142 height 17
type input "workflow"
click at [487, 452] on button "Verify" at bounding box center [693, 446] width 991 height 25
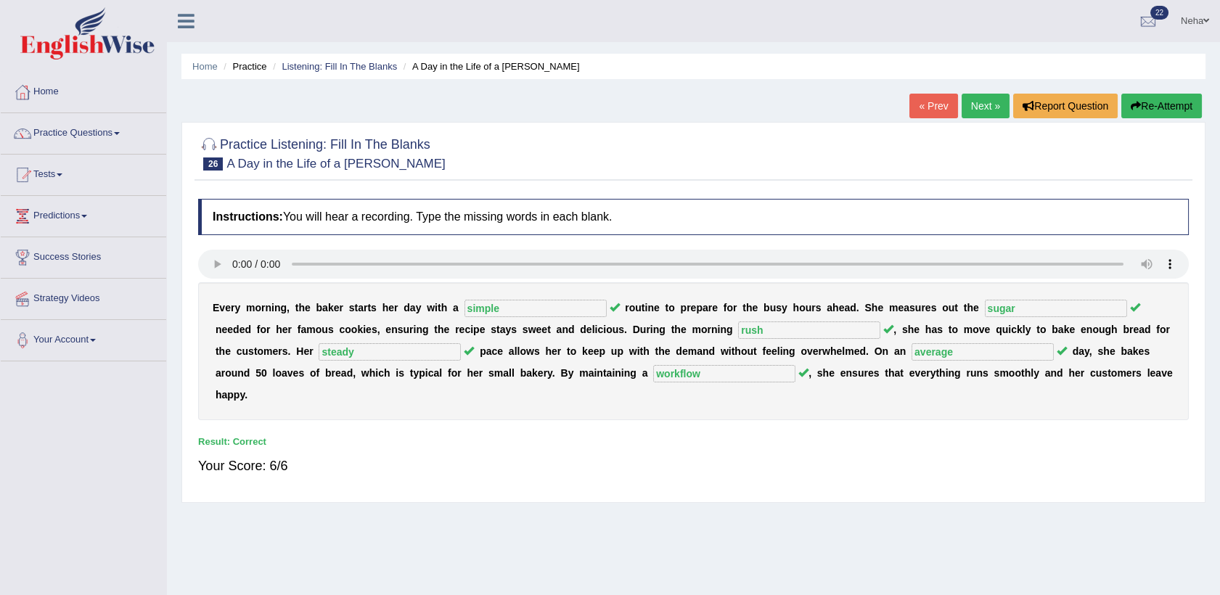
click at [985, 97] on link "Next »" at bounding box center [986, 106] width 48 height 25
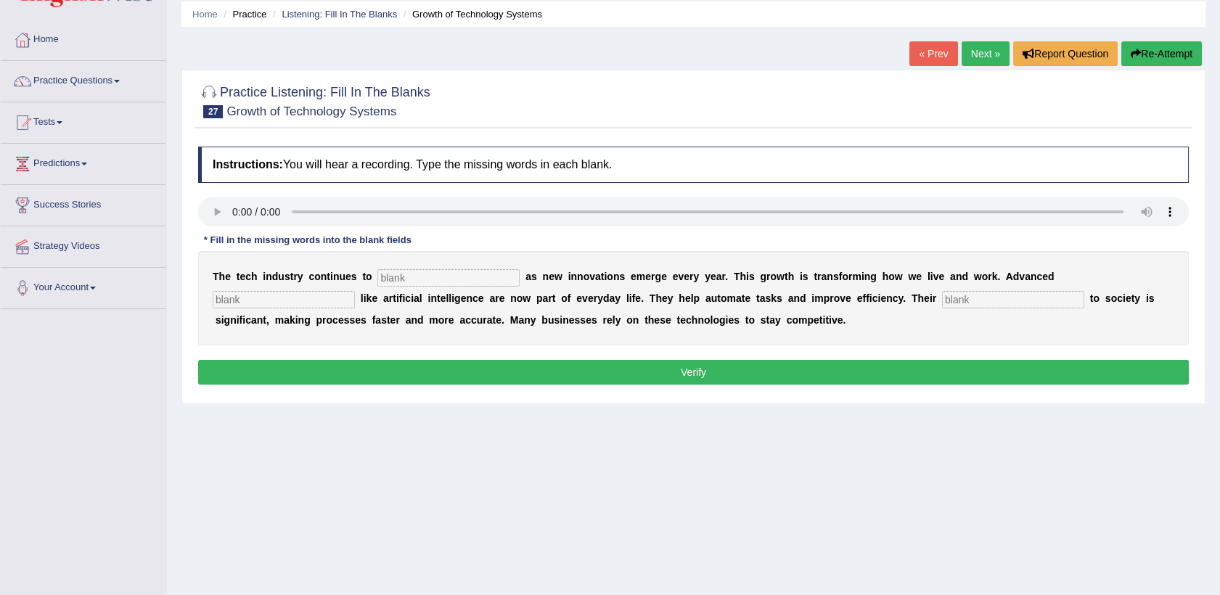
click at [397, 287] on input "text" at bounding box center [449, 277] width 142 height 17
type input "burgion"
click at [355, 291] on input "text" at bounding box center [284, 299] width 142 height 17
type input "systems"
click at [942, 293] on input "text" at bounding box center [1013, 299] width 142 height 17
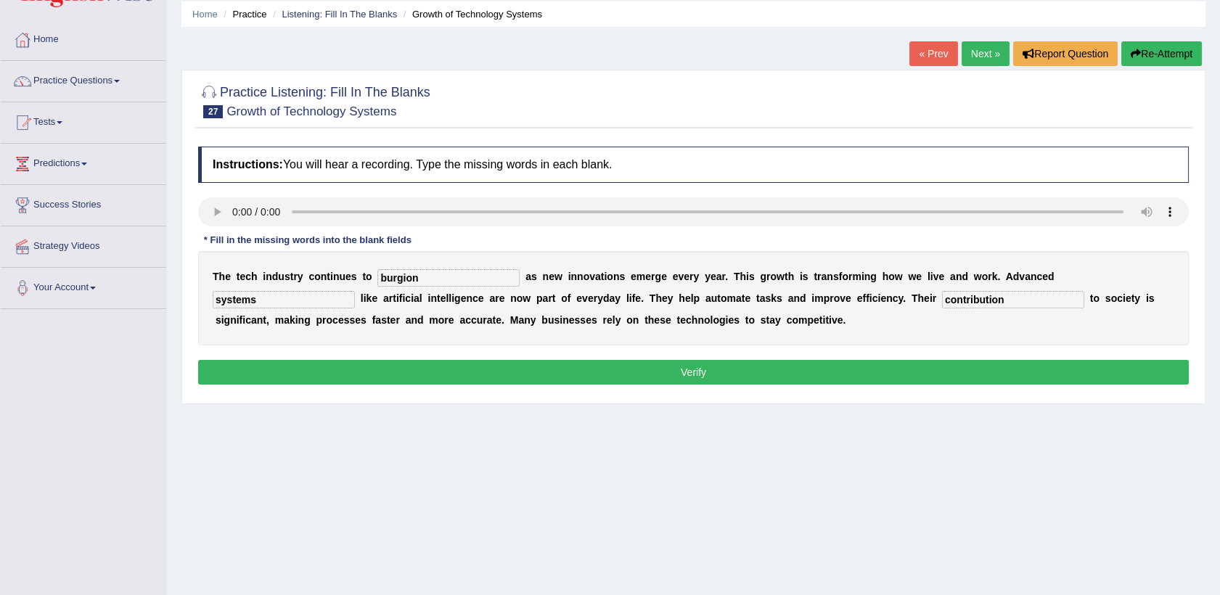
type input "contribution"
click at [623, 379] on button "Verify" at bounding box center [693, 372] width 991 height 25
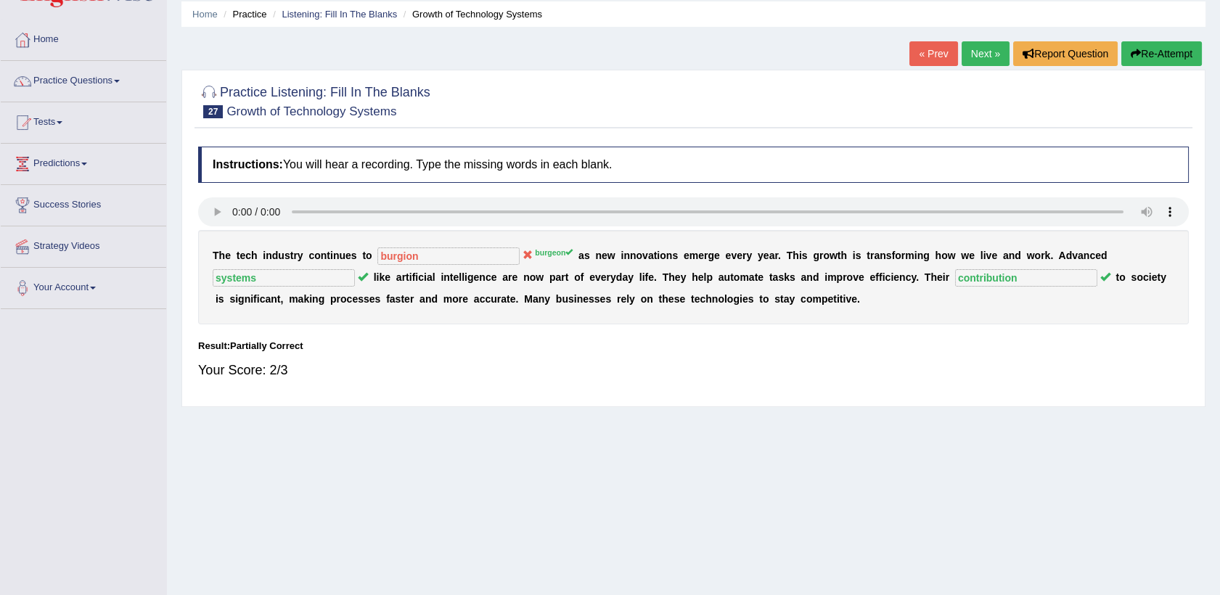
click at [1170, 50] on button "Re-Attempt" at bounding box center [1162, 53] width 81 height 25
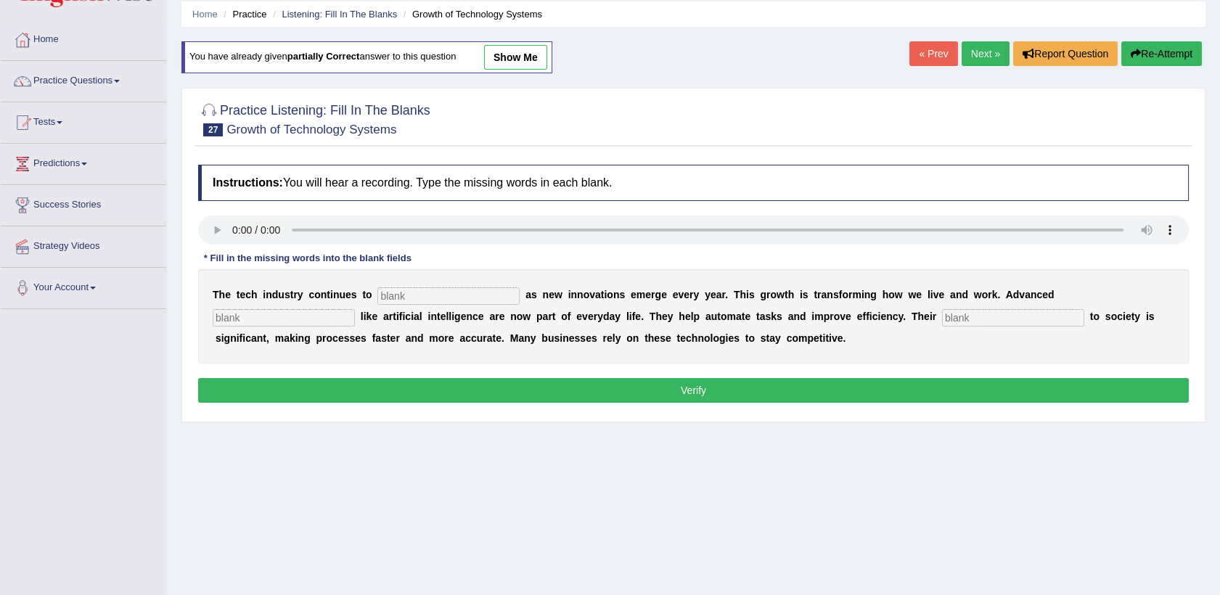
click at [381, 293] on input "text" at bounding box center [449, 296] width 142 height 17
type input "burgean"
click at [355, 309] on input "text" at bounding box center [284, 317] width 142 height 17
type input "systems"
click at [942, 309] on input "text" at bounding box center [1013, 317] width 142 height 17
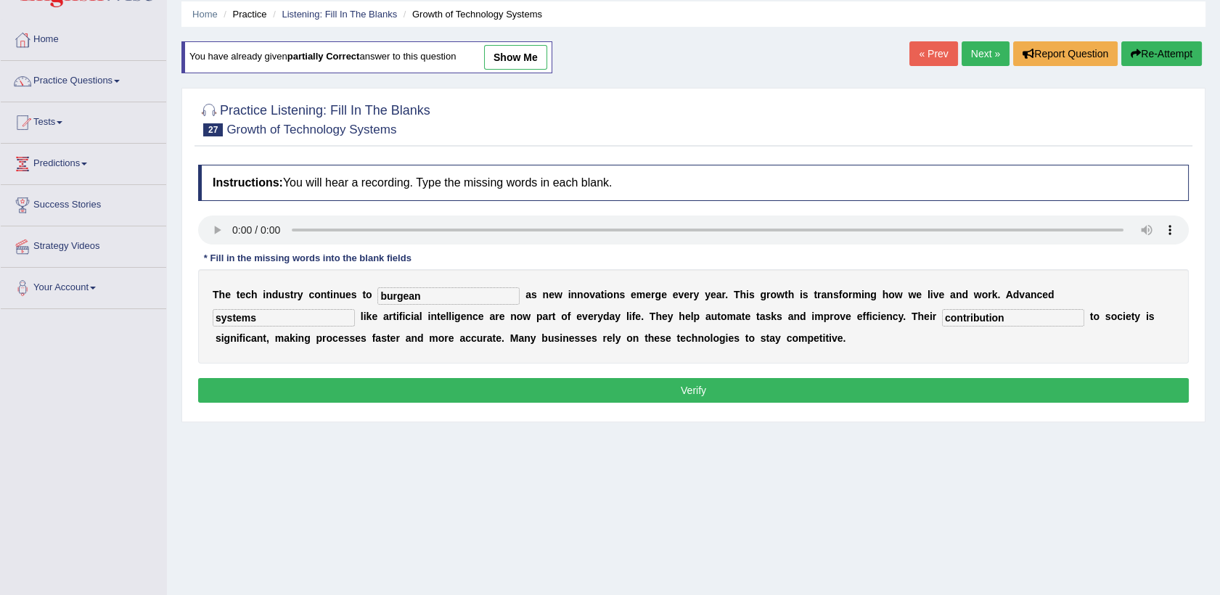
type input "contribution"
click at [738, 378] on button "Verify" at bounding box center [693, 390] width 991 height 25
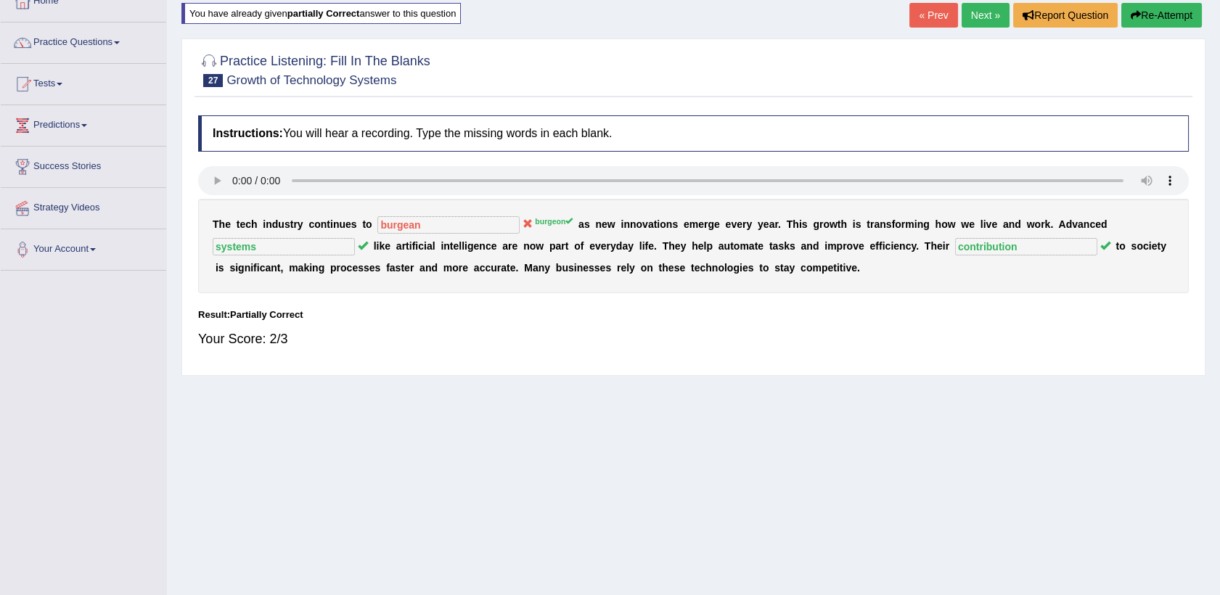
scroll to position [90, 0]
click at [1138, 8] on button "Re-Attempt" at bounding box center [1162, 16] width 81 height 25
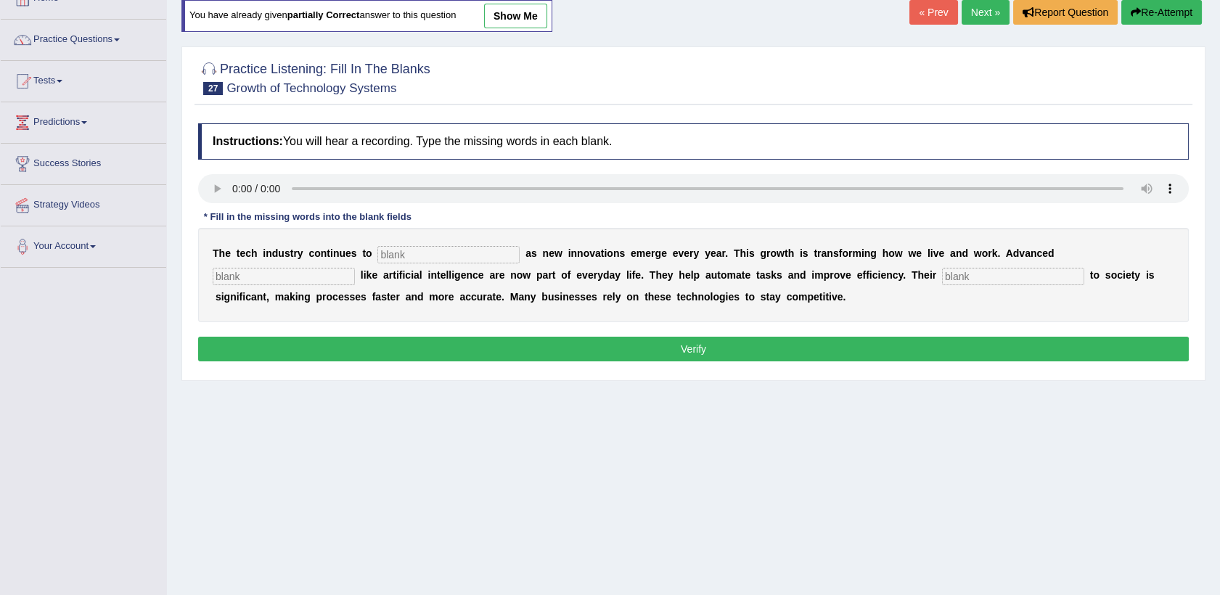
scroll to position [90, 0]
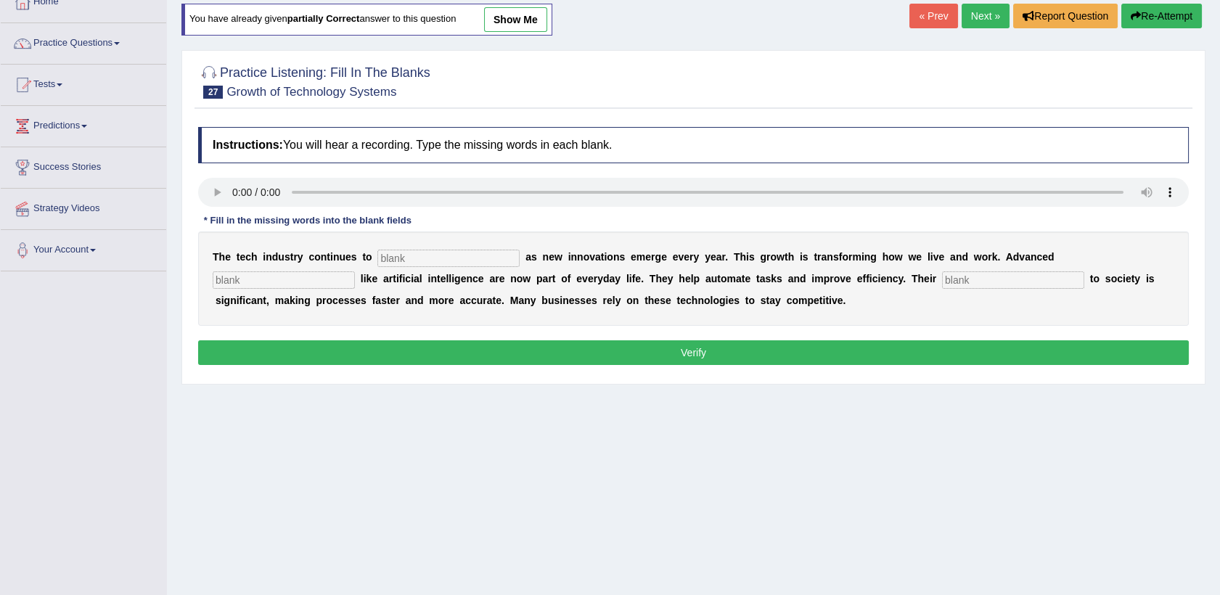
click at [674, 510] on div "Home Practice Listening: Fill In The Blanks Growth of Technology Systems You ha…" at bounding box center [693, 273] width 1053 height 726
click at [444, 264] on input "text" at bounding box center [449, 258] width 142 height 17
type input "burgean"
click at [355, 272] on input "text" at bounding box center [284, 280] width 142 height 17
type input "systems"
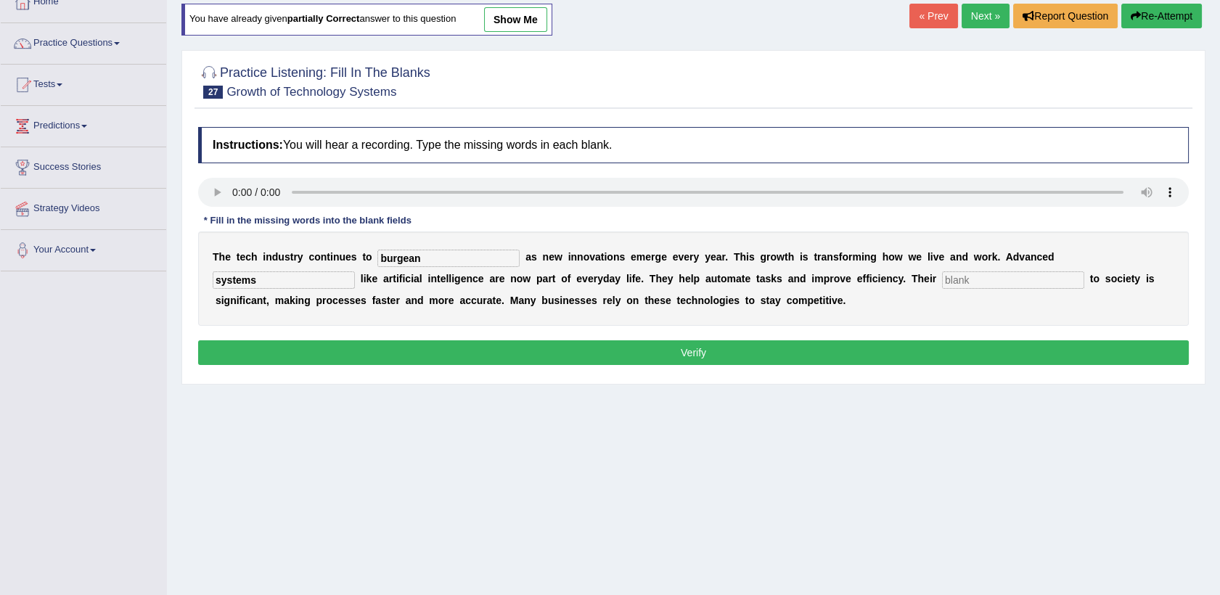
click at [942, 280] on input "text" at bounding box center [1013, 280] width 142 height 17
type input "contribution"
click at [790, 345] on button "Verify" at bounding box center [693, 353] width 991 height 25
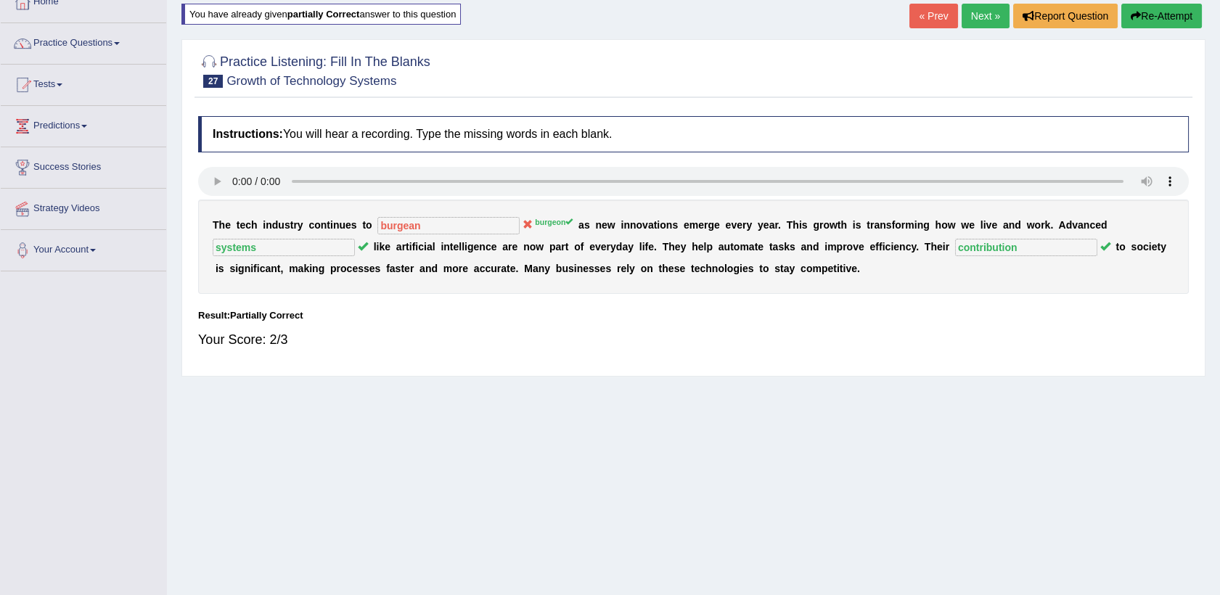
click at [1176, 7] on button "Re-Attempt" at bounding box center [1162, 16] width 81 height 25
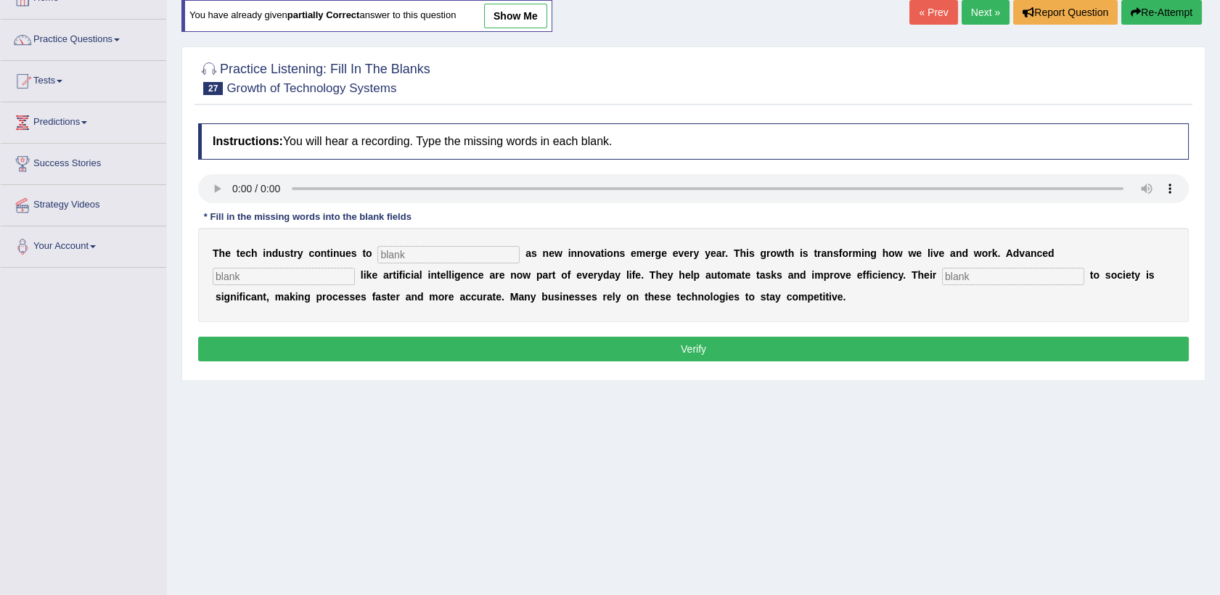
scroll to position [90, 0]
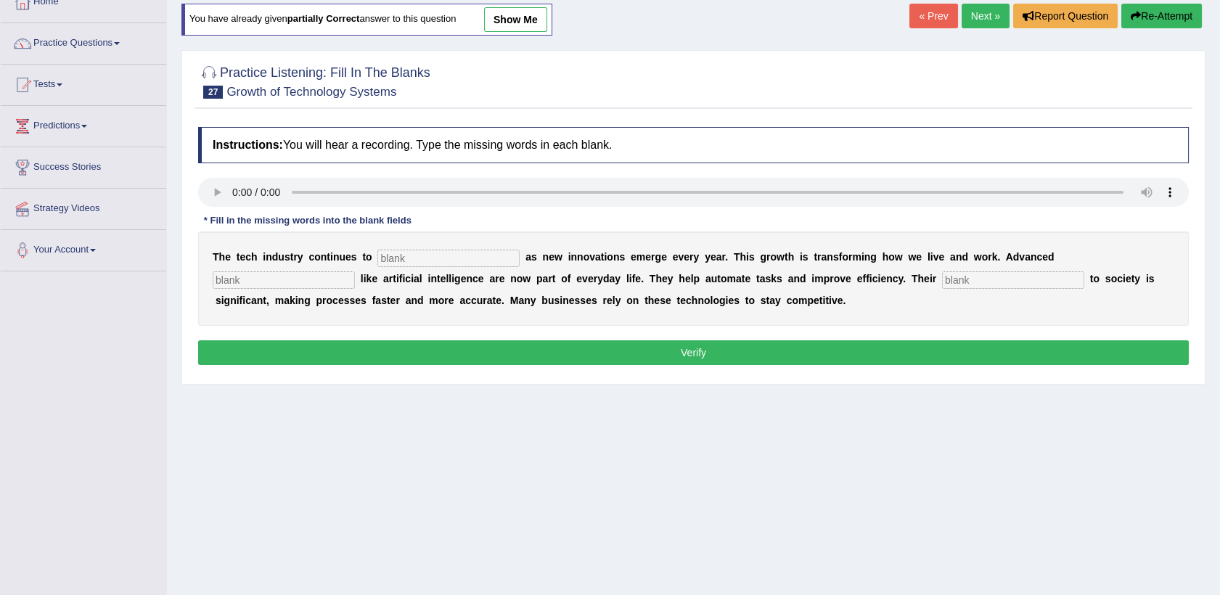
click at [392, 258] on input "text" at bounding box center [449, 258] width 142 height 17
click at [392, 258] on input "b" at bounding box center [449, 258] width 142 height 17
type input "burgeon"
click at [355, 272] on input "text" at bounding box center [284, 280] width 142 height 17
type input "systems"
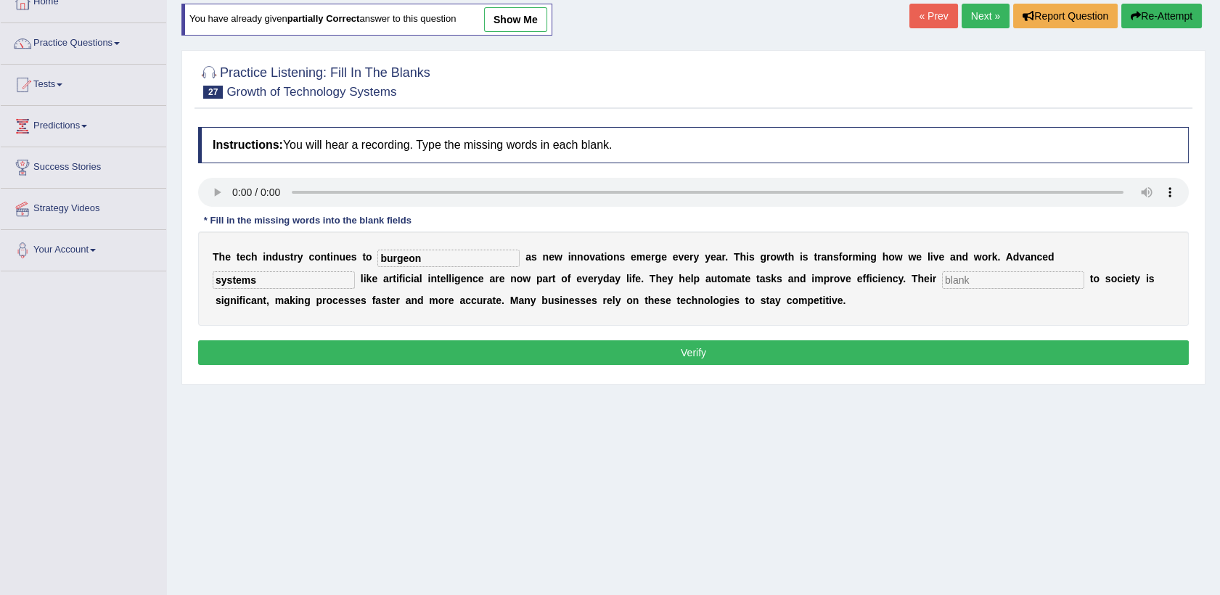
click at [942, 280] on input "text" at bounding box center [1013, 280] width 142 height 17
type input "contribution"
click at [732, 348] on button "Verify" at bounding box center [693, 353] width 991 height 25
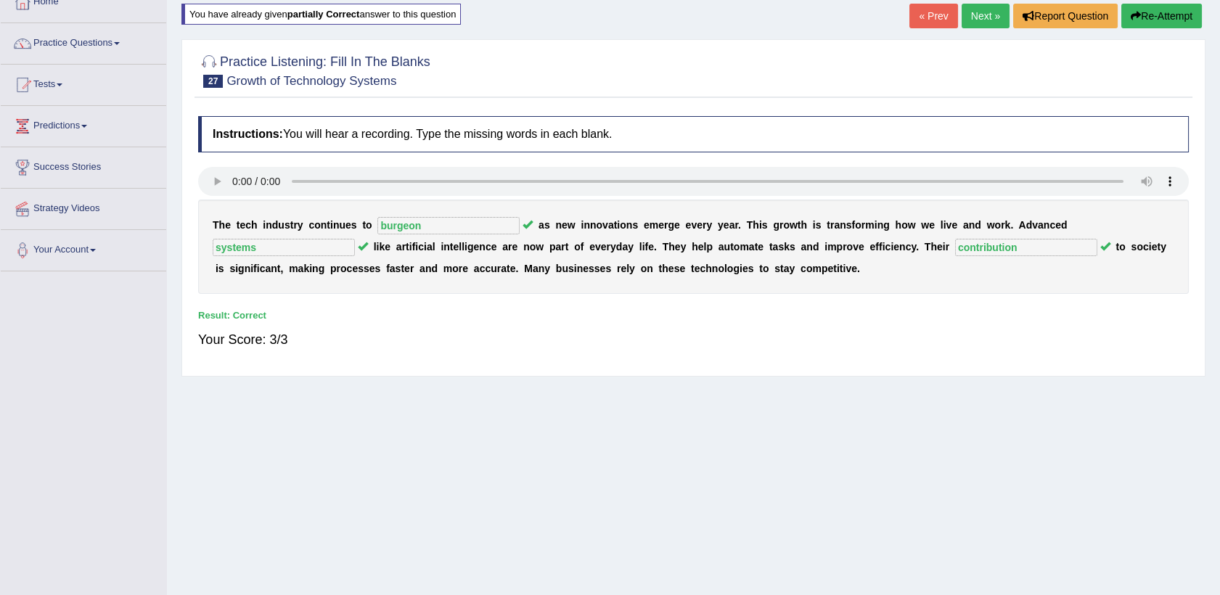
click at [732, 348] on div "Your Score: 3/3" at bounding box center [693, 339] width 991 height 35
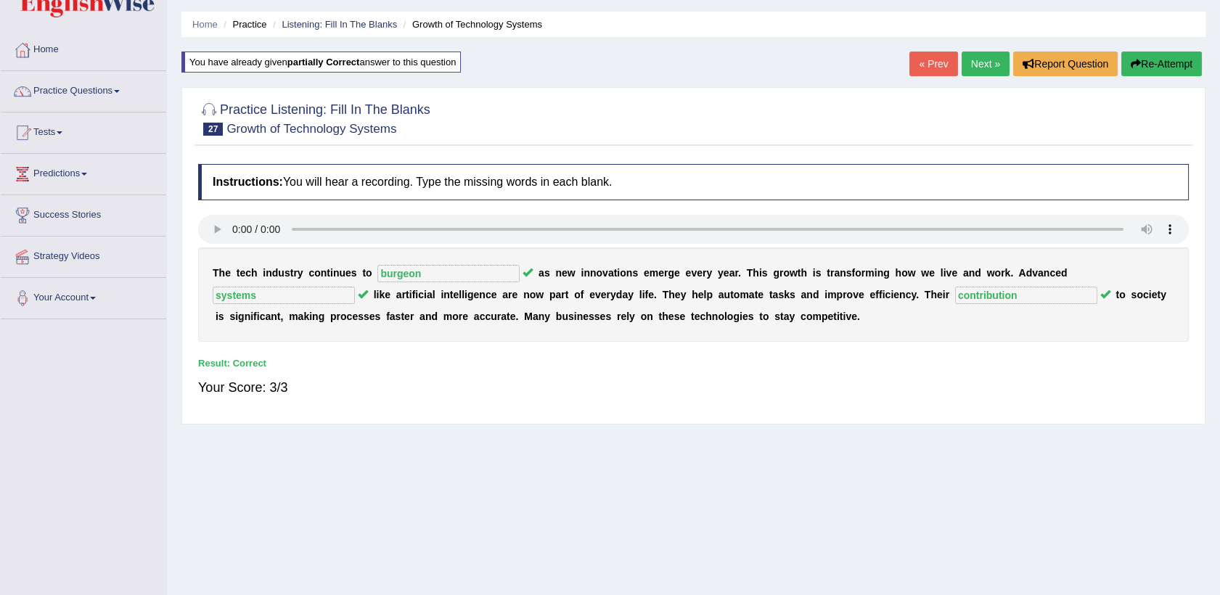
scroll to position [41, 0]
click at [993, 68] on link "Next »" at bounding box center [986, 65] width 48 height 25
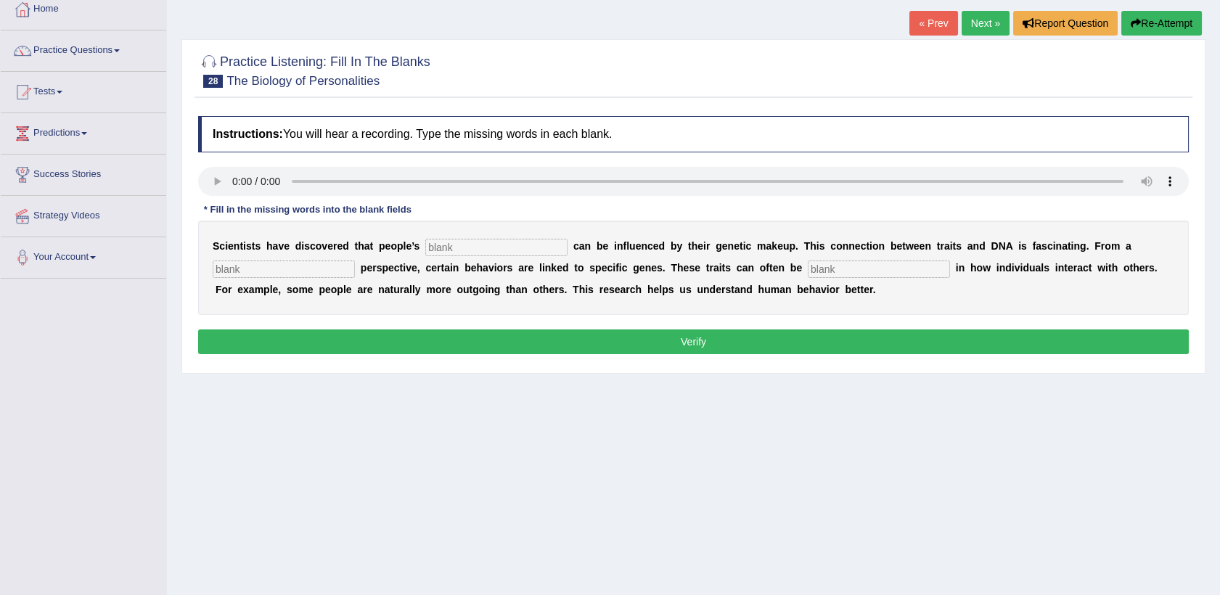
scroll to position [83, 0]
click at [494, 245] on input "text" at bounding box center [496, 246] width 142 height 17
type input "personalities"
click at [274, 264] on input "text" at bounding box center [284, 268] width 142 height 17
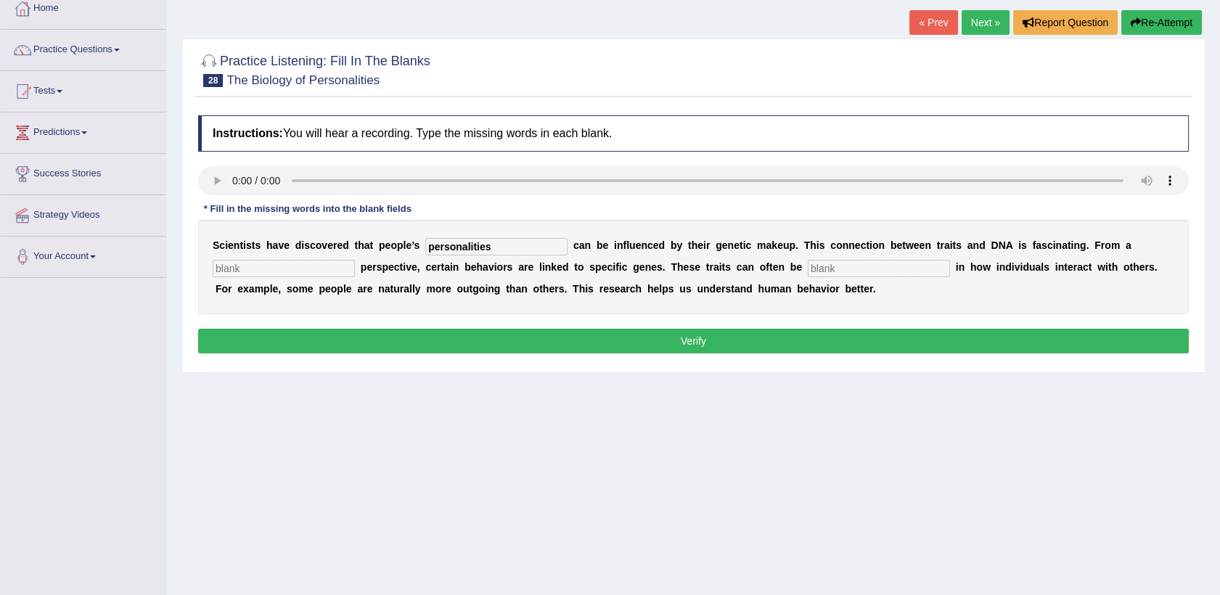
click at [249, 269] on input "text" at bounding box center [284, 268] width 142 height 17
type input "biology"
click at [841, 267] on input "text" at bounding box center [879, 268] width 142 height 17
type input "visible"
click at [762, 347] on button "Verify" at bounding box center [693, 341] width 991 height 25
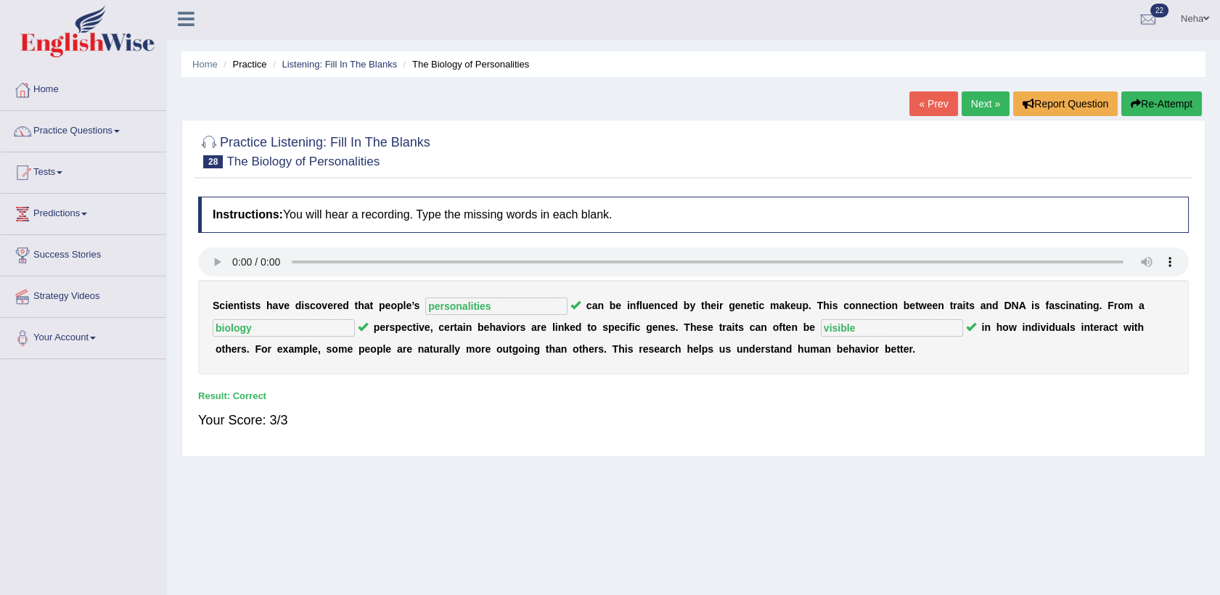
scroll to position [0, 0]
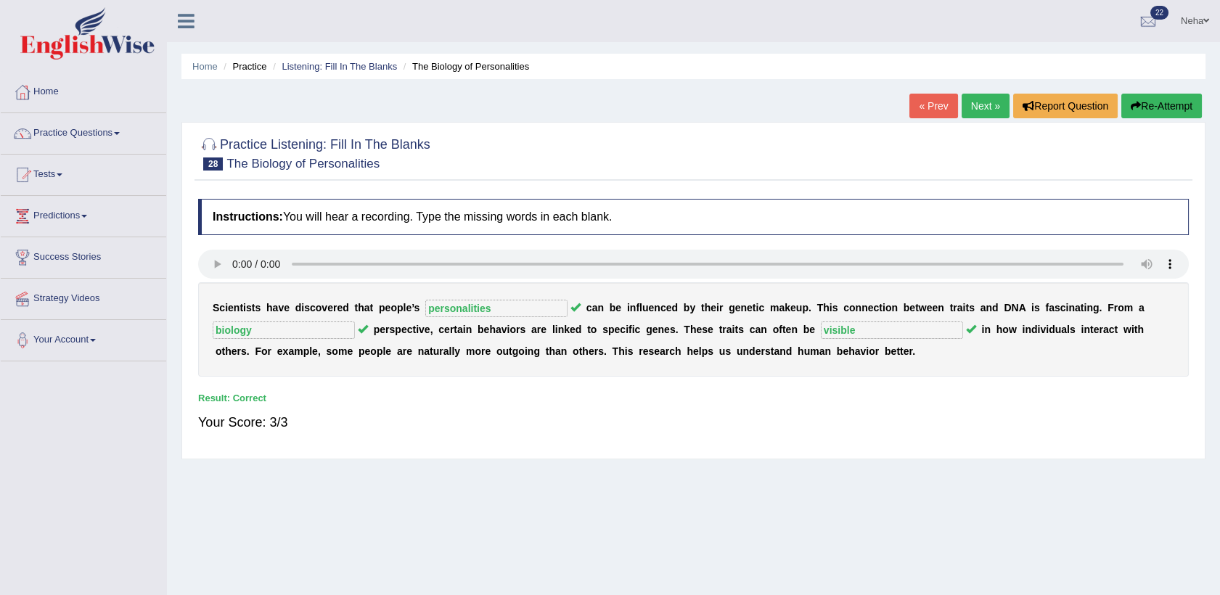
click at [994, 98] on link "Next »" at bounding box center [986, 106] width 48 height 25
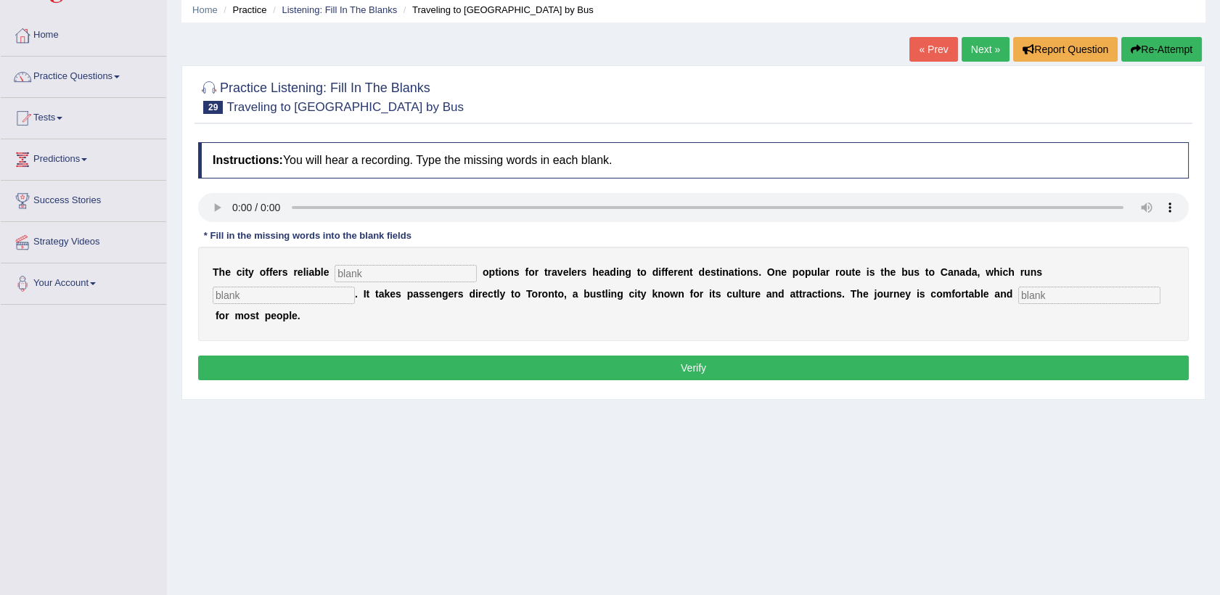
click at [338, 270] on input "text" at bounding box center [406, 273] width 142 height 17
type input "transport"
click at [355, 287] on input "text" at bounding box center [284, 295] width 142 height 17
type input "daily"
click at [1019, 296] on input "text" at bounding box center [1090, 295] width 142 height 17
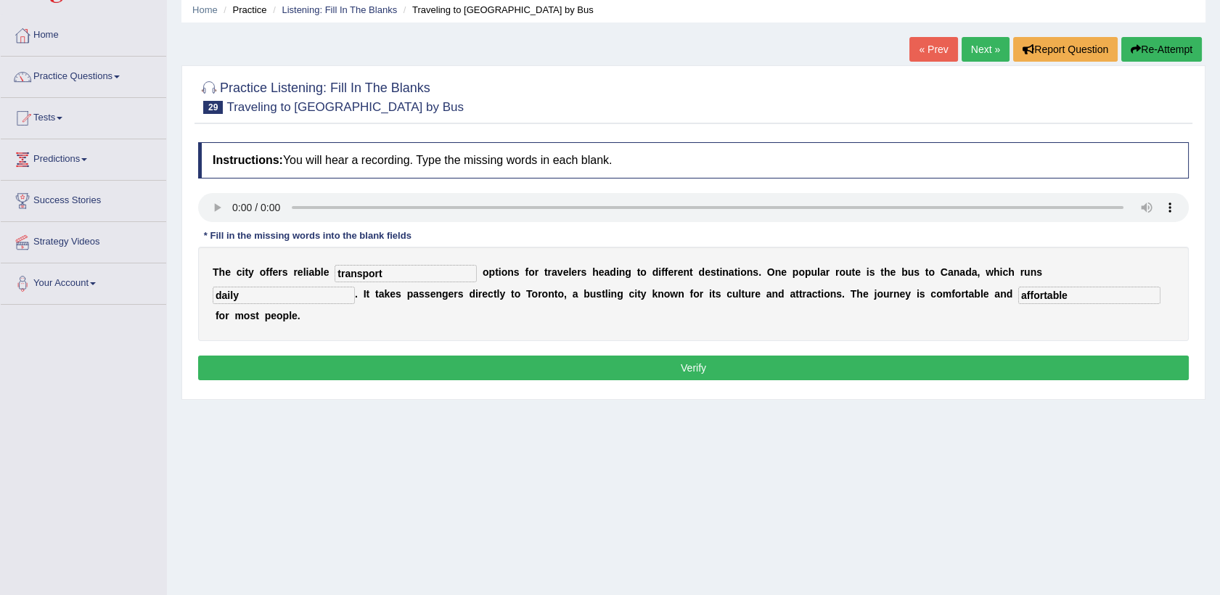
type input "affortable"
click at [772, 356] on button "Verify" at bounding box center [693, 368] width 991 height 25
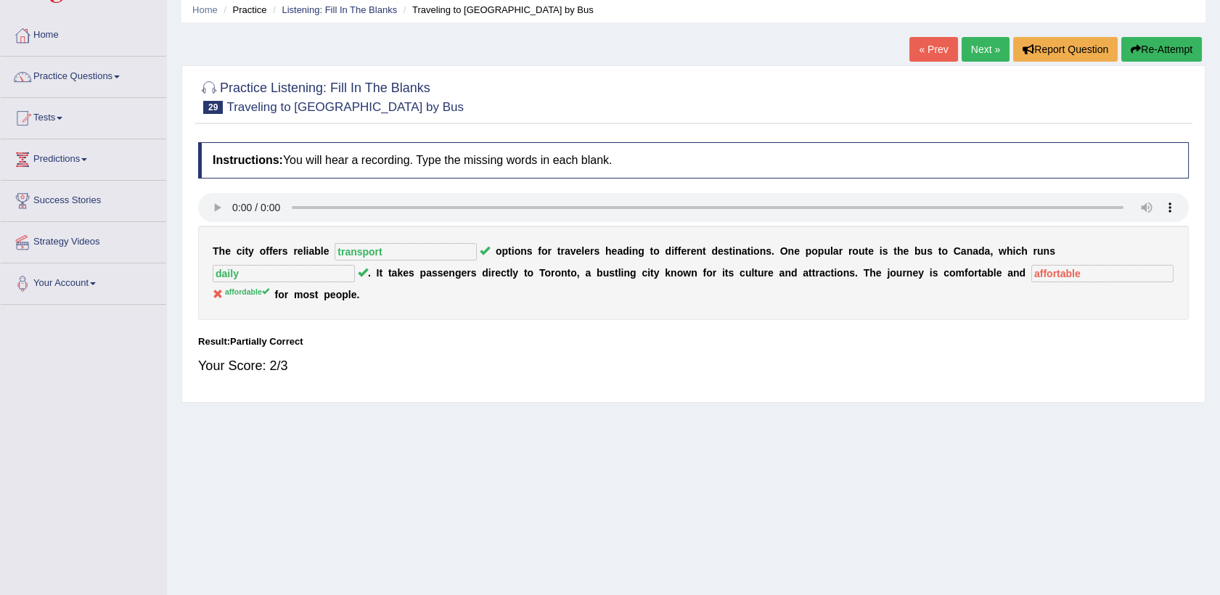
click at [1173, 36] on div "Home Practice Listening: Fill In The Blanks Traveling to Toronto by Bus « Prev …" at bounding box center [693, 306] width 1053 height 726
click at [1171, 43] on button "Re-Attempt" at bounding box center [1162, 49] width 81 height 25
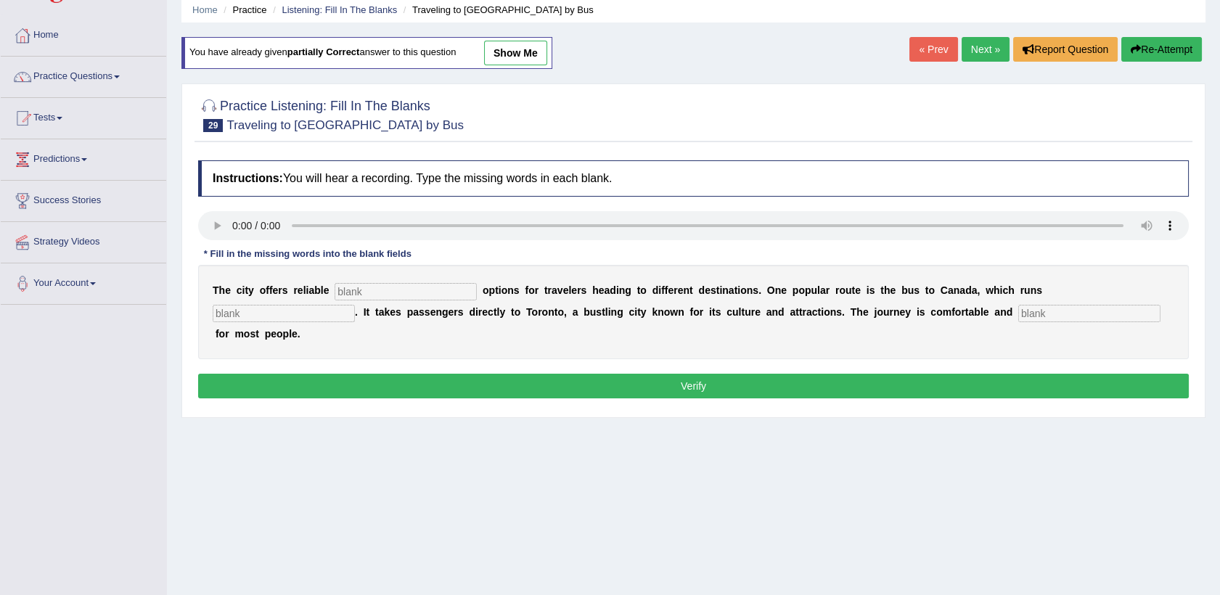
click at [386, 294] on input "text" at bounding box center [406, 291] width 142 height 17
type input "transport"
click at [355, 305] on input "text" at bounding box center [284, 313] width 142 height 17
type input "daily"
click at [831, 307] on div "T h e c i t y o f f e r s r e l i a b l e transport o p t i o n s f o r t r a v…" at bounding box center [693, 312] width 991 height 94
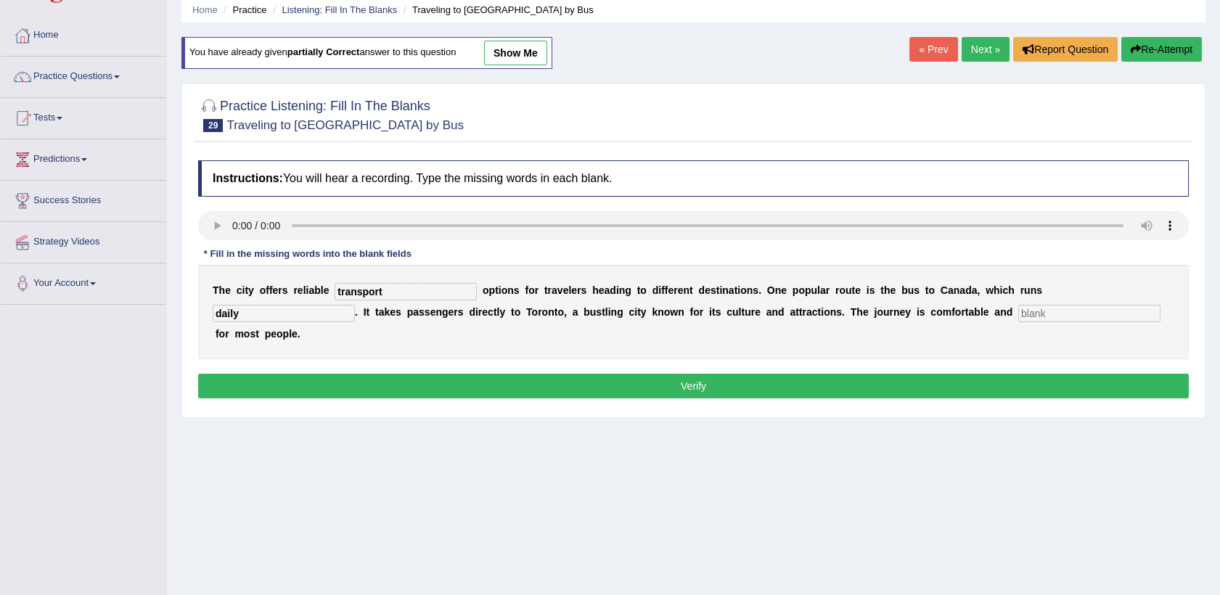
click at [1019, 307] on input "text" at bounding box center [1090, 313] width 142 height 17
click at [1019, 317] on input "affortable" at bounding box center [1090, 313] width 142 height 17
type input "affordable"
click at [785, 374] on button "Verify" at bounding box center [693, 386] width 991 height 25
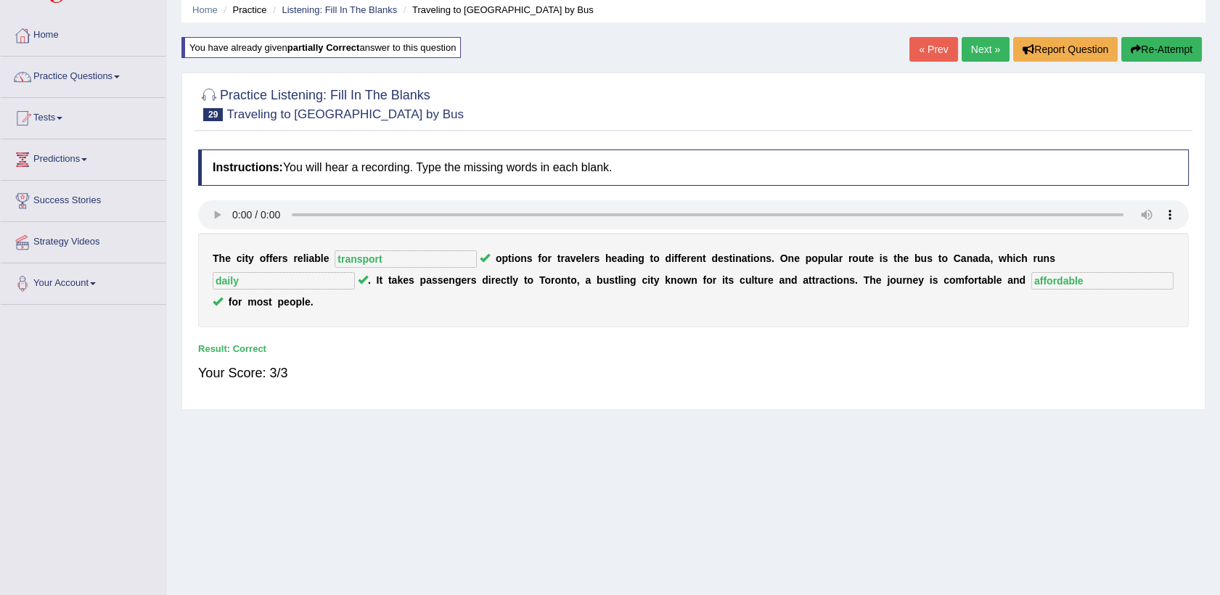
click at [982, 49] on link "Next »" at bounding box center [986, 49] width 48 height 25
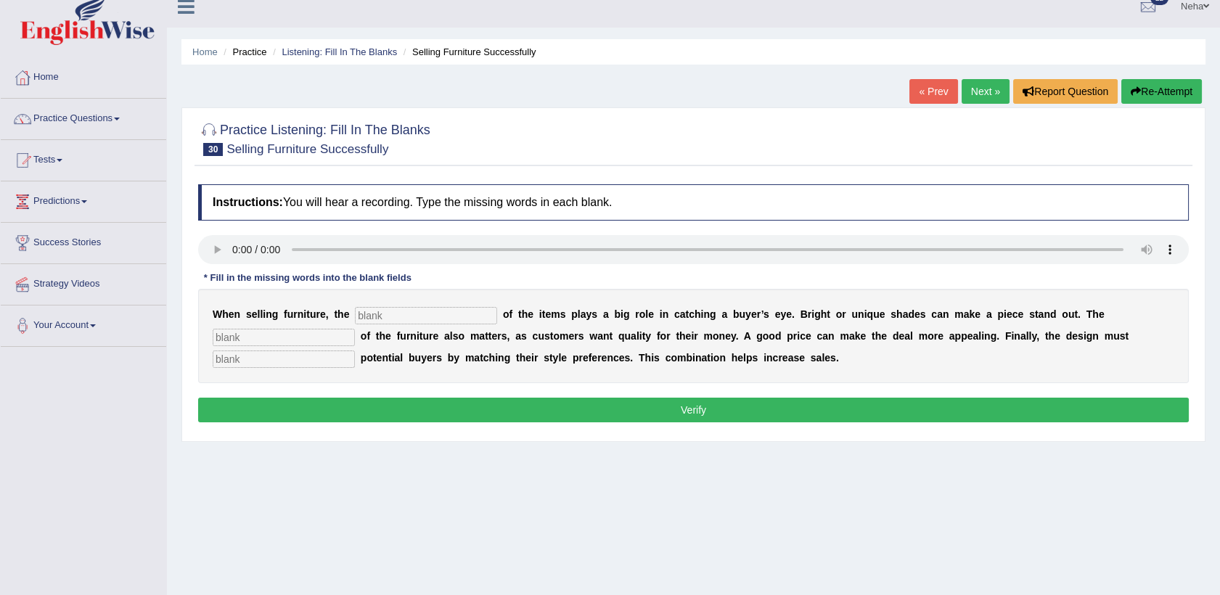
click at [386, 317] on input "text" at bounding box center [426, 315] width 142 height 17
type input "colour"
click at [355, 329] on input "text" at bounding box center [284, 337] width 142 height 17
type input "value"
click at [355, 351] on input "text" at bounding box center [284, 359] width 142 height 17
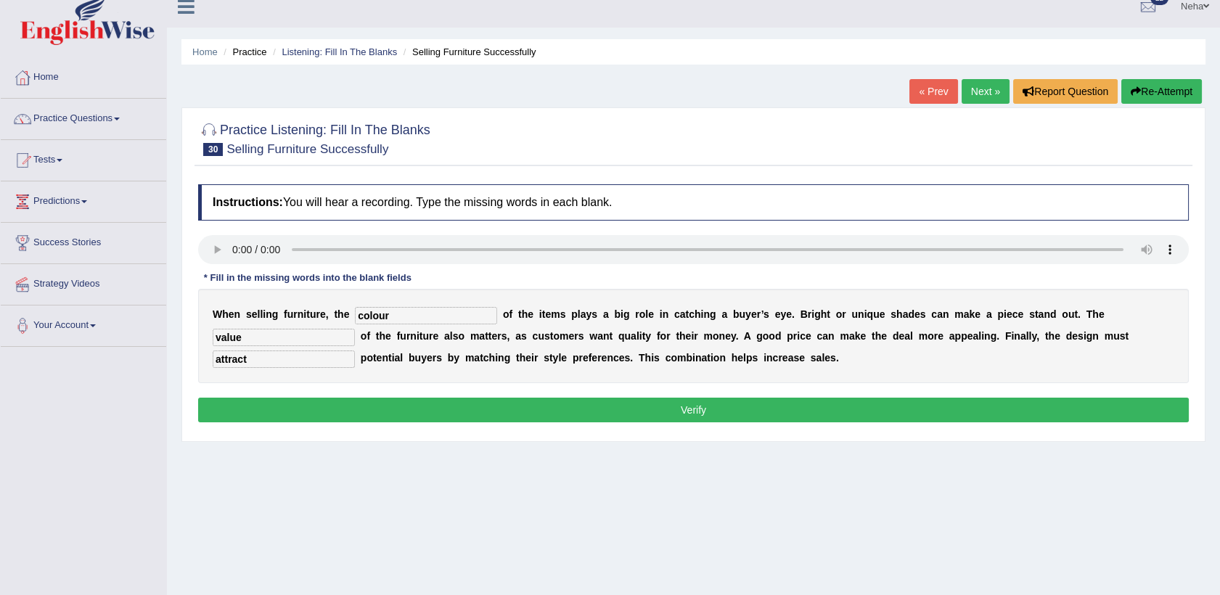
type input "attract"
click at [833, 409] on button "Verify" at bounding box center [693, 410] width 991 height 25
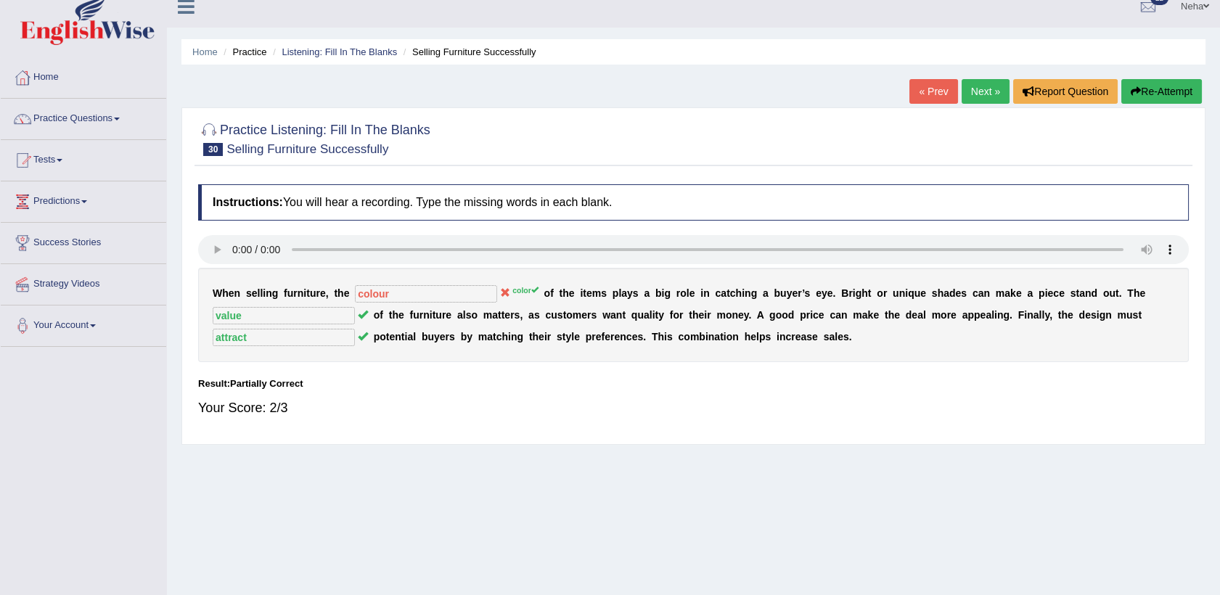
click at [1144, 90] on button "Re-Attempt" at bounding box center [1162, 91] width 81 height 25
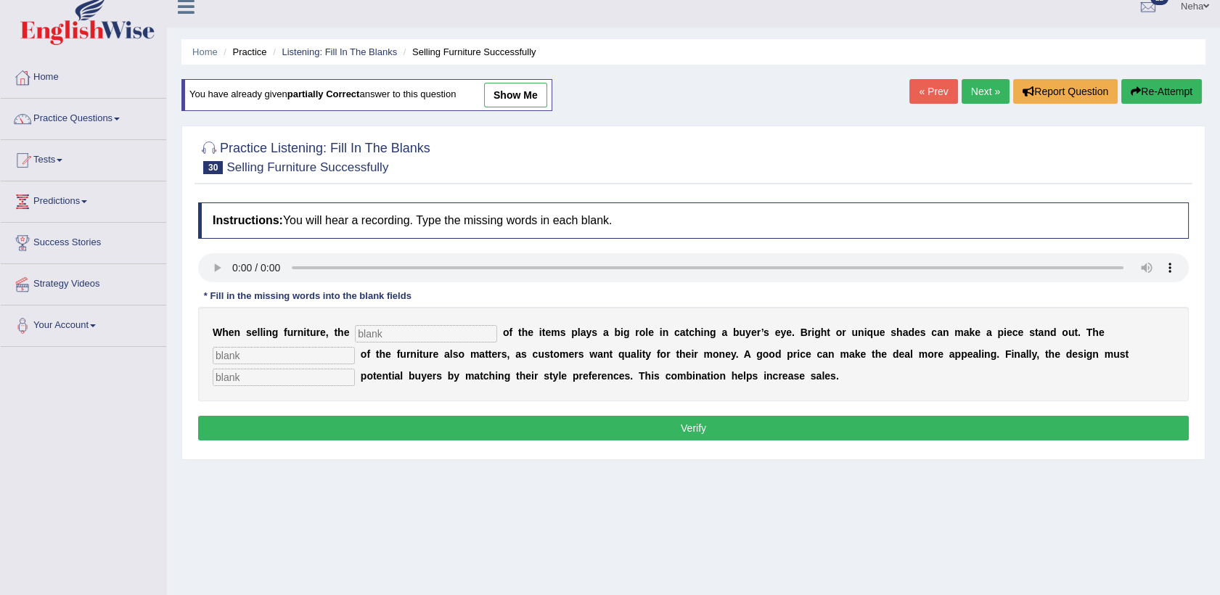
click at [361, 329] on input "text" at bounding box center [426, 333] width 142 height 17
type input "color"
click at [355, 347] on input "text" at bounding box center [284, 355] width 142 height 17
type input "value"
click at [355, 369] on input "text" at bounding box center [284, 377] width 142 height 17
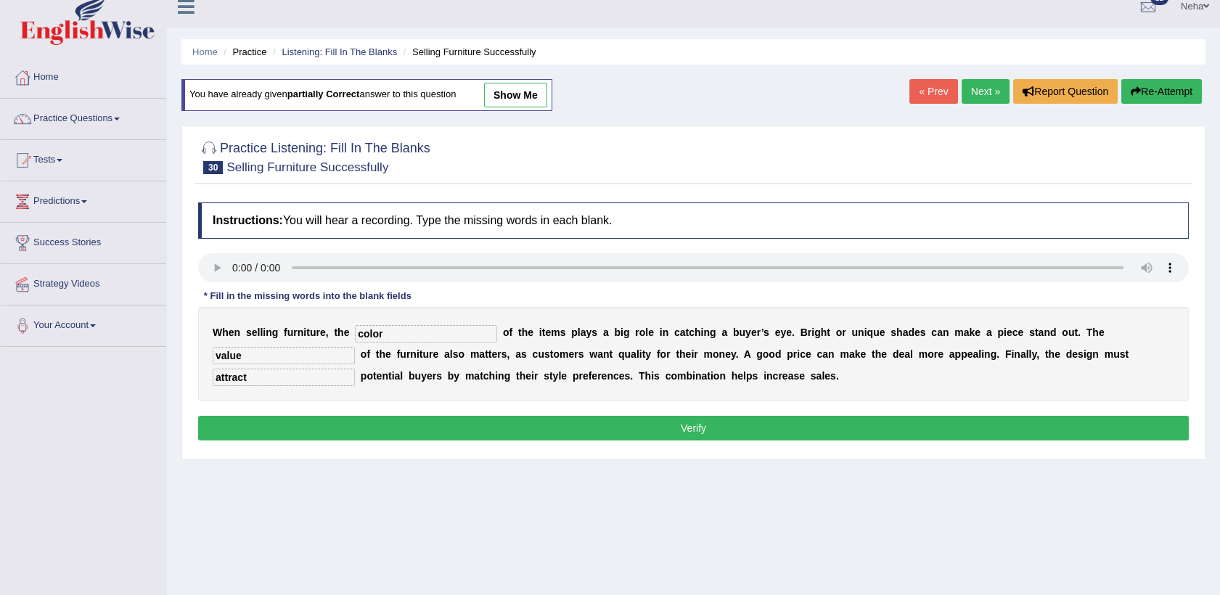
type input "attract"
click at [831, 433] on button "Verify" at bounding box center [693, 428] width 991 height 25
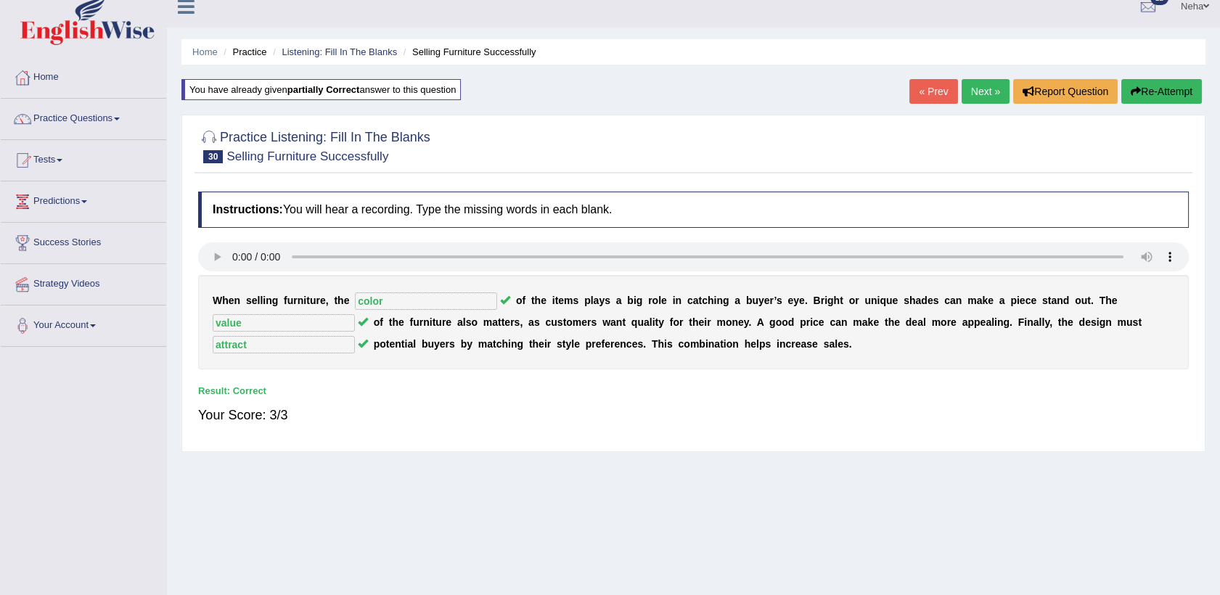
click at [971, 86] on link "Next »" at bounding box center [986, 91] width 48 height 25
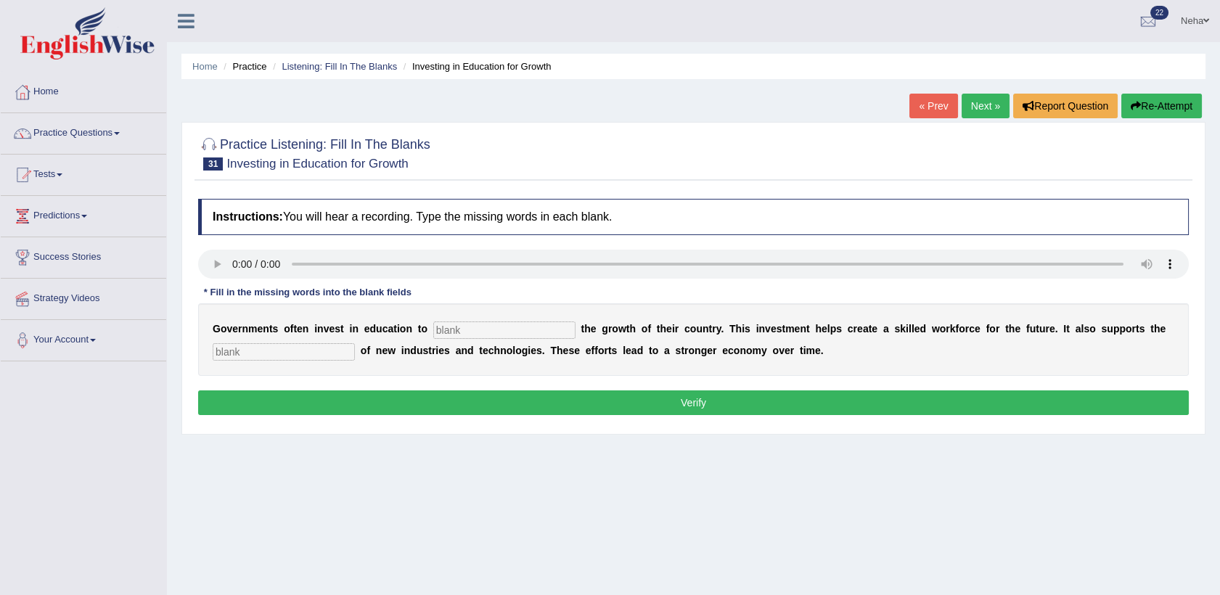
scroll to position [26, 0]
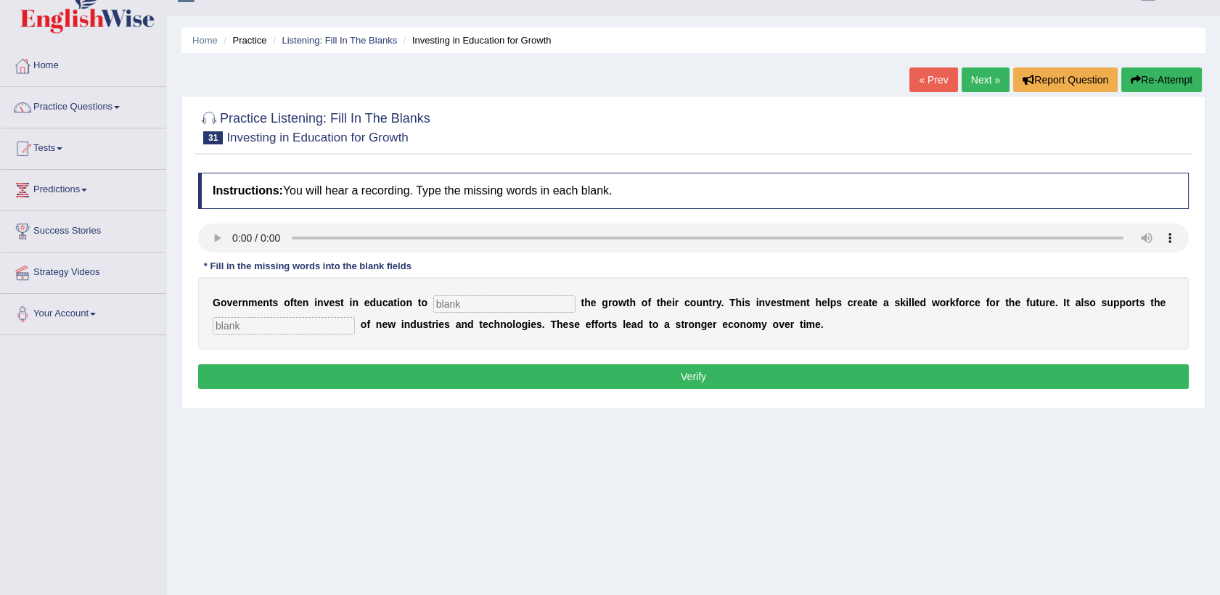
click at [477, 301] on input "text" at bounding box center [504, 303] width 142 height 17
type input "boost"
click at [262, 316] on div "G o v e r n m e n t s o f t e n i n v e s t i n e d u c a t i o n t o boost t h…" at bounding box center [693, 313] width 991 height 73
click at [264, 331] on input "text" at bounding box center [284, 325] width 142 height 17
type input "development"
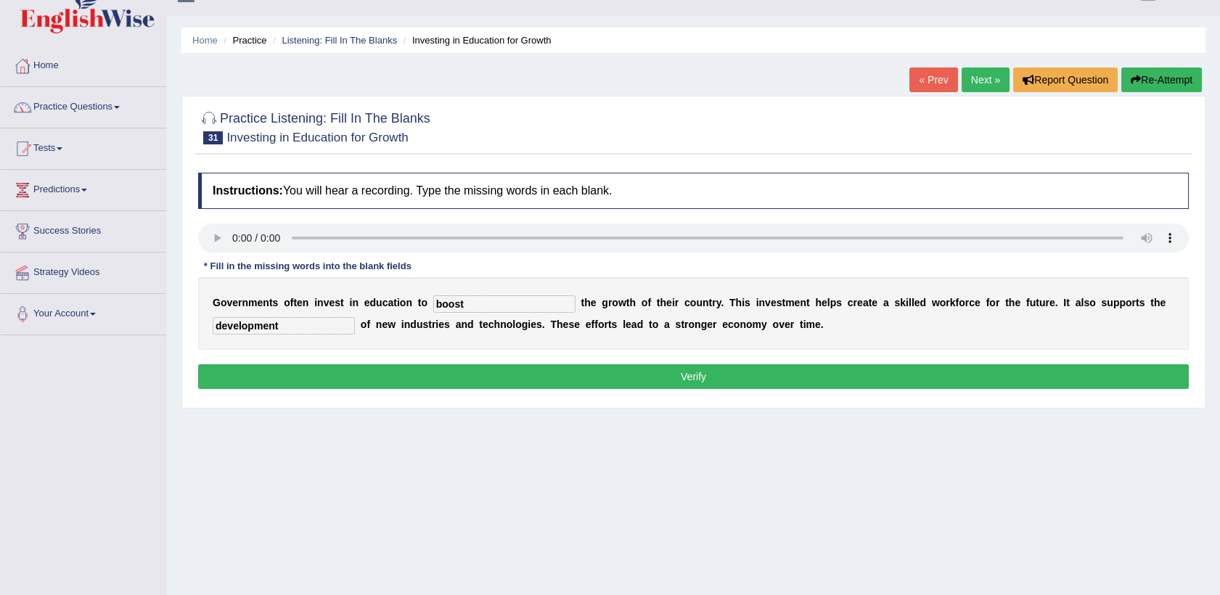
click at [324, 375] on button "Verify" at bounding box center [693, 376] width 991 height 25
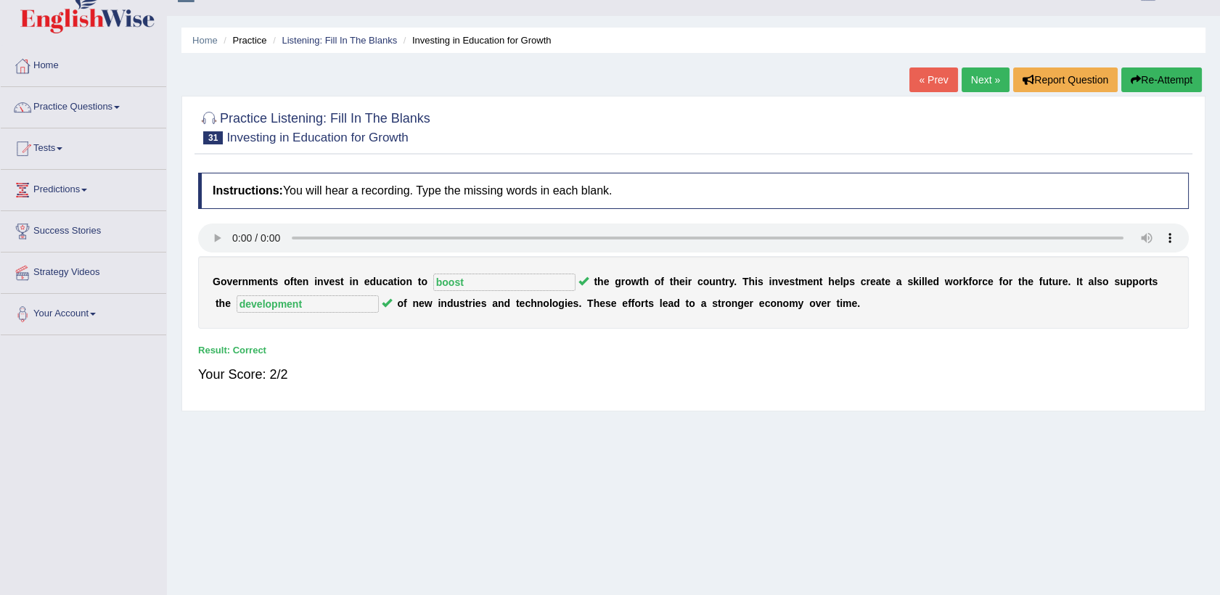
click at [993, 83] on link "Next »" at bounding box center [986, 80] width 48 height 25
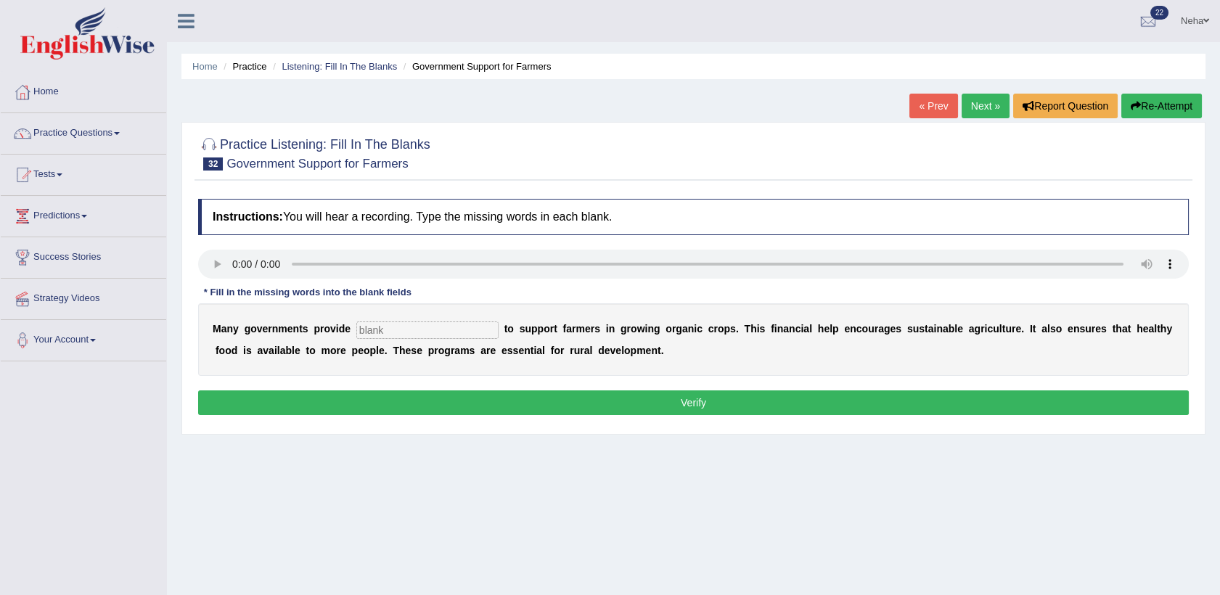
click at [444, 320] on div "M a n y g o v e r n m e n t s p r o v i d e t o s u p p o r t f a r m e r s i n…" at bounding box center [693, 339] width 991 height 73
click at [397, 332] on input "text" at bounding box center [427, 330] width 142 height 17
type input "subsidies"
